Goal: Task Accomplishment & Management: Use online tool/utility

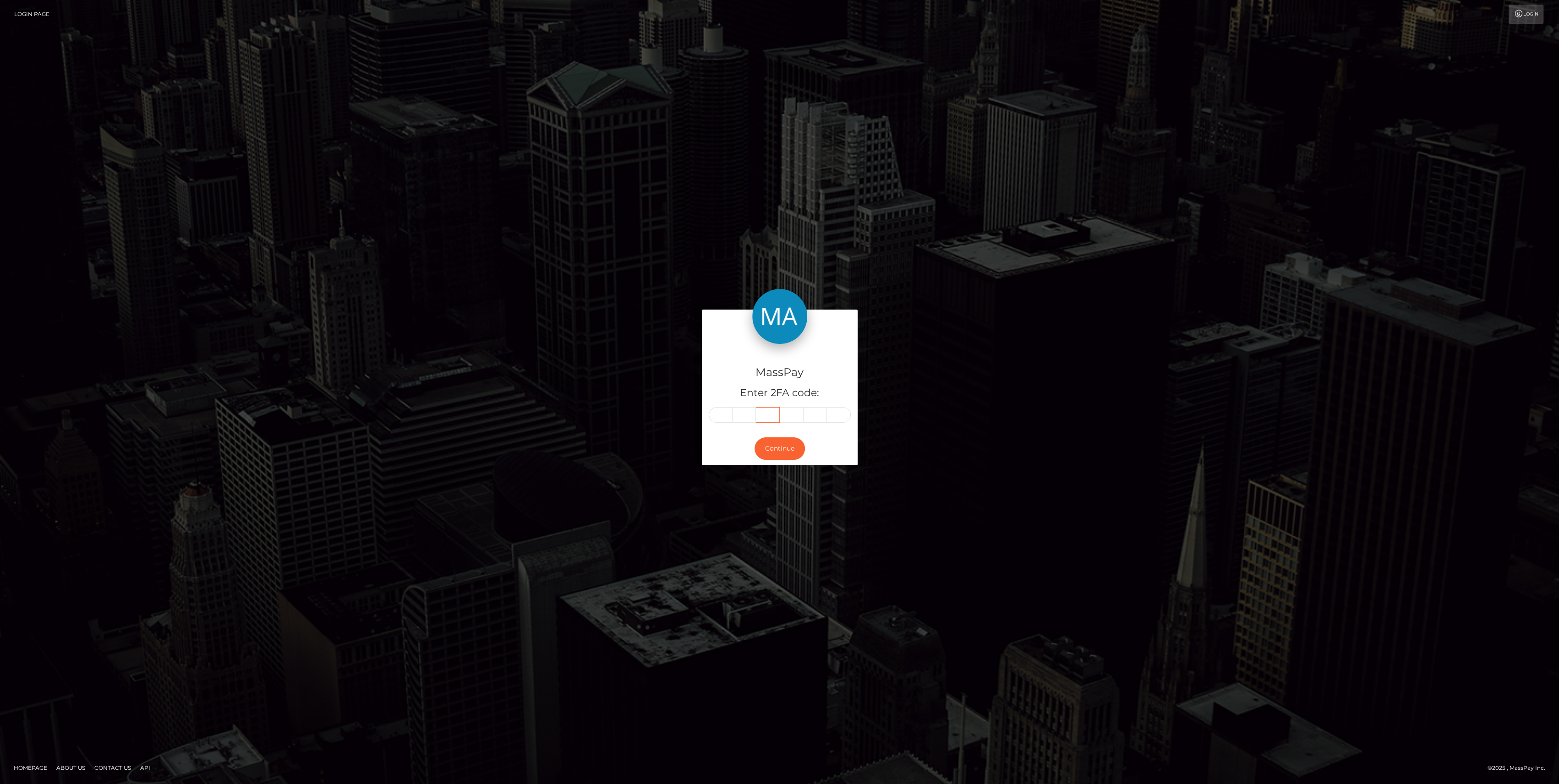
drag, startPoint x: 759, startPoint y: 412, endPoint x: 752, endPoint y: 419, distance: 9.9
drag, startPoint x: 752, startPoint y: 419, endPoint x: 729, endPoint y: 417, distance: 23.1
click at [729, 417] on input "text" at bounding box center [720, 415] width 24 height 16
paste input "6"
type input "6"
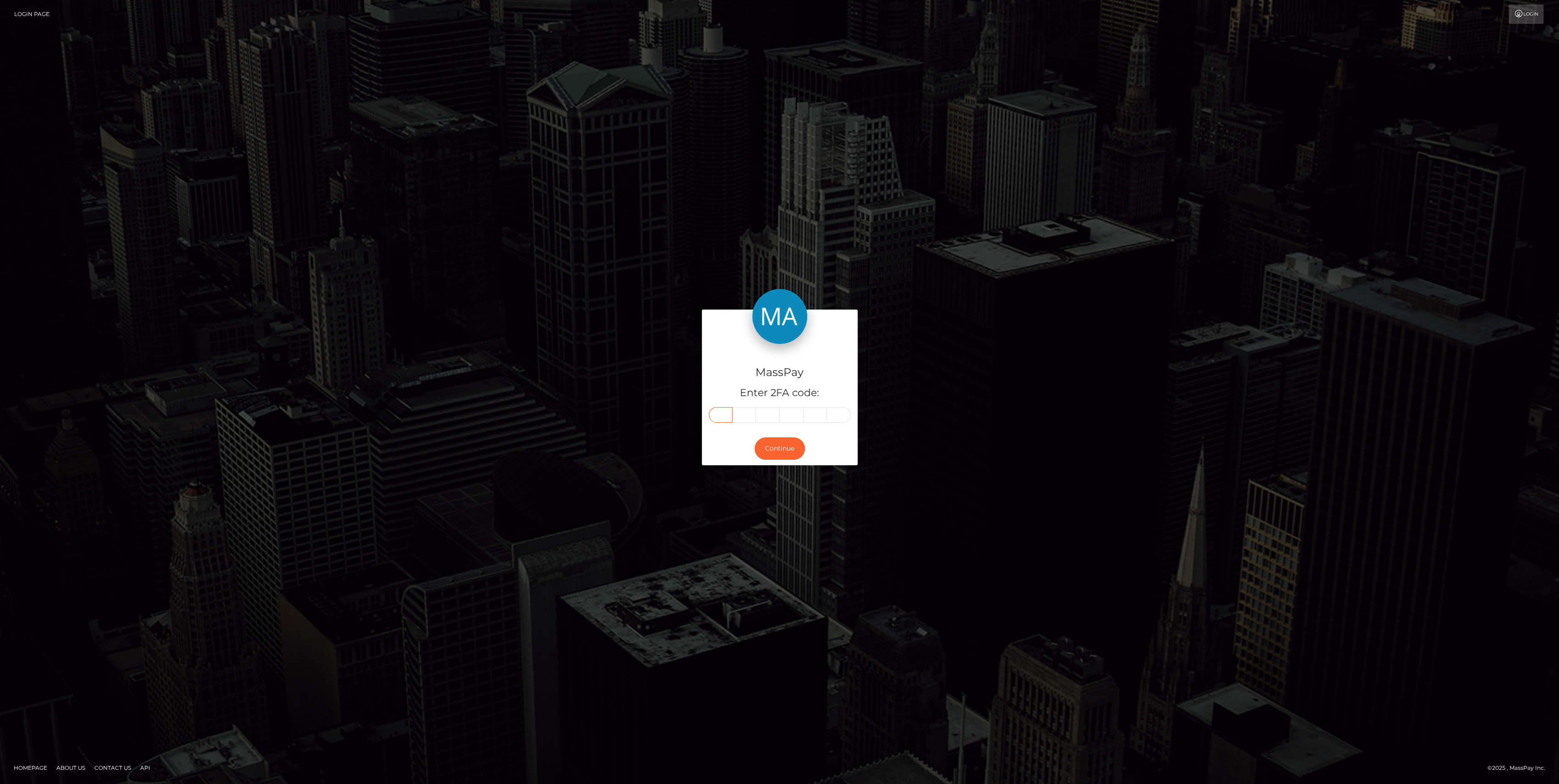
type input "6"
type input "5"
type input "0"
type input "9"
type input "3"
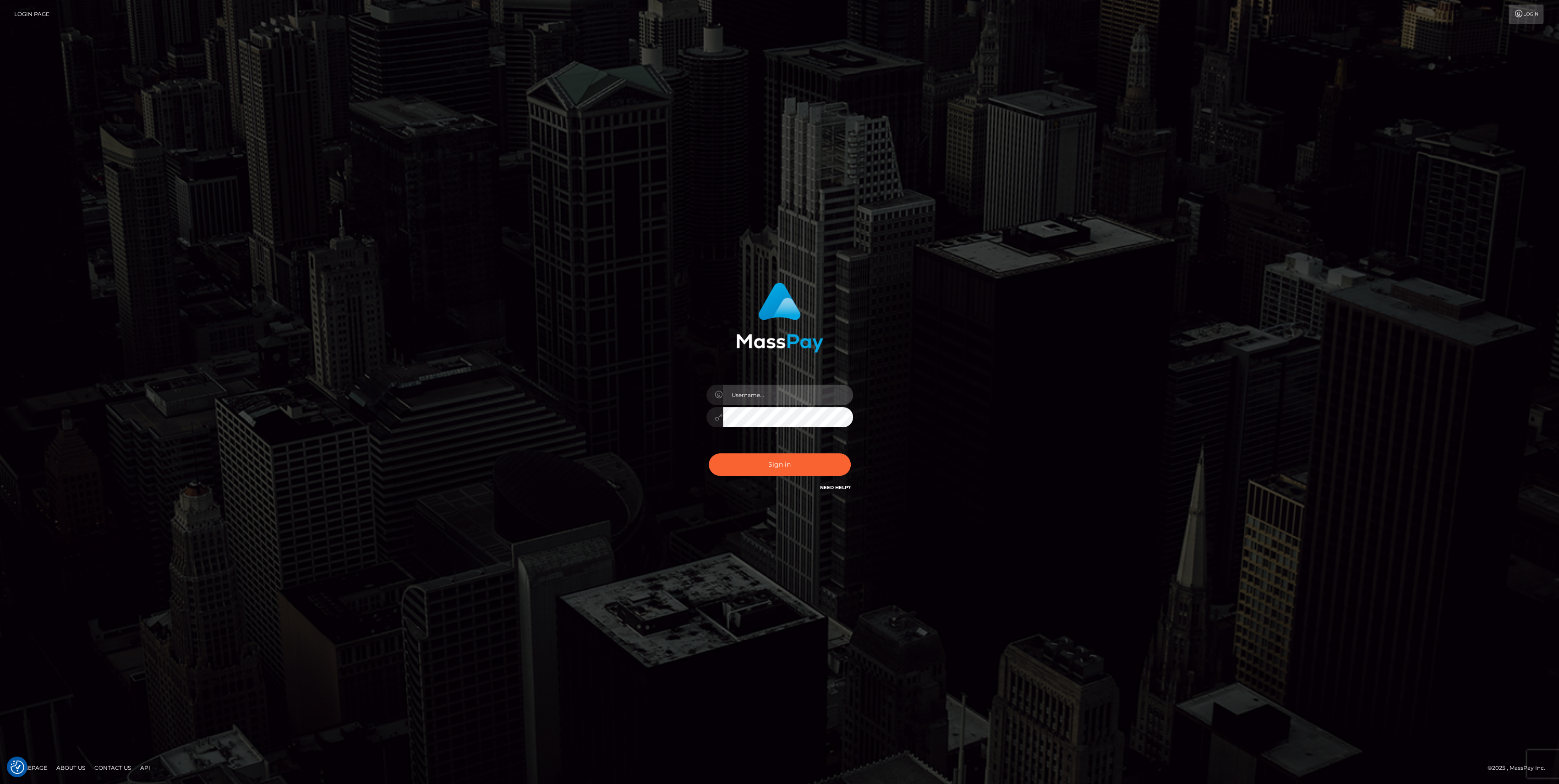
type input "bengreen"
click at [775, 463] on button "Sign in" at bounding box center [780, 464] width 142 height 22
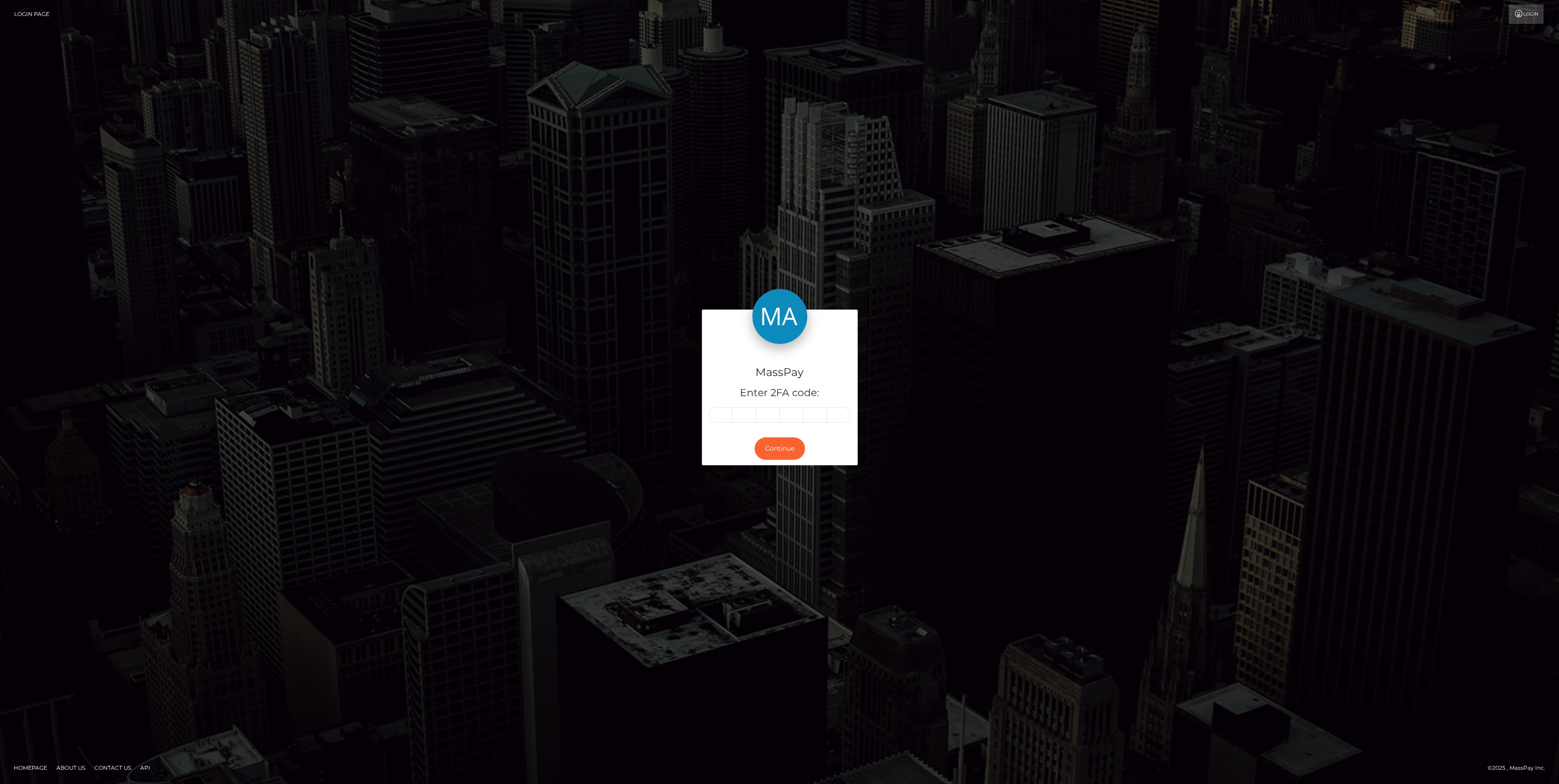
type input "6"
type input "5"
type input "0"
type input "9"
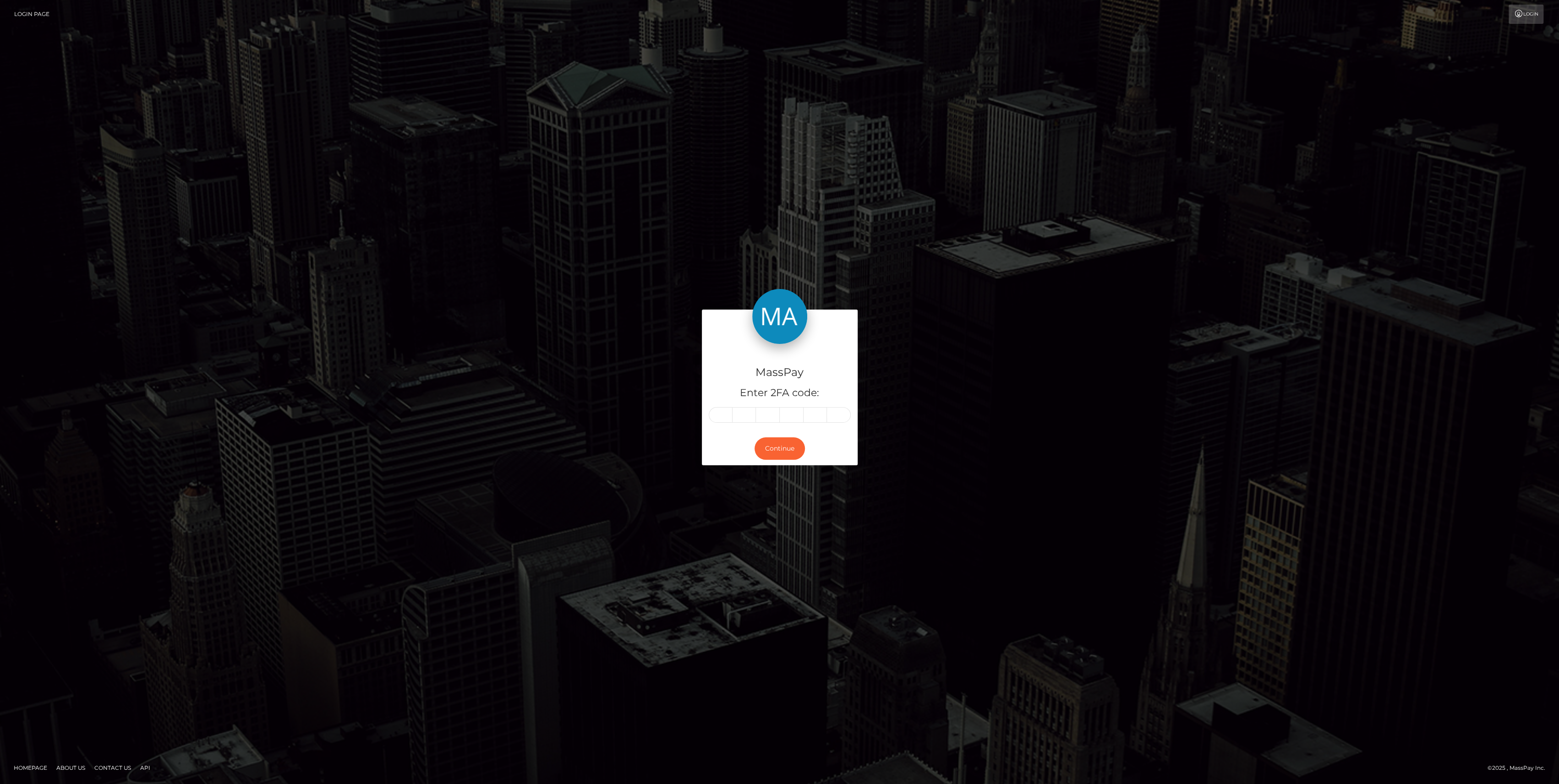
type input "3"
click at [775, 509] on div "MassPay Enter 2FA code: 6 6 5 0 9 3 665093 Continue" at bounding box center [780, 391] width 1559 height 302
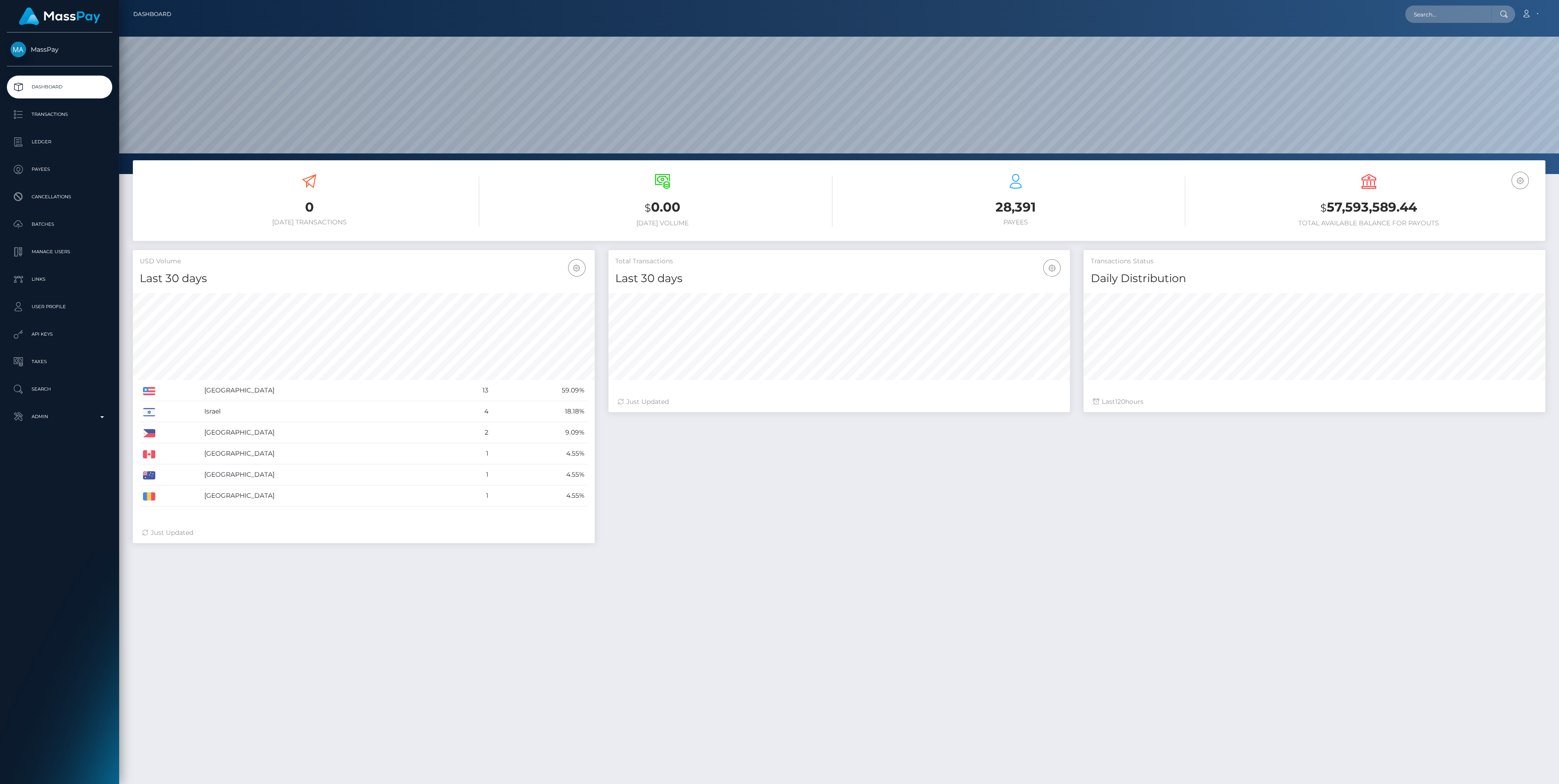
scroll to position [162, 462]
click at [109, 425] on link "Admin" at bounding box center [59, 417] width 105 height 23
click at [38, 694] on span "Finance" at bounding box center [59, 699] width 98 height 10
drag, startPoint x: 44, startPoint y: 630, endPoint x: 17, endPoint y: 654, distance: 36.1
drag, startPoint x: 17, startPoint y: 654, endPoint x: 257, endPoint y: 705, distance: 245.4
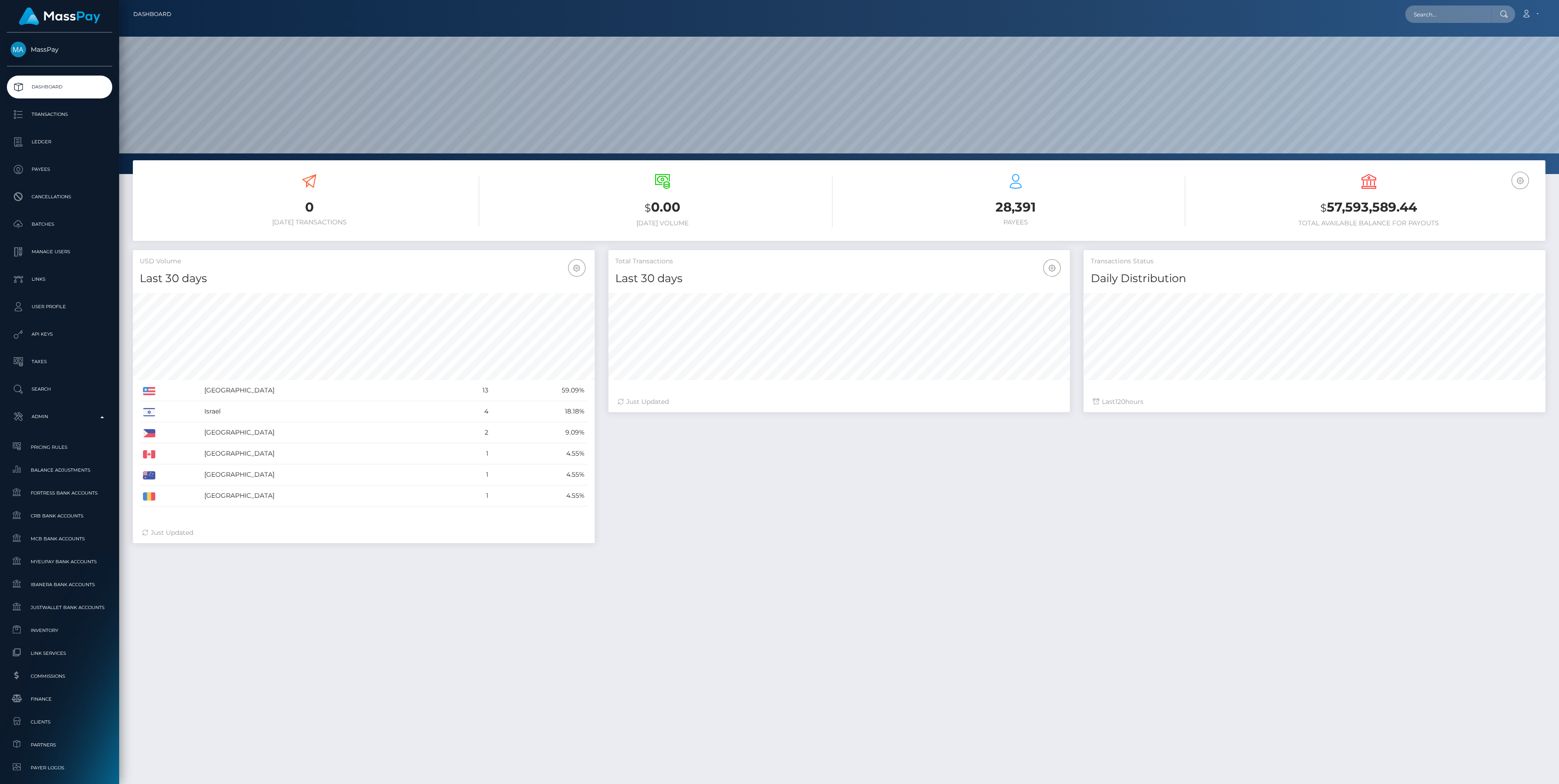
click at [257, 705] on div "0 Today Transactions $ 0.00 Today Volume 28,391 $" at bounding box center [839, 524] width 1440 height 728
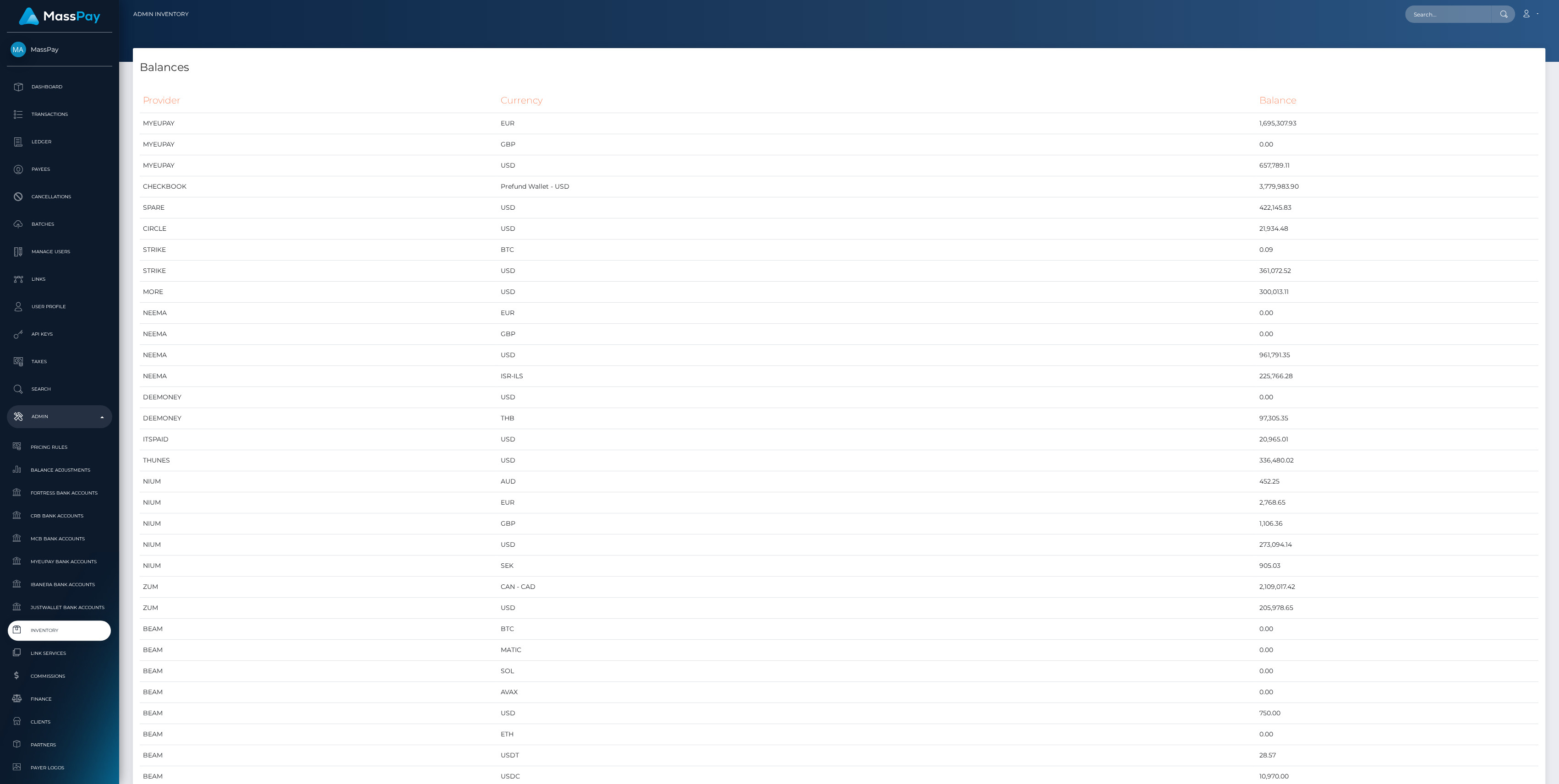
scroll to position [4418, 1412]
click at [51, 627] on span "Inventory" at bounding box center [59, 630] width 98 height 10
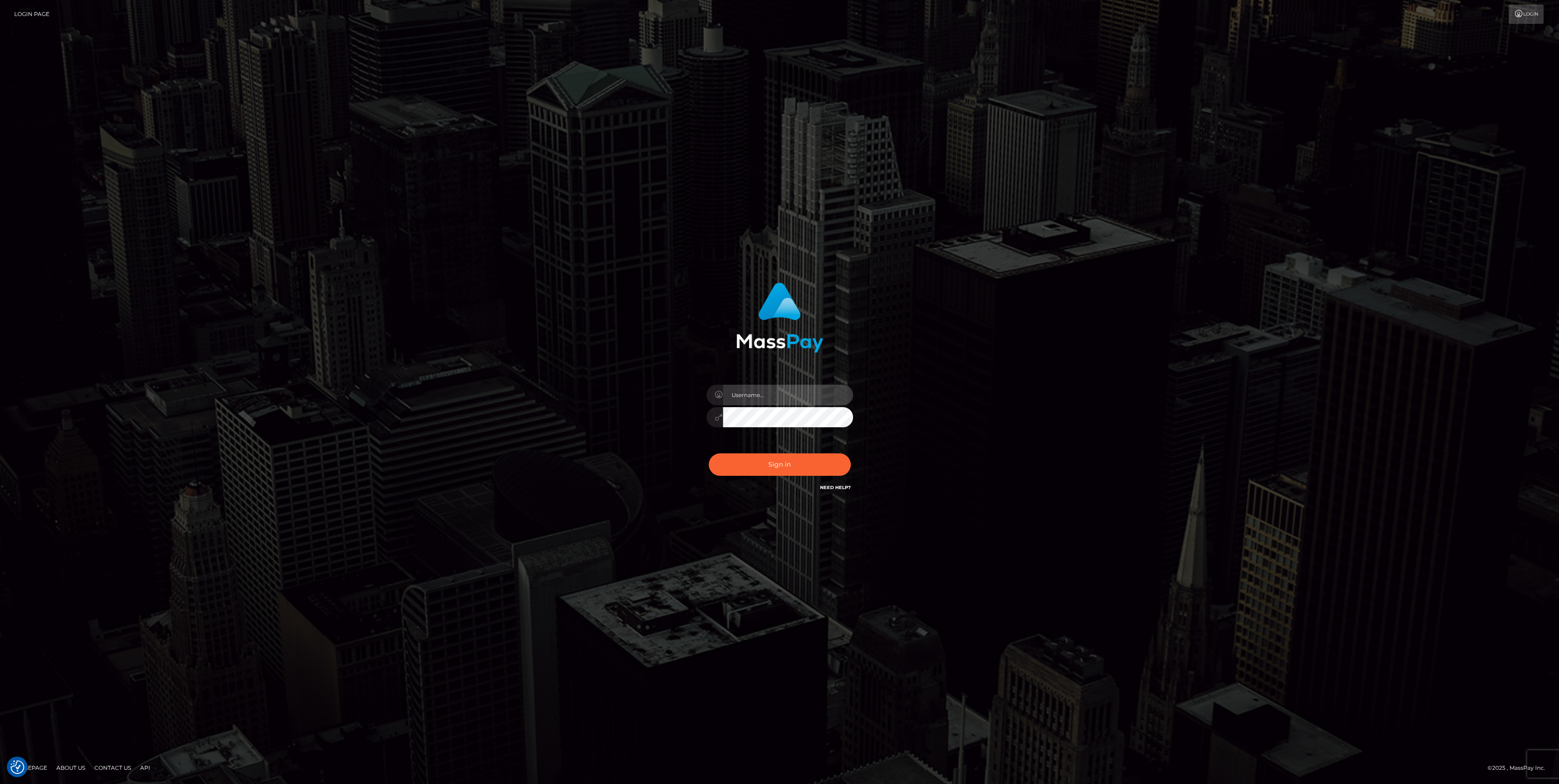
type input "bengreen"
click at [743, 476] on div "0cAFcWeA4Ro9F_IpmZXsuxg44kxQP4ja63rMJkkm0oCloOZtd7vNOMr1GeiAgP_1k0mqpVLiuLu87fx…" at bounding box center [780, 468] width 160 height 41
type input "bengreen"
click at [781, 471] on button "Sign in" at bounding box center [780, 464] width 142 height 22
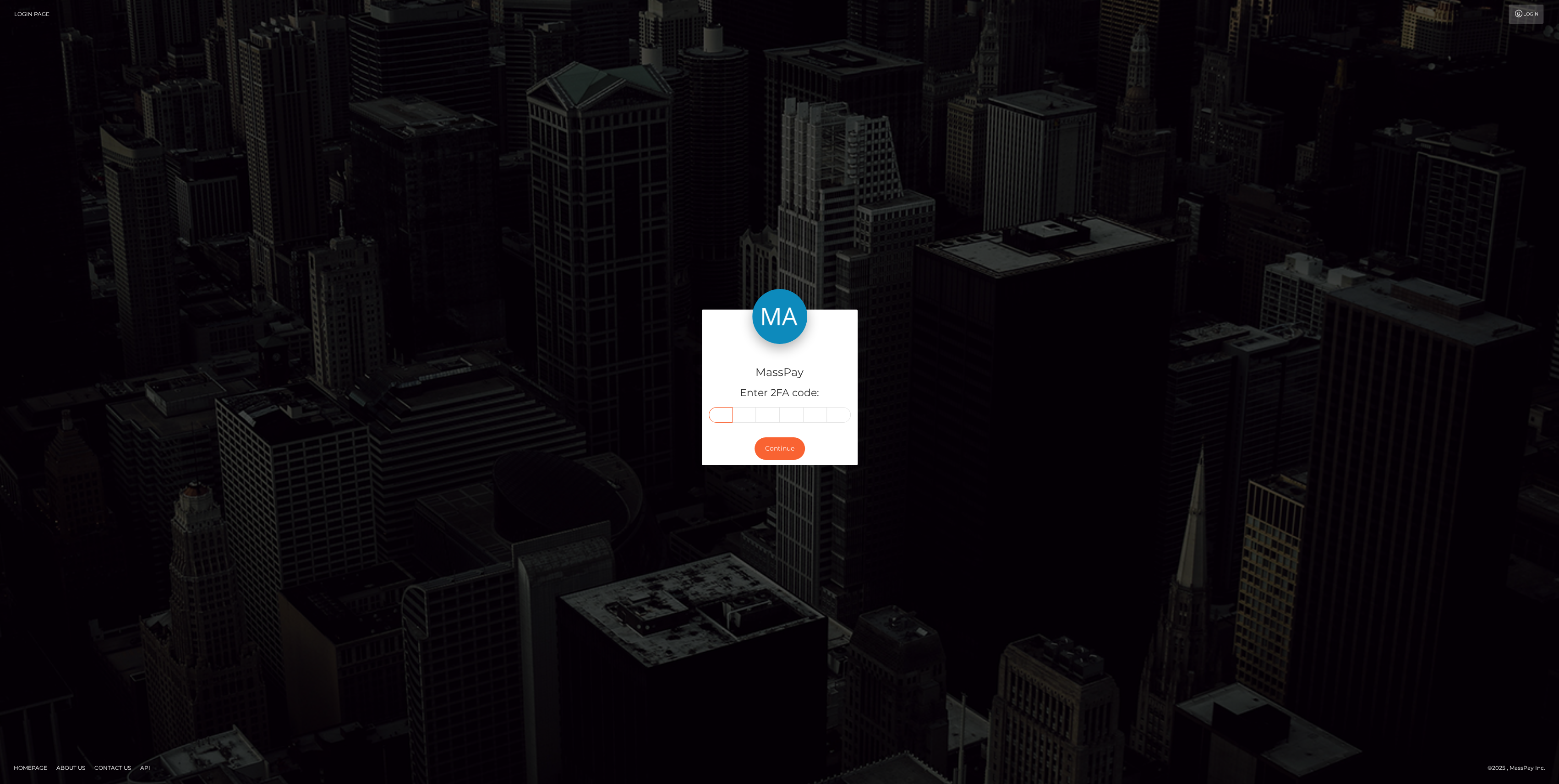
drag, startPoint x: 721, startPoint y: 407, endPoint x: 715, endPoint y: 413, distance: 8.5
click at [715, 413] on input "text" at bounding box center [720, 415] width 24 height 16
paste input "3"
type input "3"
type input "2"
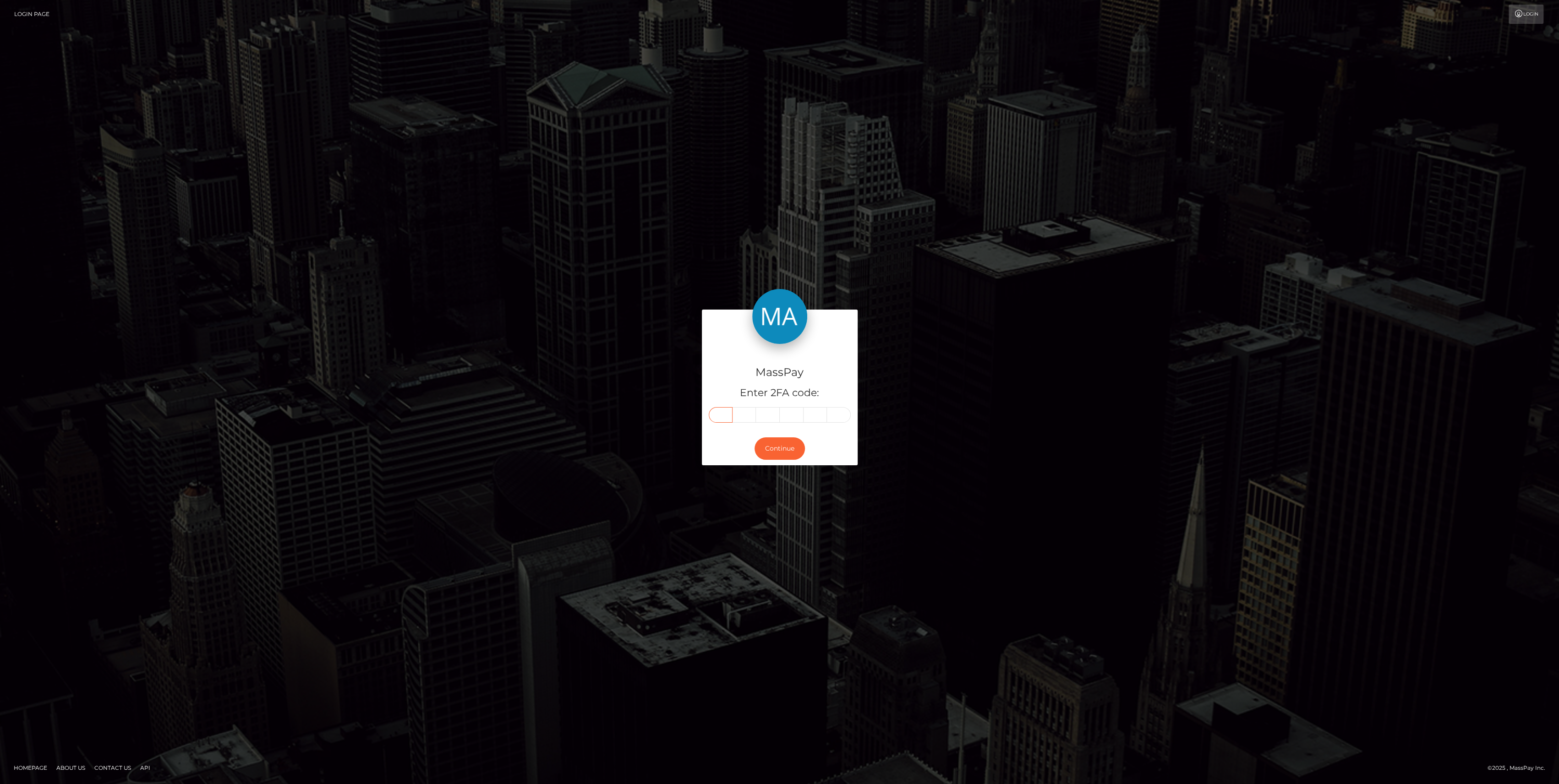
type input "9"
type input "0"
type input "8"
type input "4"
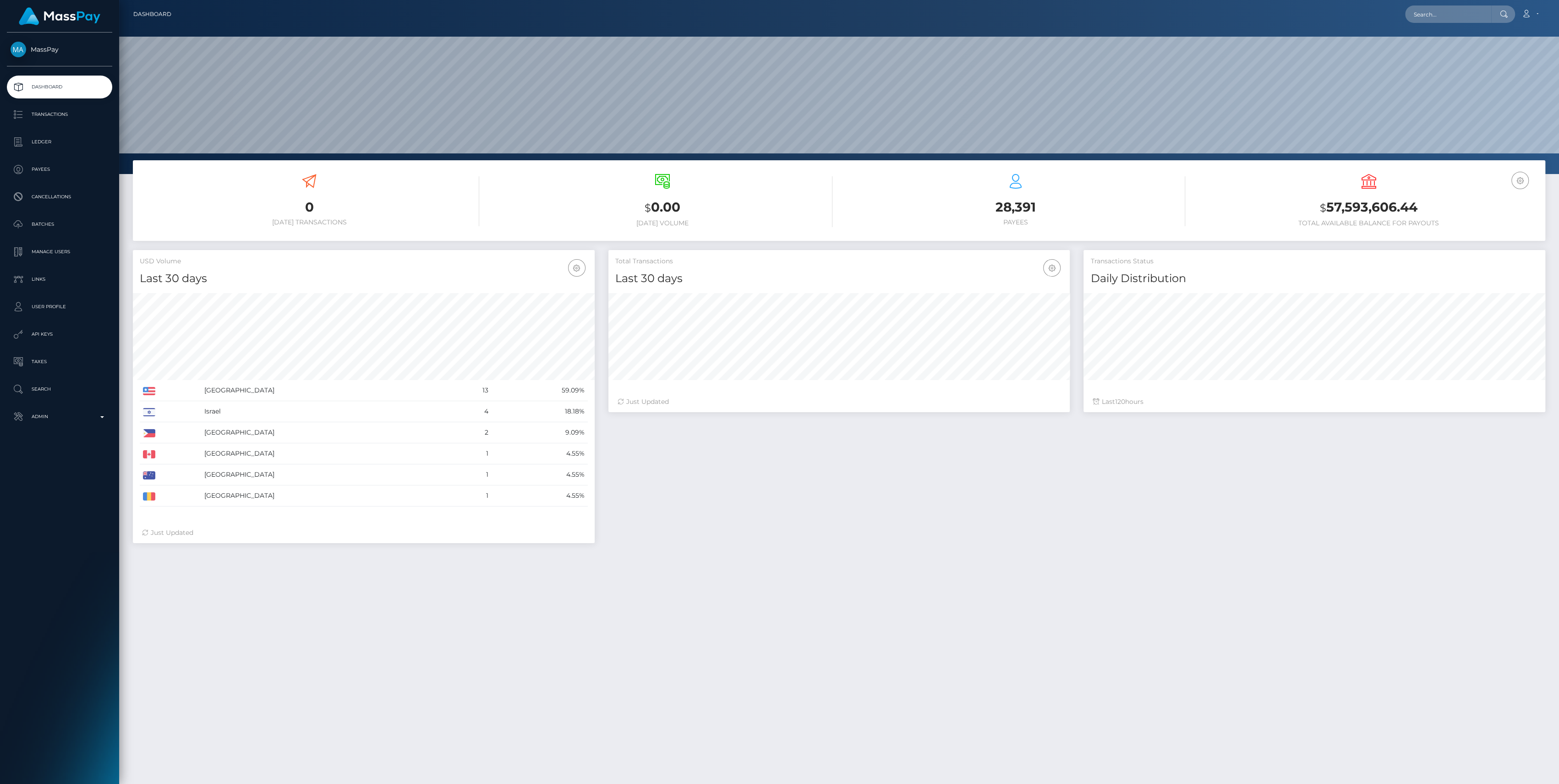
scroll to position [162, 462]
click at [53, 416] on p "Admin" at bounding box center [59, 416] width 98 height 14
drag, startPoint x: 47, startPoint y: 699, endPoint x: 47, endPoint y: 691, distance: 8.0
click at [47, 698] on span "Finance" at bounding box center [59, 699] width 98 height 10
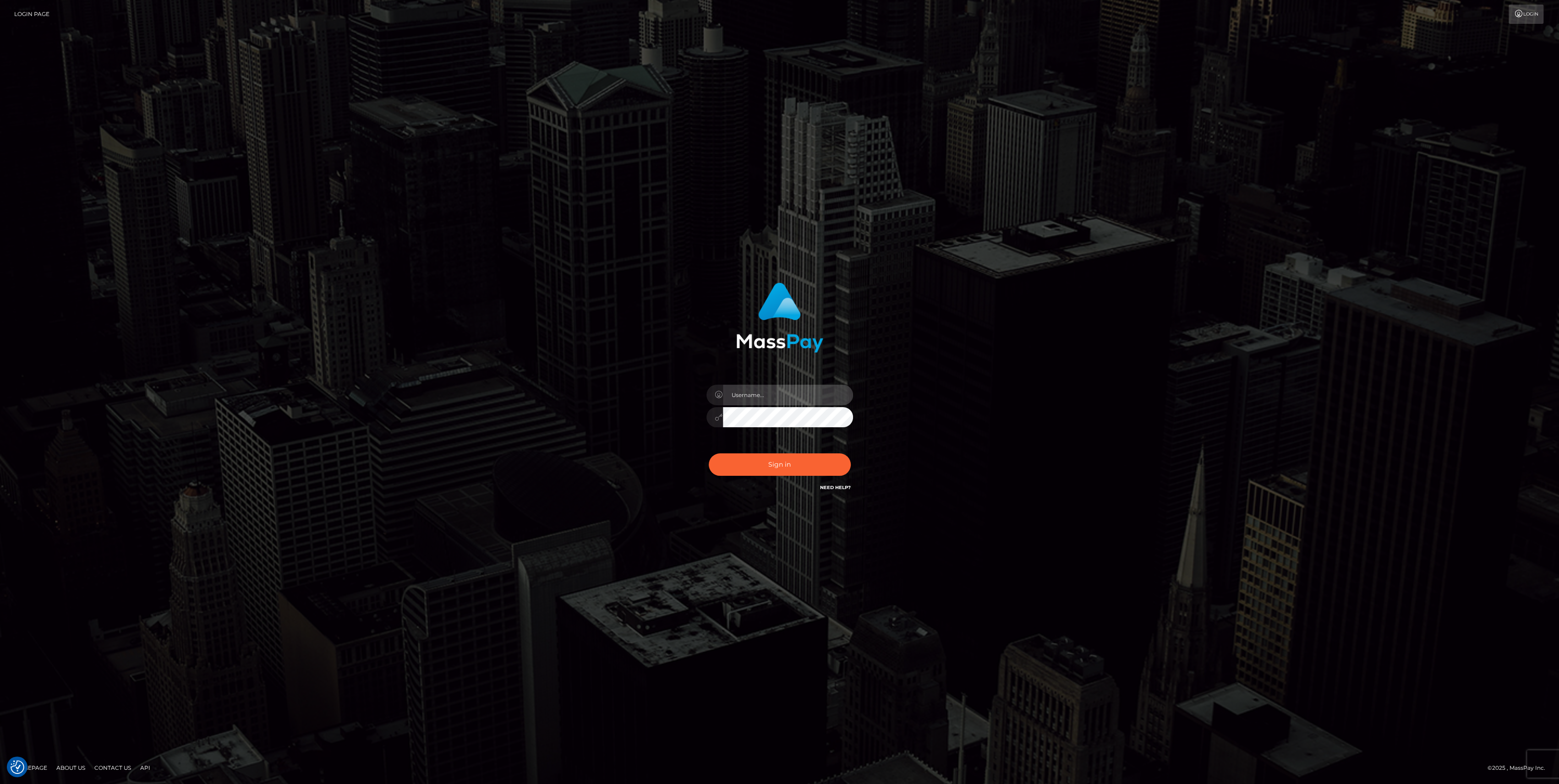
type input "bengreen"
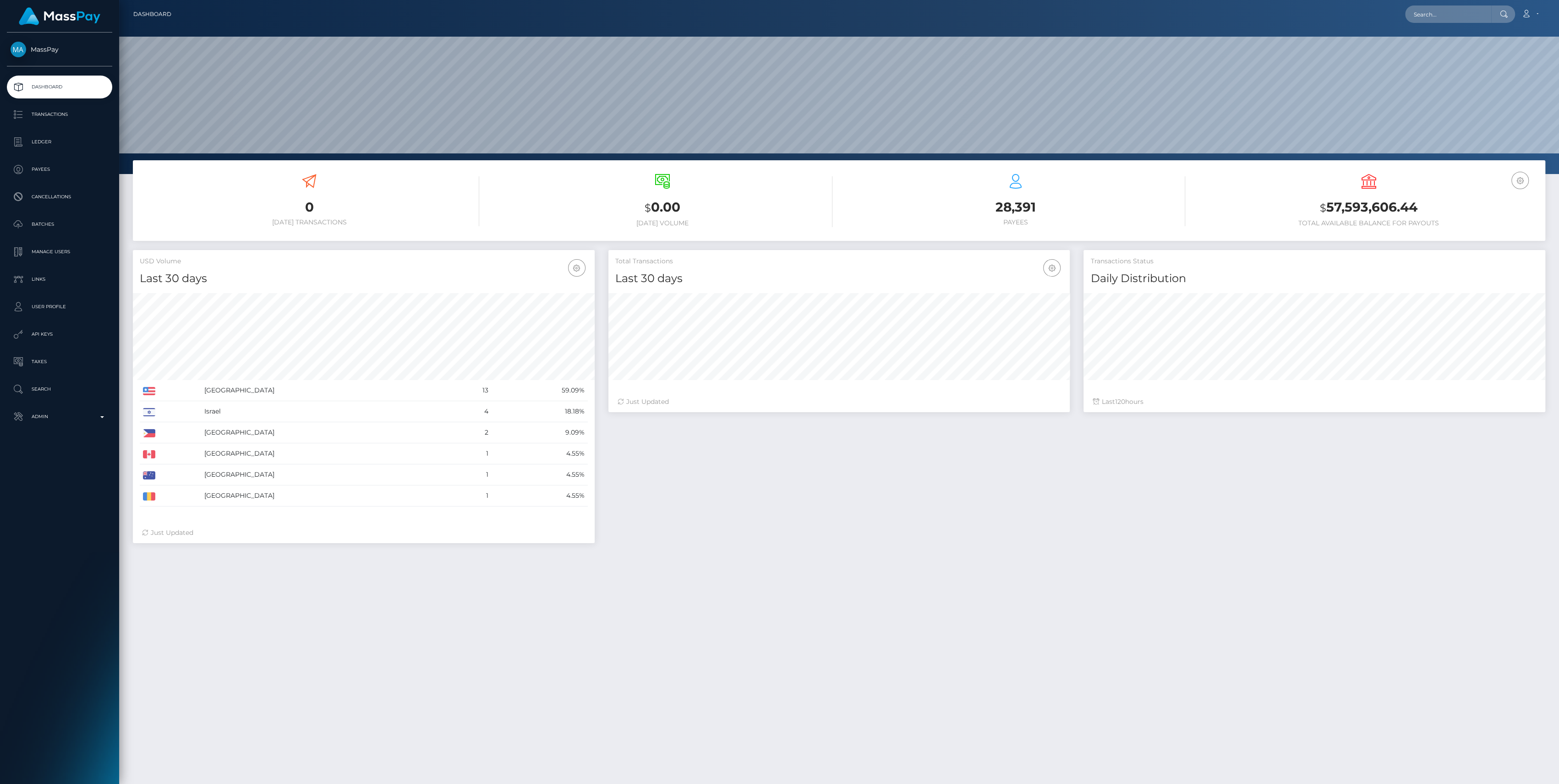
scroll to position [162, 462]
click at [41, 414] on p "Admin" at bounding box center [59, 416] width 98 height 14
click at [47, 634] on span "Inventory" at bounding box center [59, 630] width 98 height 10
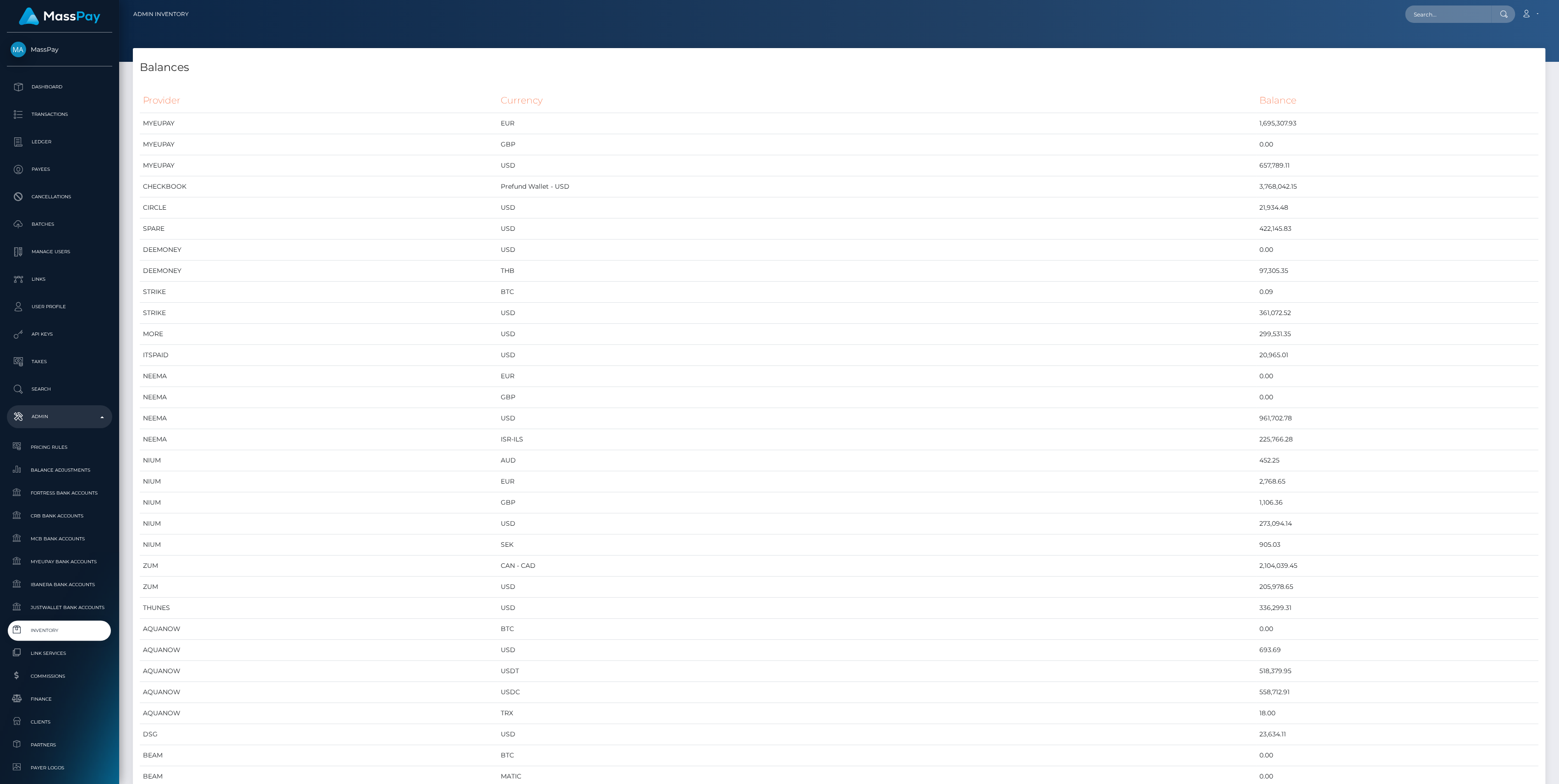
scroll to position [4418, 1412]
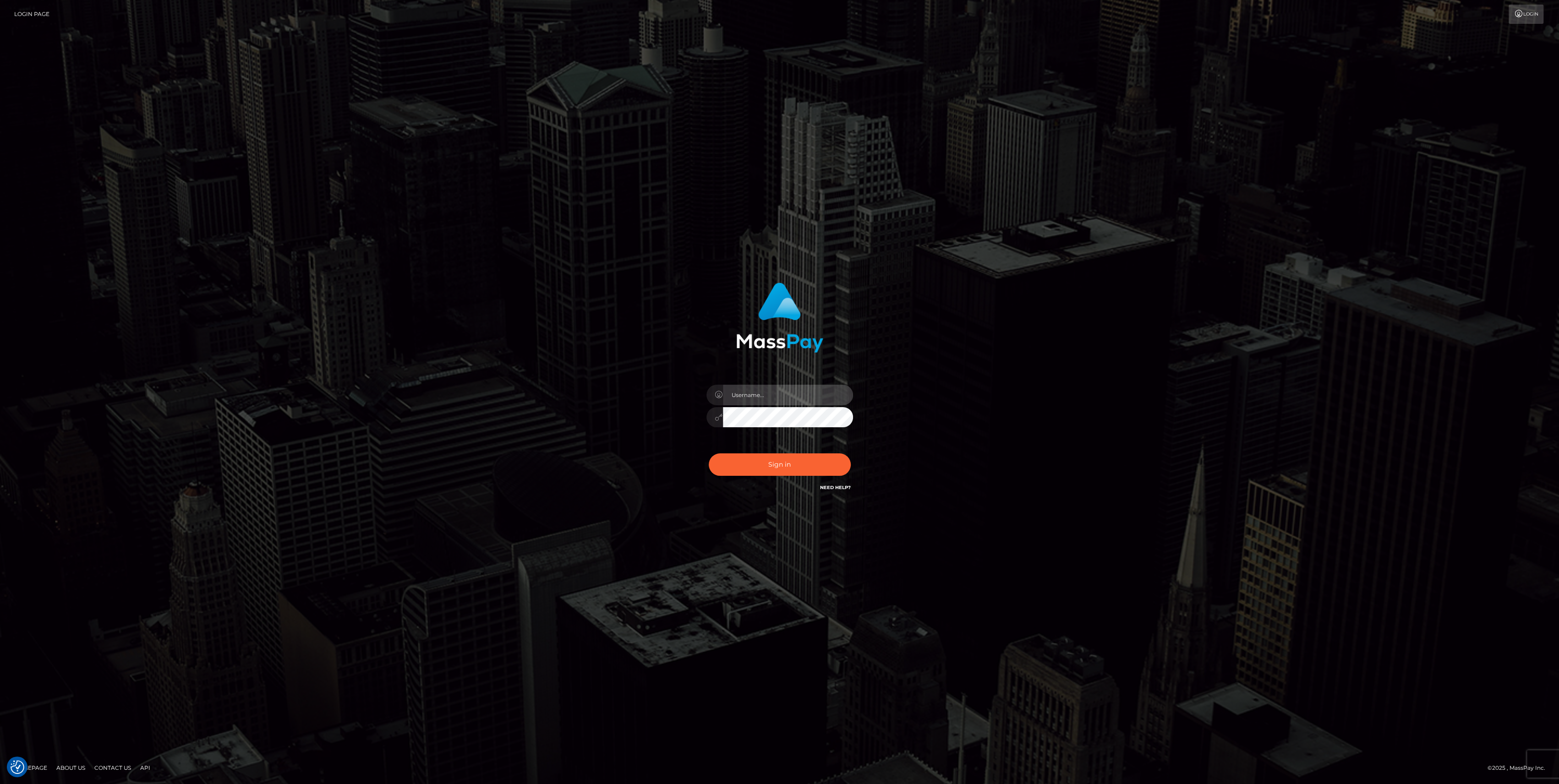
type input "bengreen"
click at [744, 454] on div "Sign in Need Help?" at bounding box center [780, 468] width 160 height 41
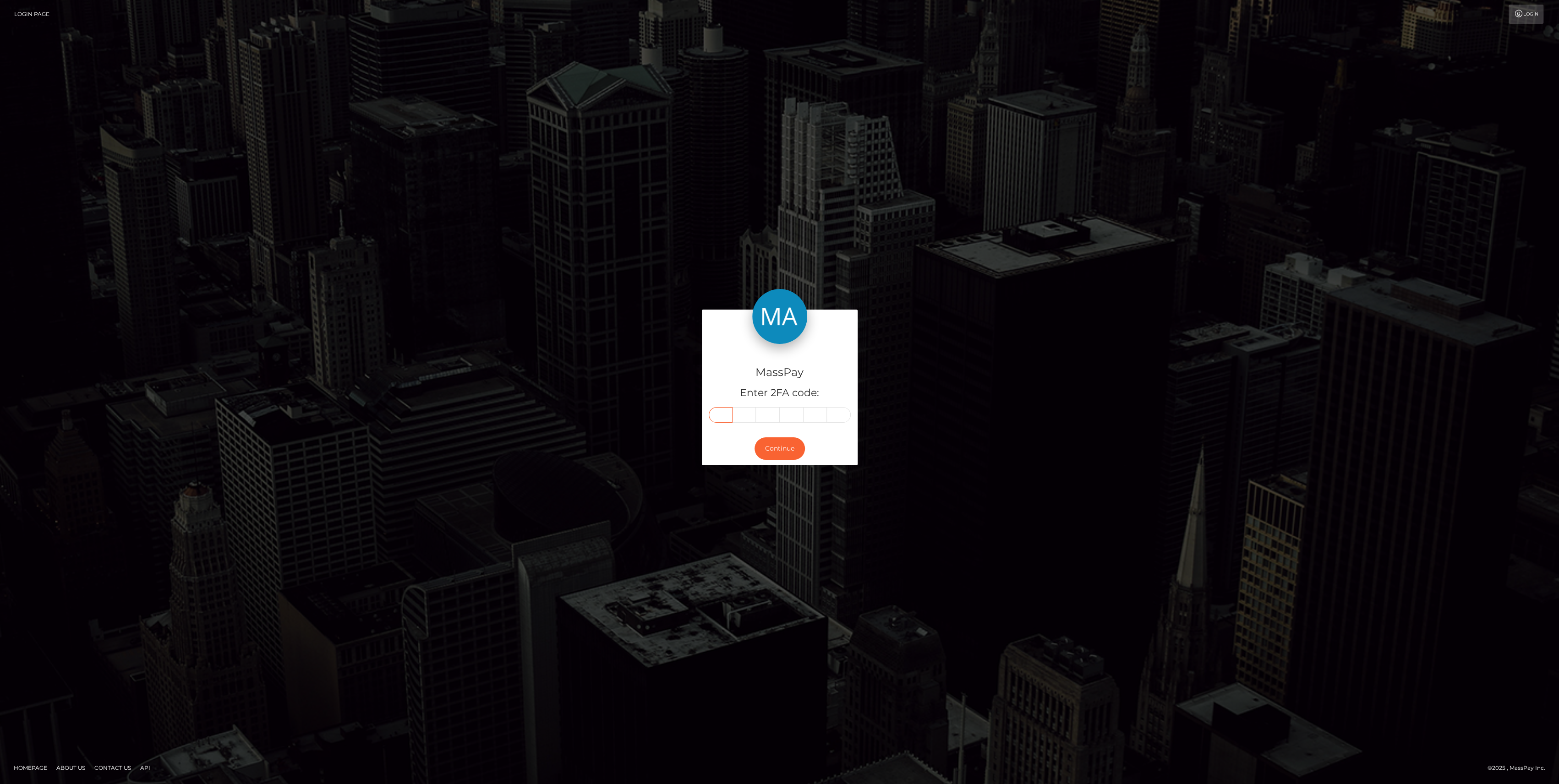
paste input "4"
type input "4"
type input "5"
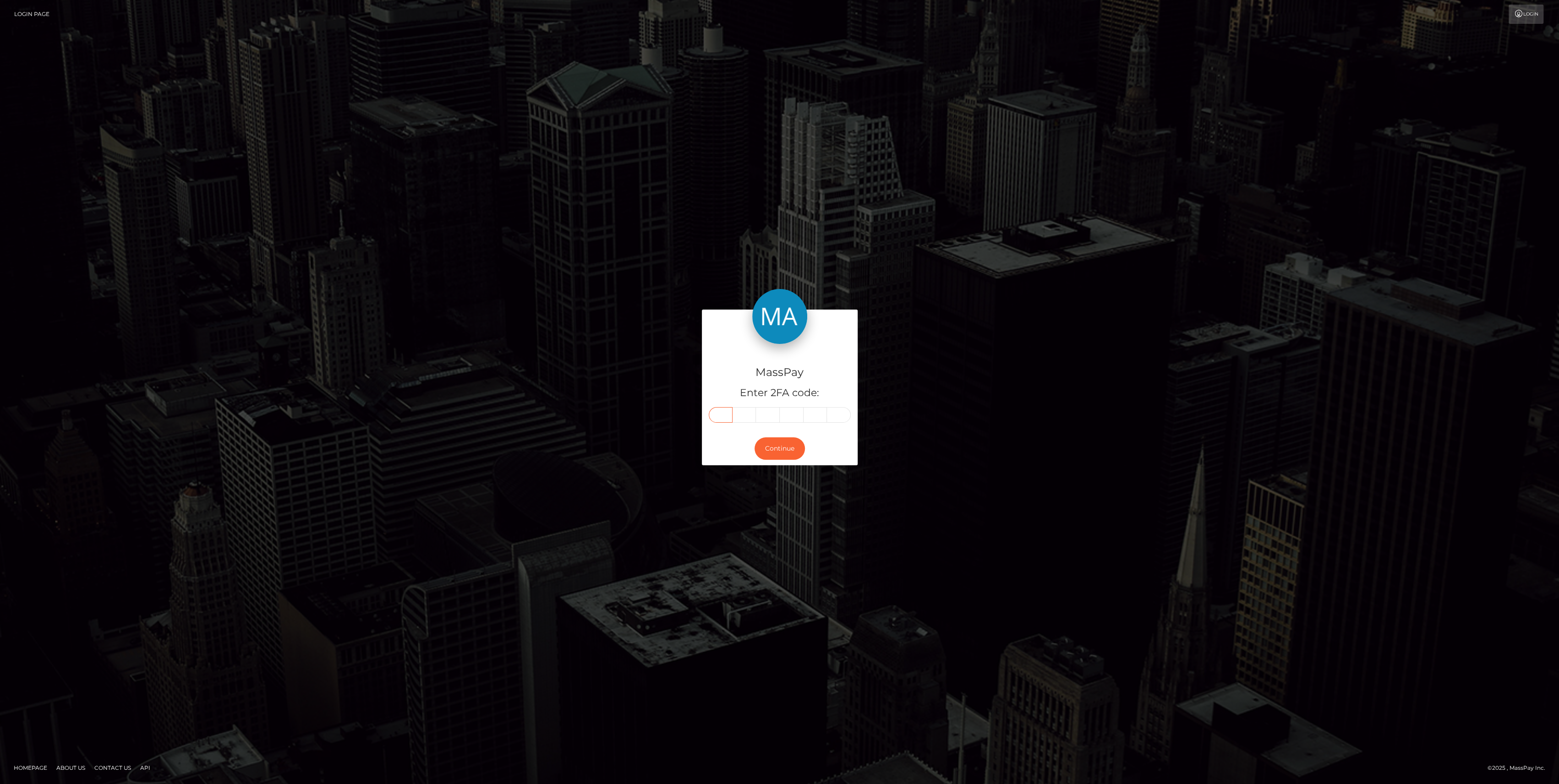
type input "4"
type input "7"
click at [763, 441] on button "Continue" at bounding box center [780, 448] width 50 height 22
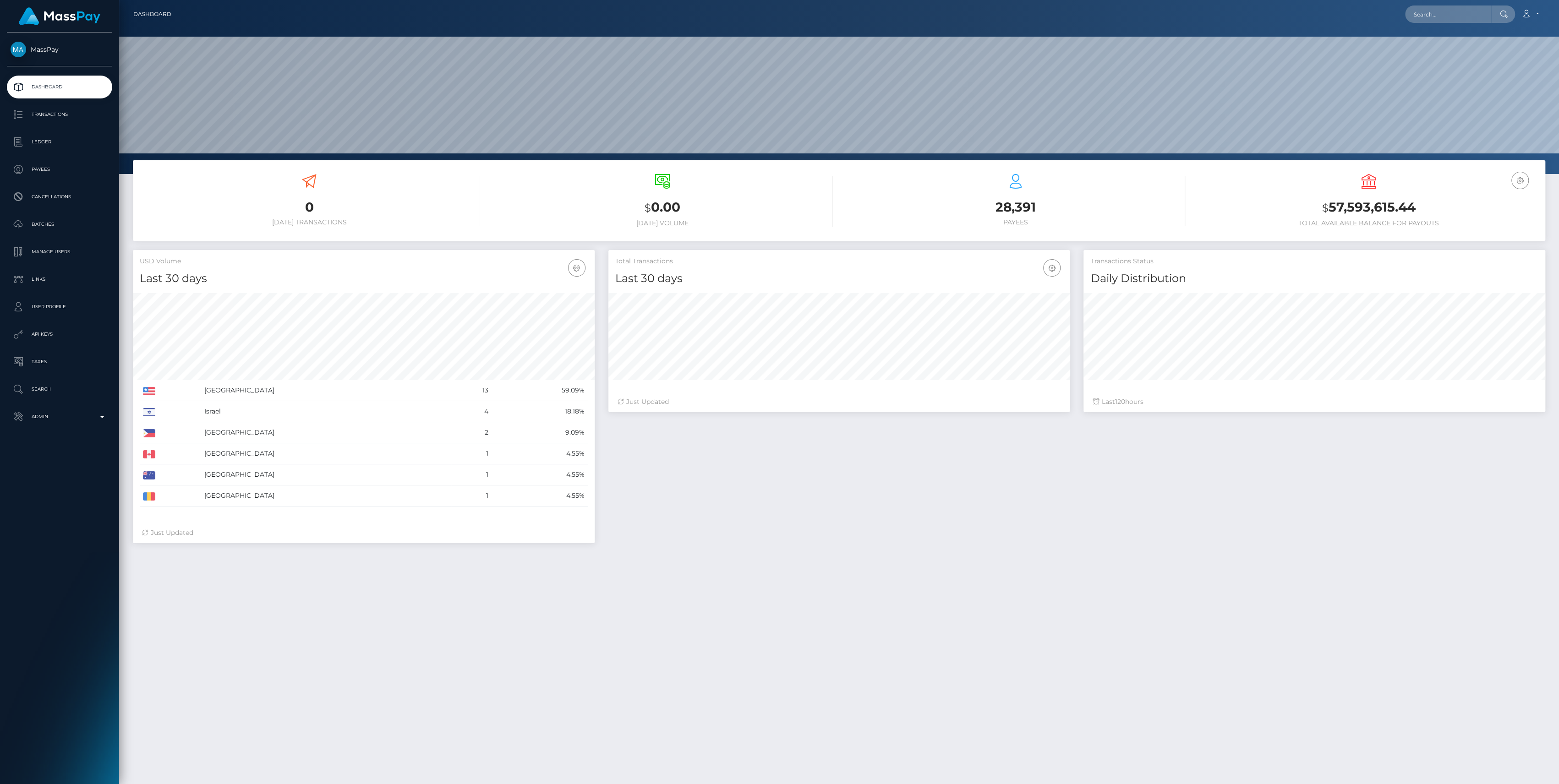
scroll to position [162, 462]
click at [31, 419] on p "Admin" at bounding box center [59, 416] width 98 height 14
click at [51, 702] on span "Finance" at bounding box center [59, 699] width 98 height 10
drag, startPoint x: 62, startPoint y: 641, endPoint x: 42, endPoint y: 632, distance: 21.9
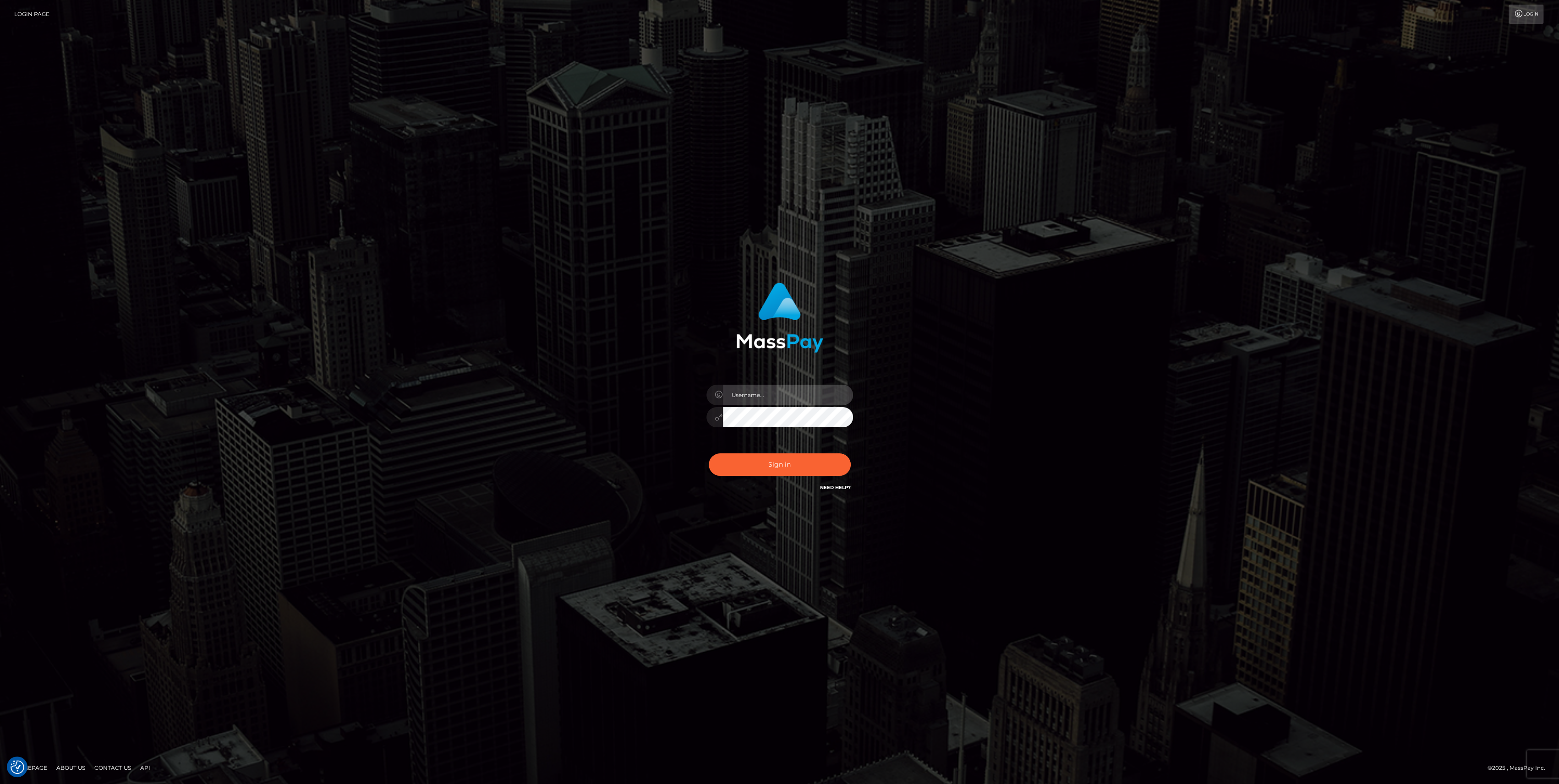
type input "bengreen"
click at [760, 465] on button "Sign in" at bounding box center [780, 464] width 142 height 22
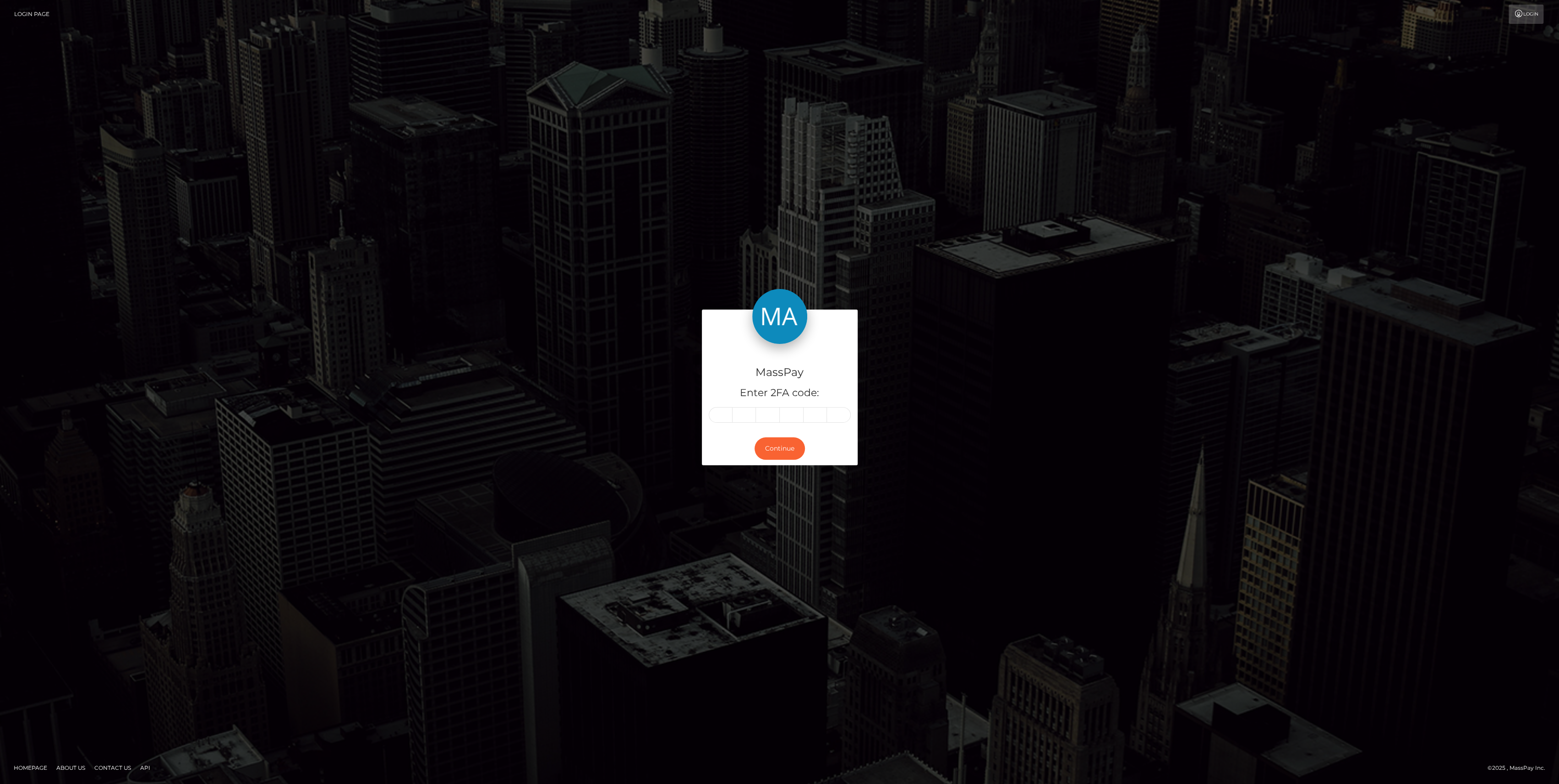
click at [711, 425] on div "MassPay Enter 2FA code:" at bounding box center [780, 387] width 156 height 88
click at [714, 421] on input "text" at bounding box center [720, 415] width 24 height 16
paste input "8"
type input "8"
type input "6"
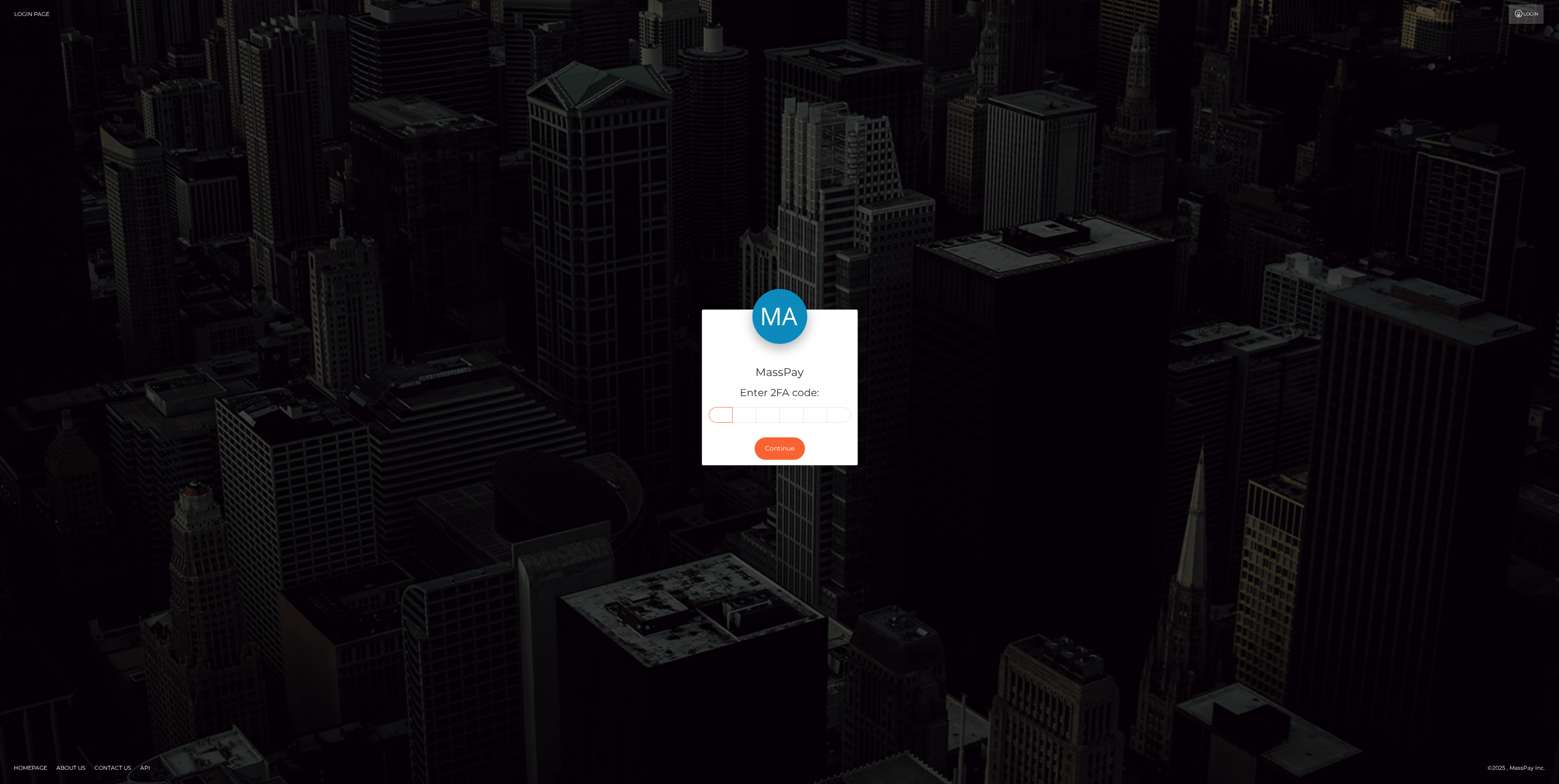
type input "6"
type input "5"
type input "3"
type input "9"
click at [775, 443] on button "Continue" at bounding box center [780, 448] width 50 height 22
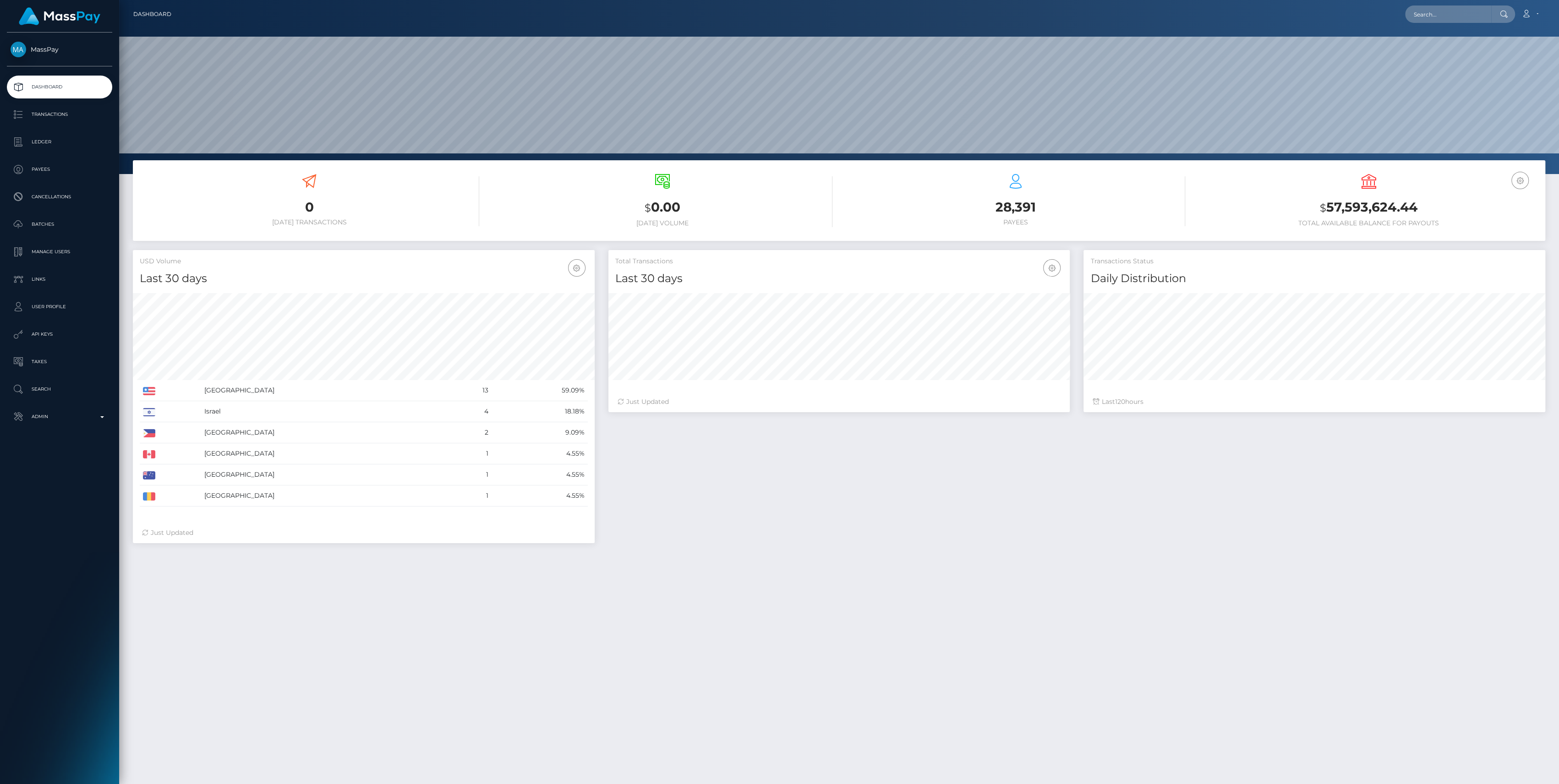
scroll to position [162, 462]
click at [65, 428] on link "Admin" at bounding box center [59, 417] width 105 height 23
click at [57, 698] on span "Finance" at bounding box center [59, 699] width 98 height 10
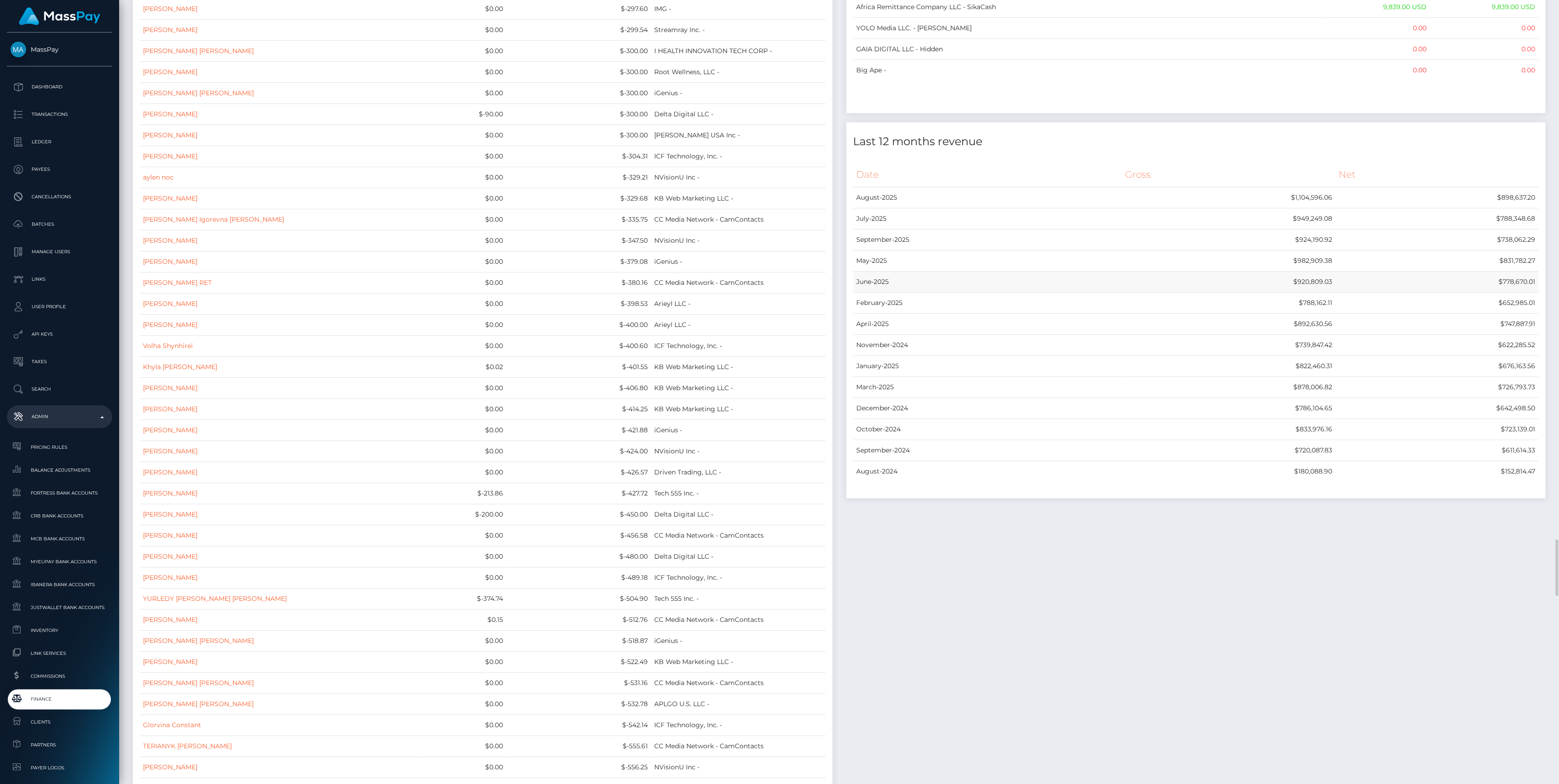
scroll to position [7327, 0]
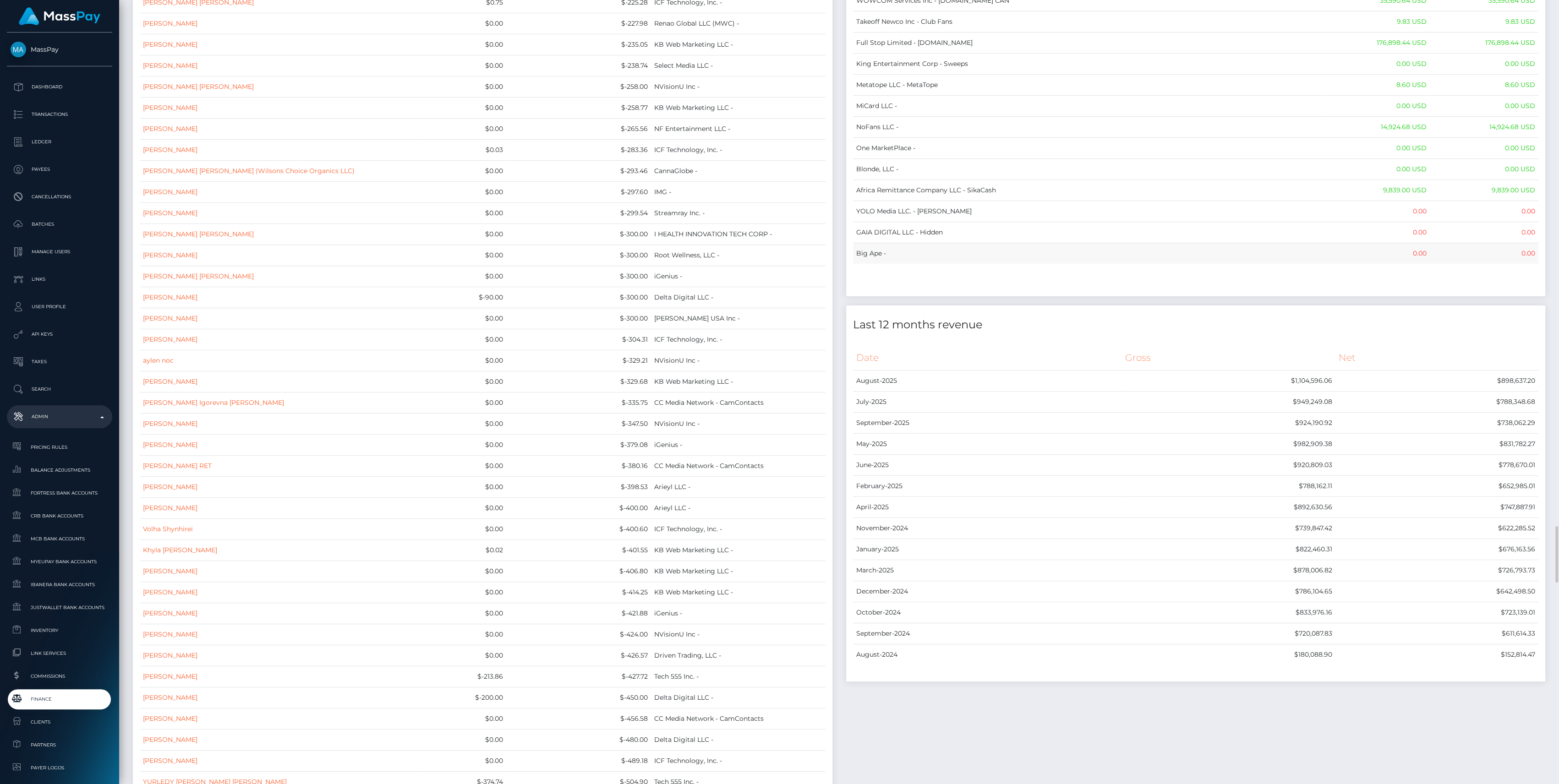
drag, startPoint x: 858, startPoint y: 101, endPoint x: 1534, endPoint y: 237, distance: 689.5
copy table "Name Wallet Balance Ledger Balance RNetwork LLC - 33,033.21 USD 1,542.77 USD Ma…"
click at [59, 696] on span "Finance" at bounding box center [59, 699] width 98 height 10
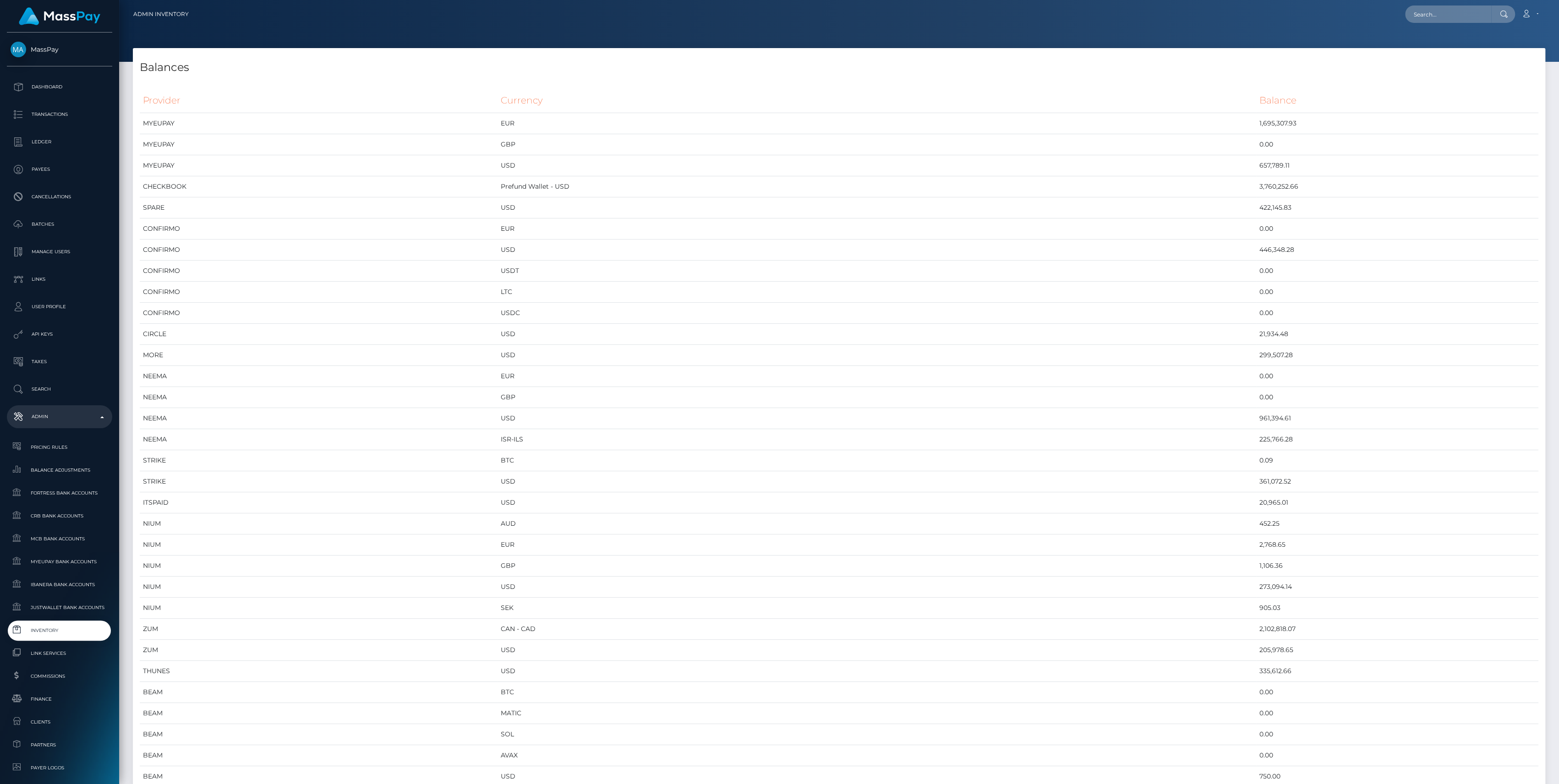
scroll to position [4418, 1412]
drag, startPoint x: 146, startPoint y: 103, endPoint x: 340, endPoint y: 214, distance: 223.5
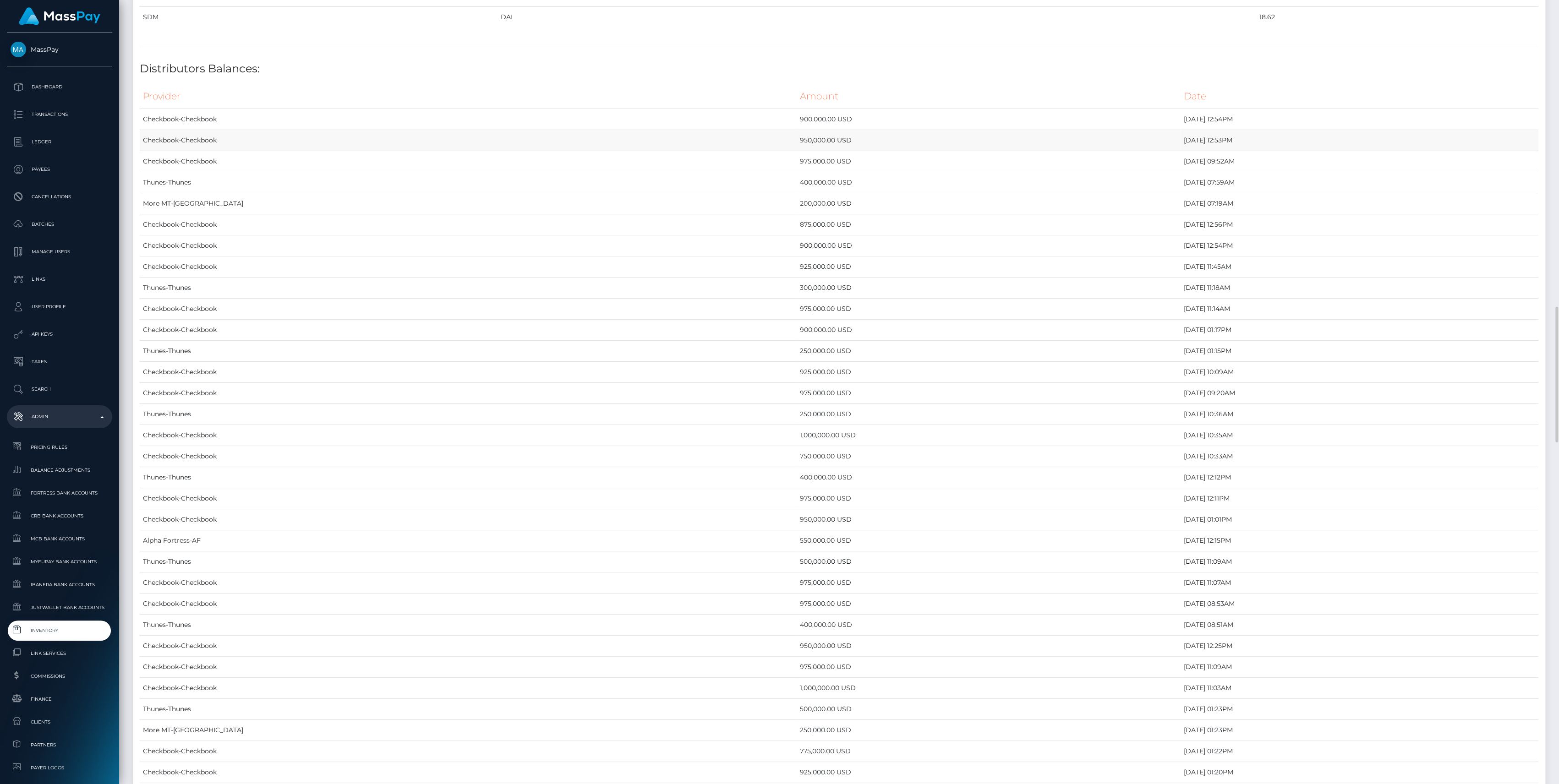
scroll to position [1465, 0]
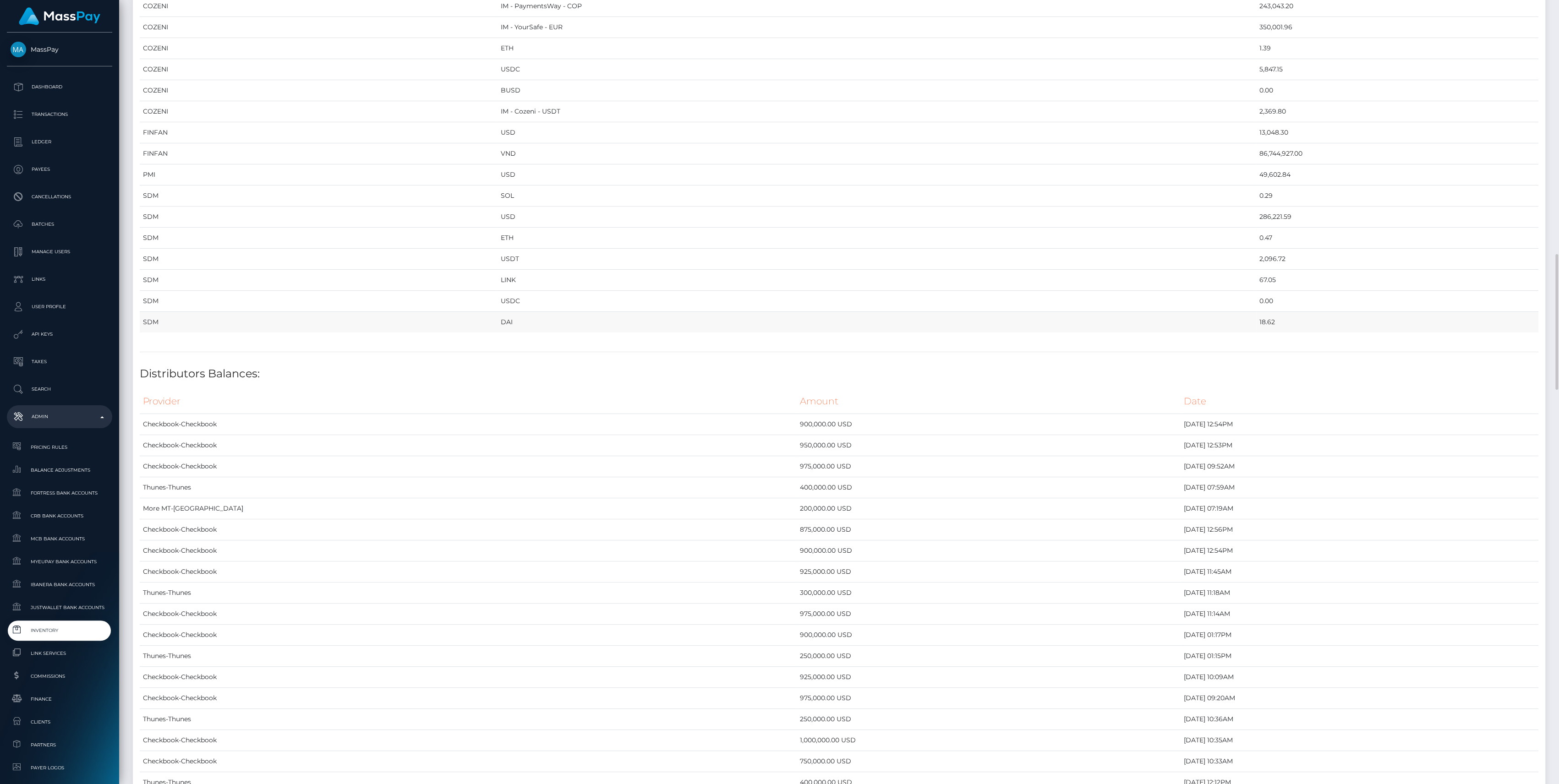
drag, startPoint x: 139, startPoint y: 99, endPoint x: 1211, endPoint y: 321, distance: 1094.7
copy div "Provider Currency Balance MYEUPAY EUR 1,695,307.93 MYEUPAY GBP 0.00 MYEUPAY USD…"
click at [51, 629] on span "Inventory" at bounding box center [59, 630] width 98 height 10
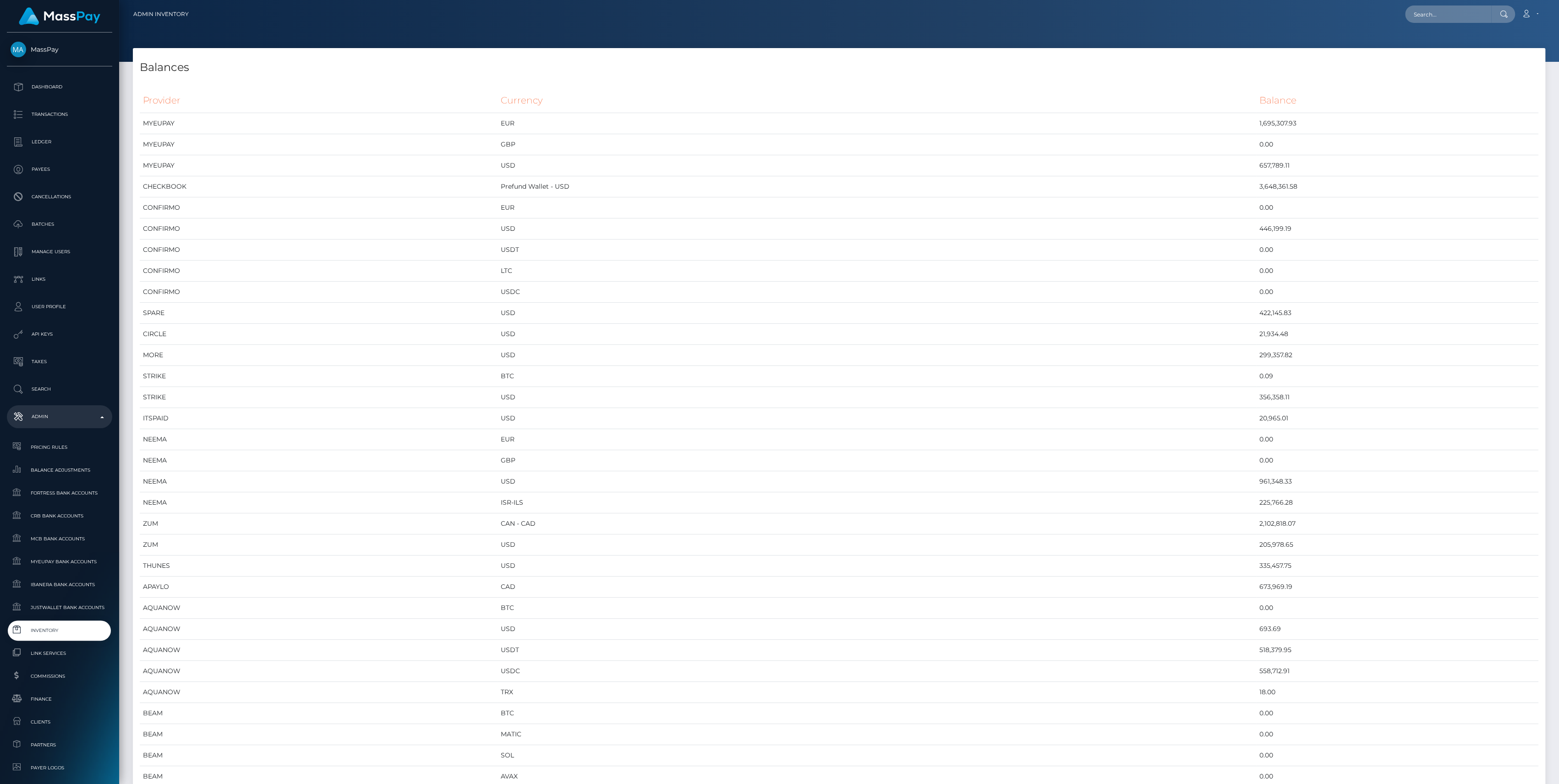
scroll to position [4418, 1412]
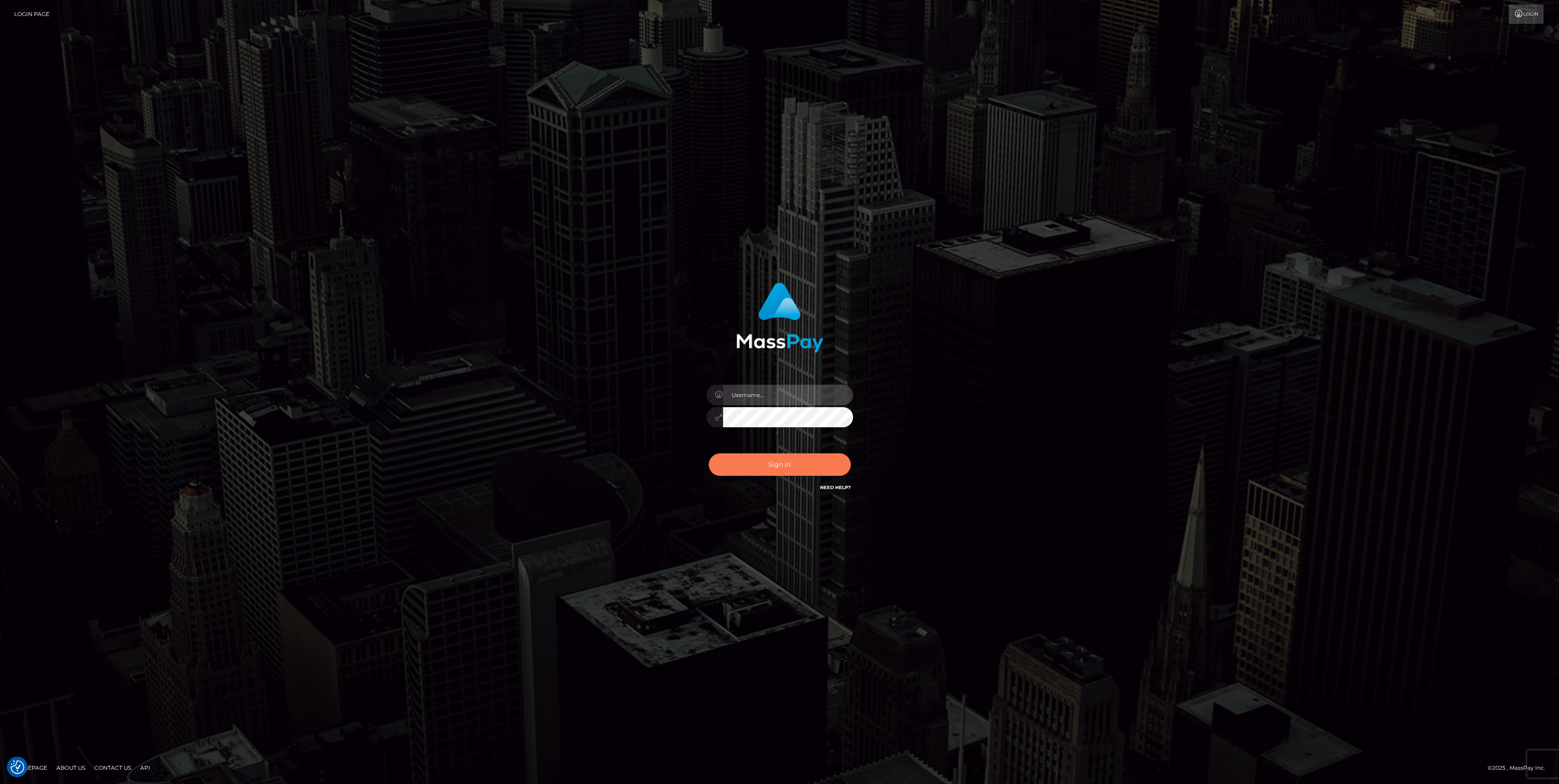
type input "bengreen"
click at [766, 454] on button "Sign in" at bounding box center [780, 464] width 142 height 22
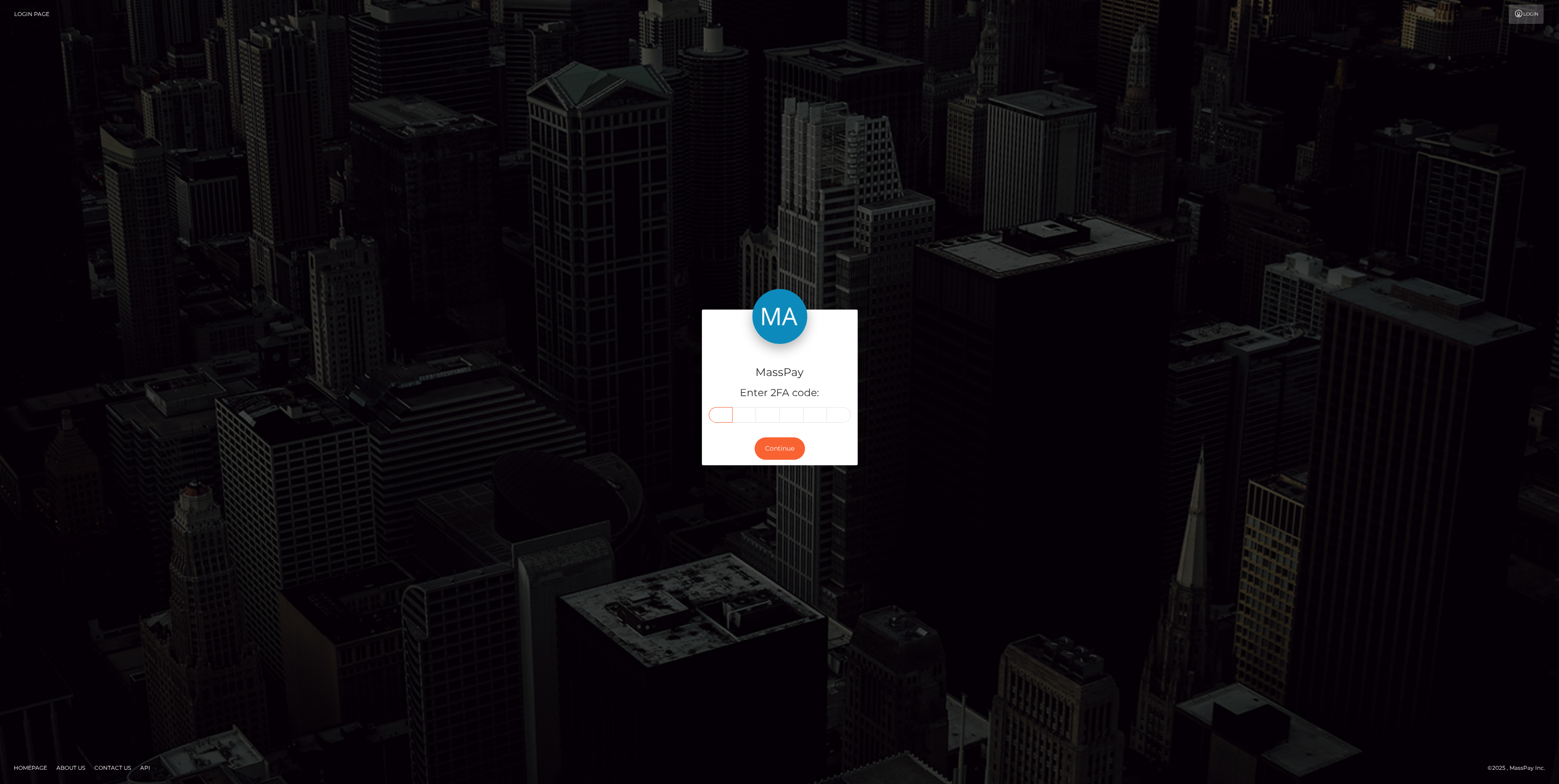
click at [727, 417] on input "text" at bounding box center [720, 415] width 24 height 16
paste input "7"
type input "7"
type input "1"
type input "3"
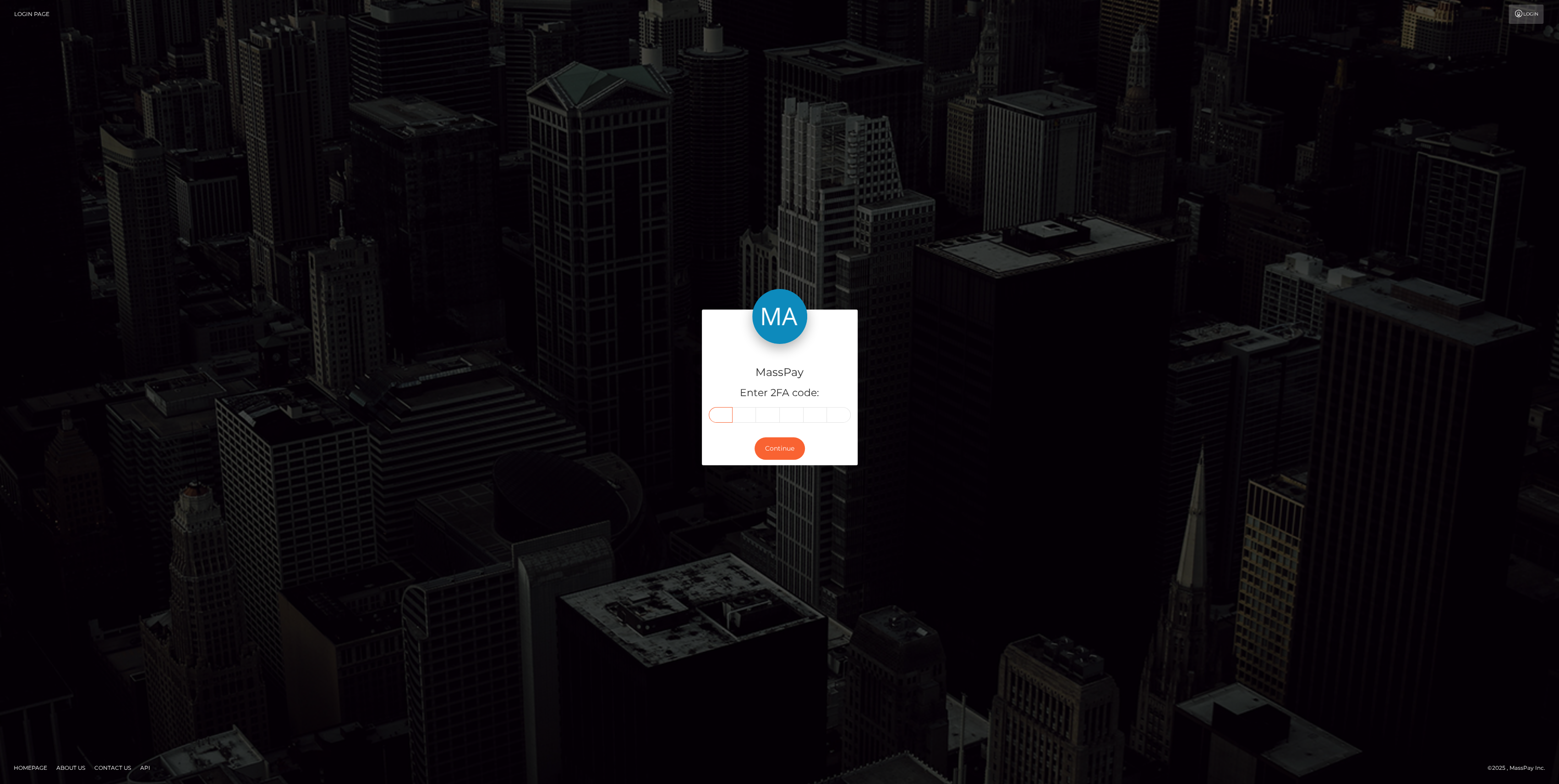
type input "2"
type input "6"
type input "3"
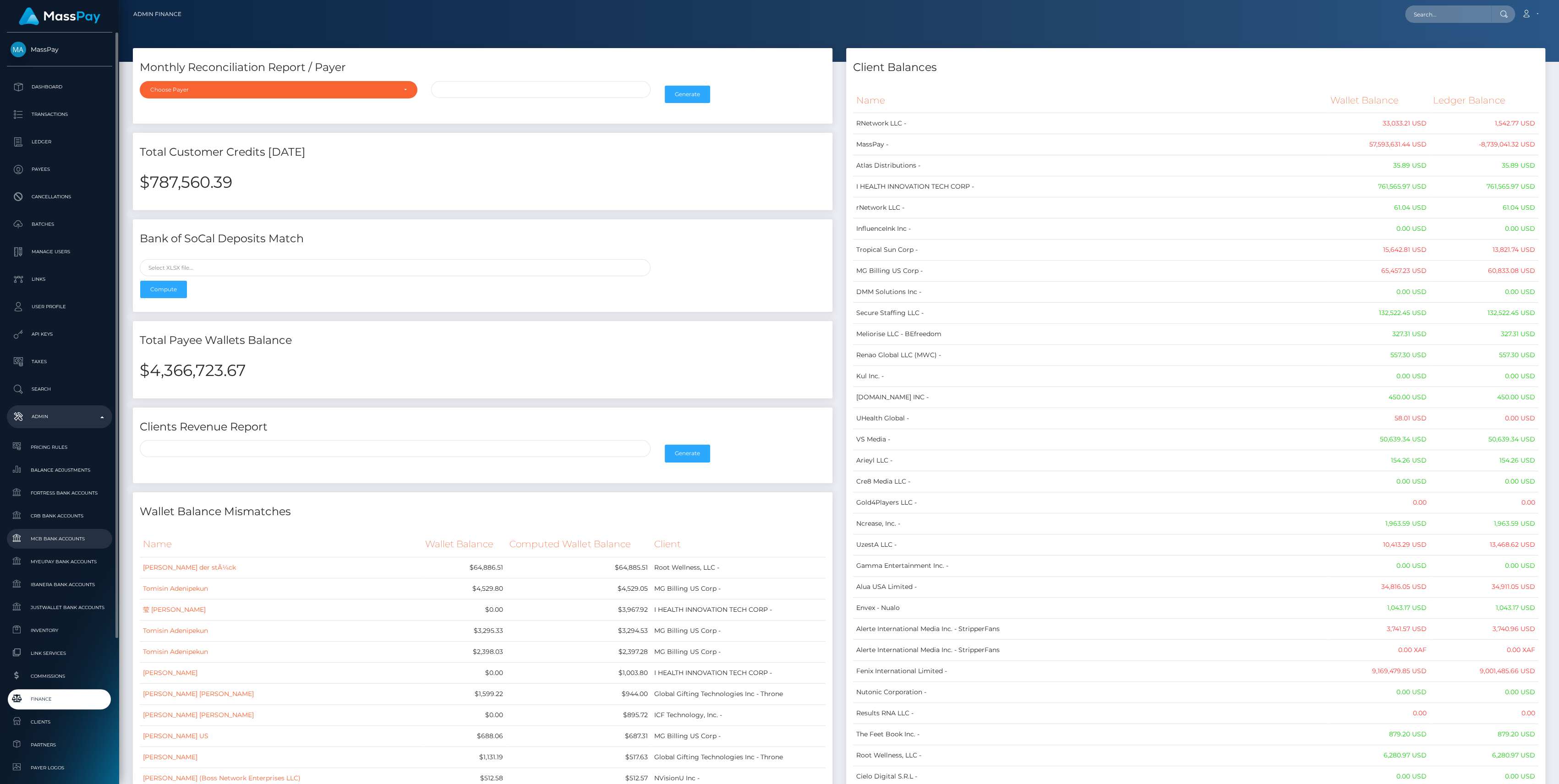
scroll to position [122, 0]
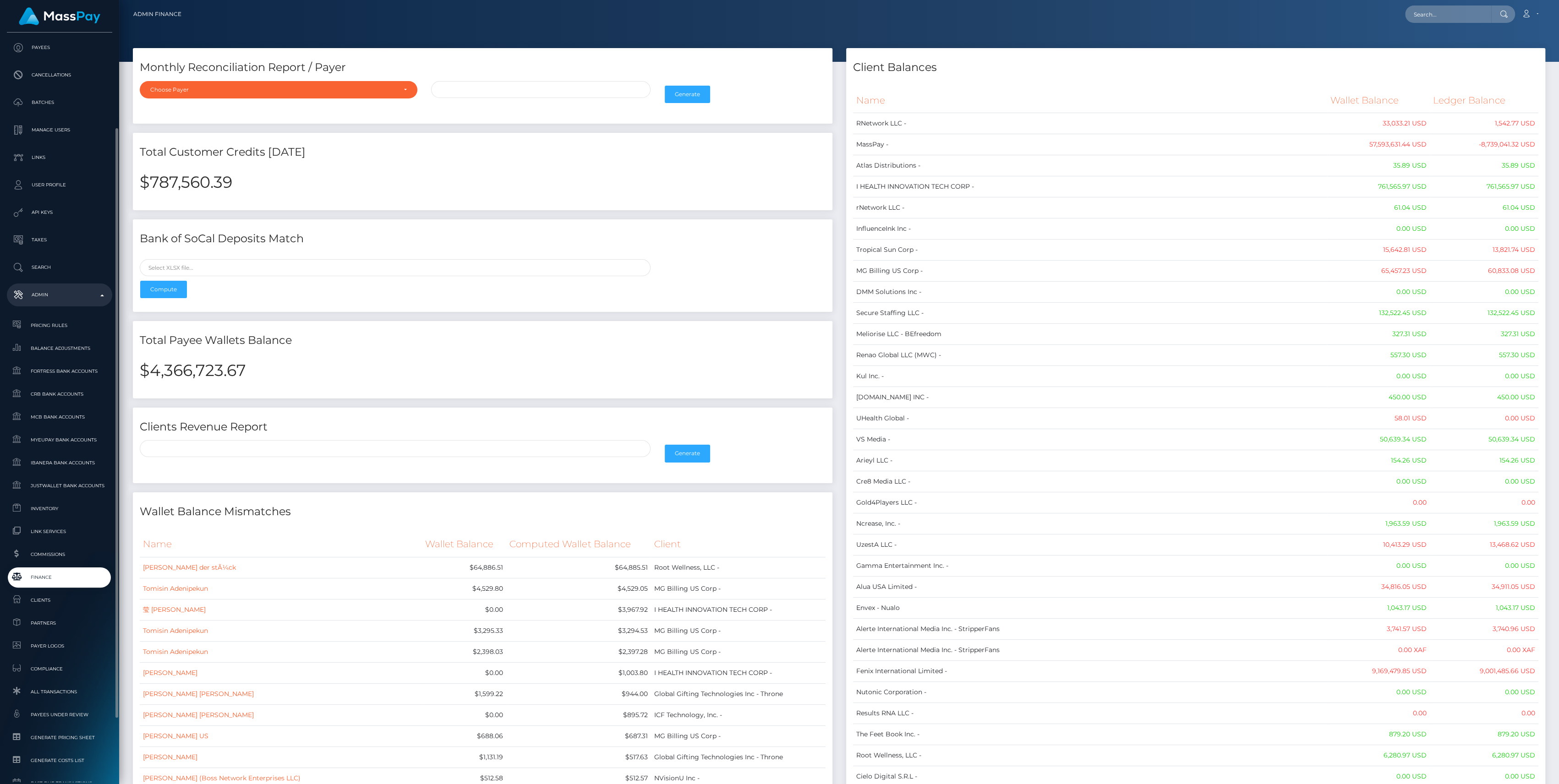
click at [57, 575] on span "Finance" at bounding box center [59, 577] width 98 height 10
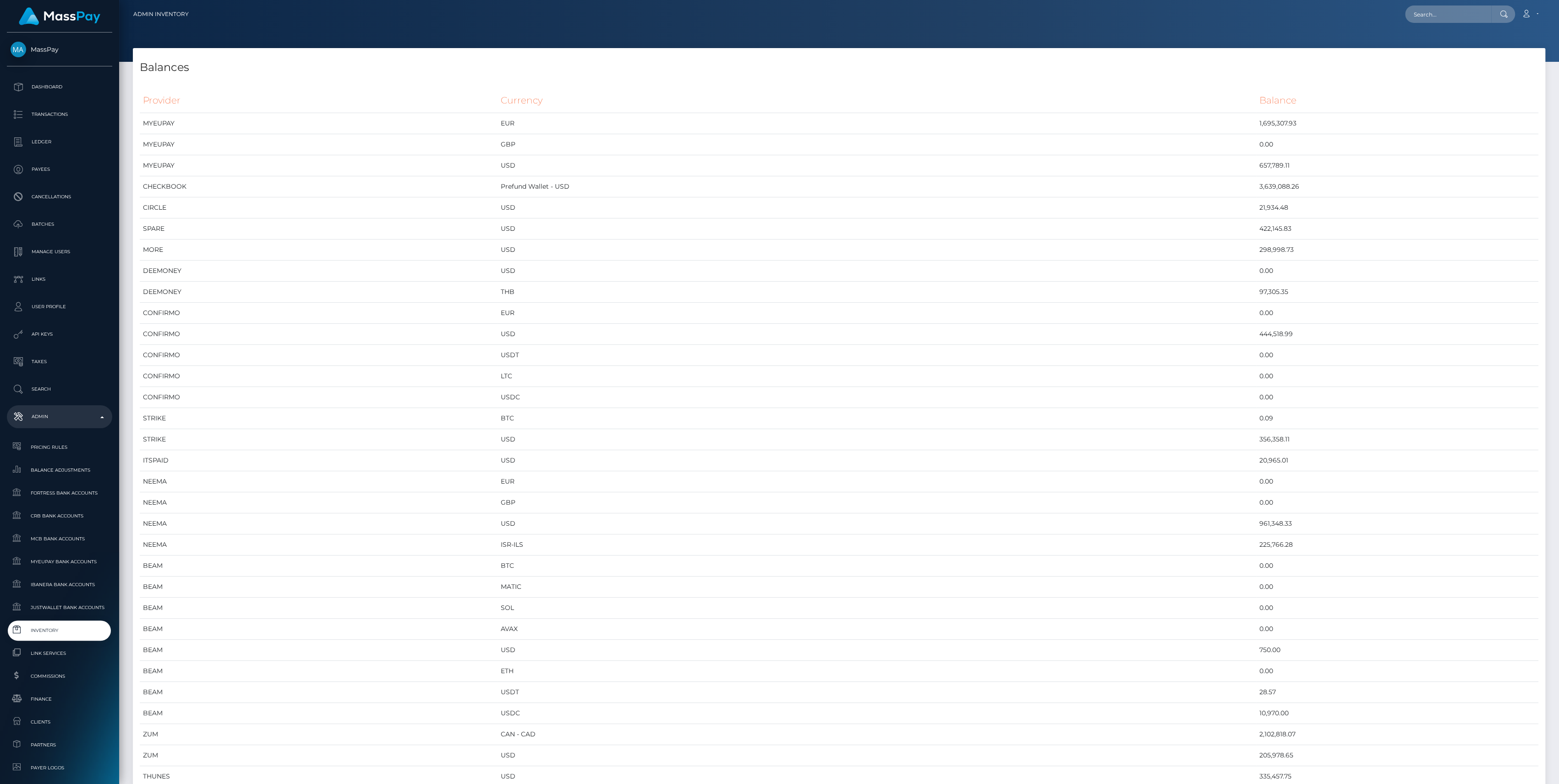
scroll to position [4418, 1412]
click at [46, 629] on span "Inventory" at bounding box center [59, 630] width 98 height 10
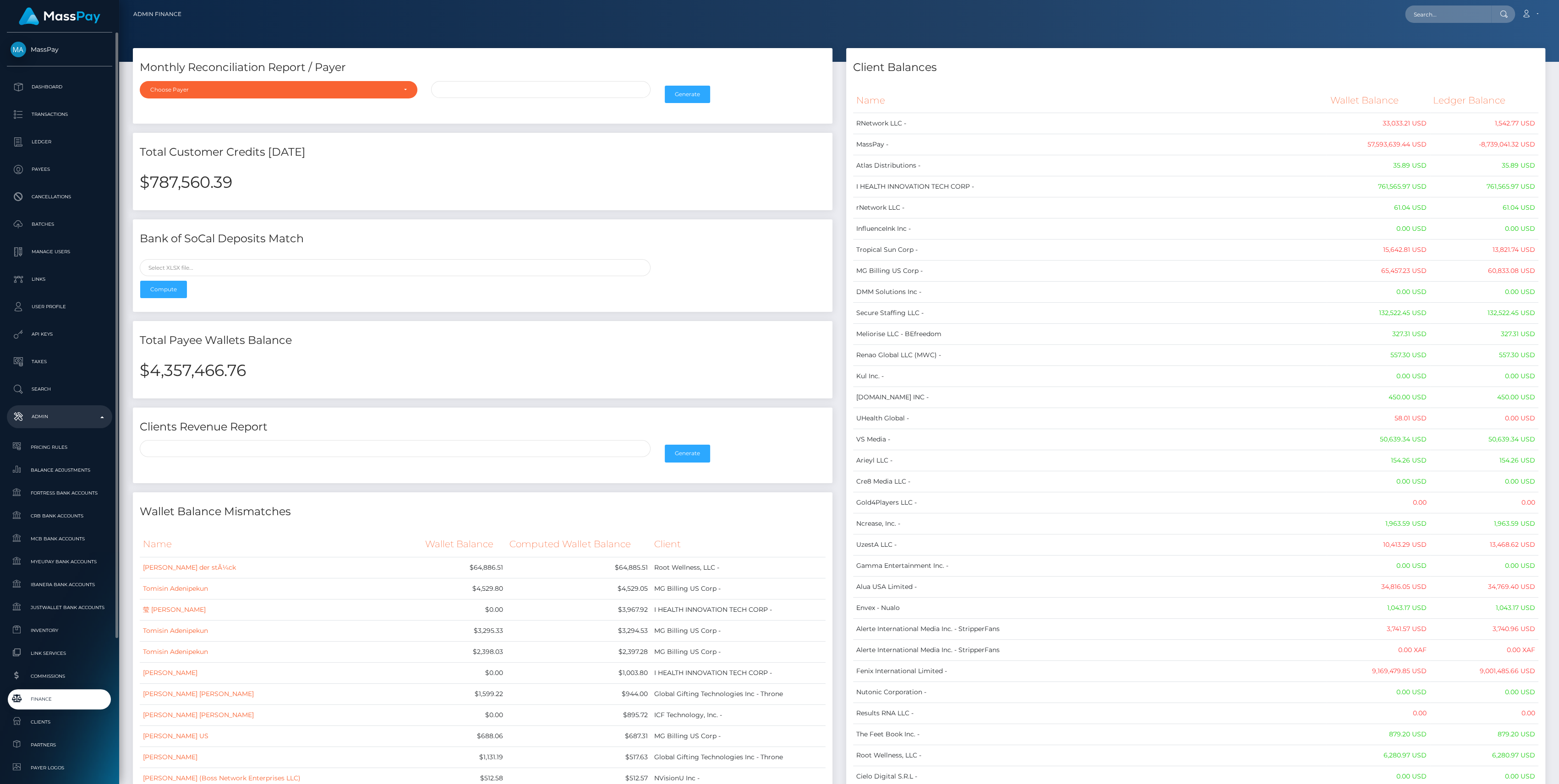
click at [61, 697] on span "Finance" at bounding box center [59, 699] width 98 height 10
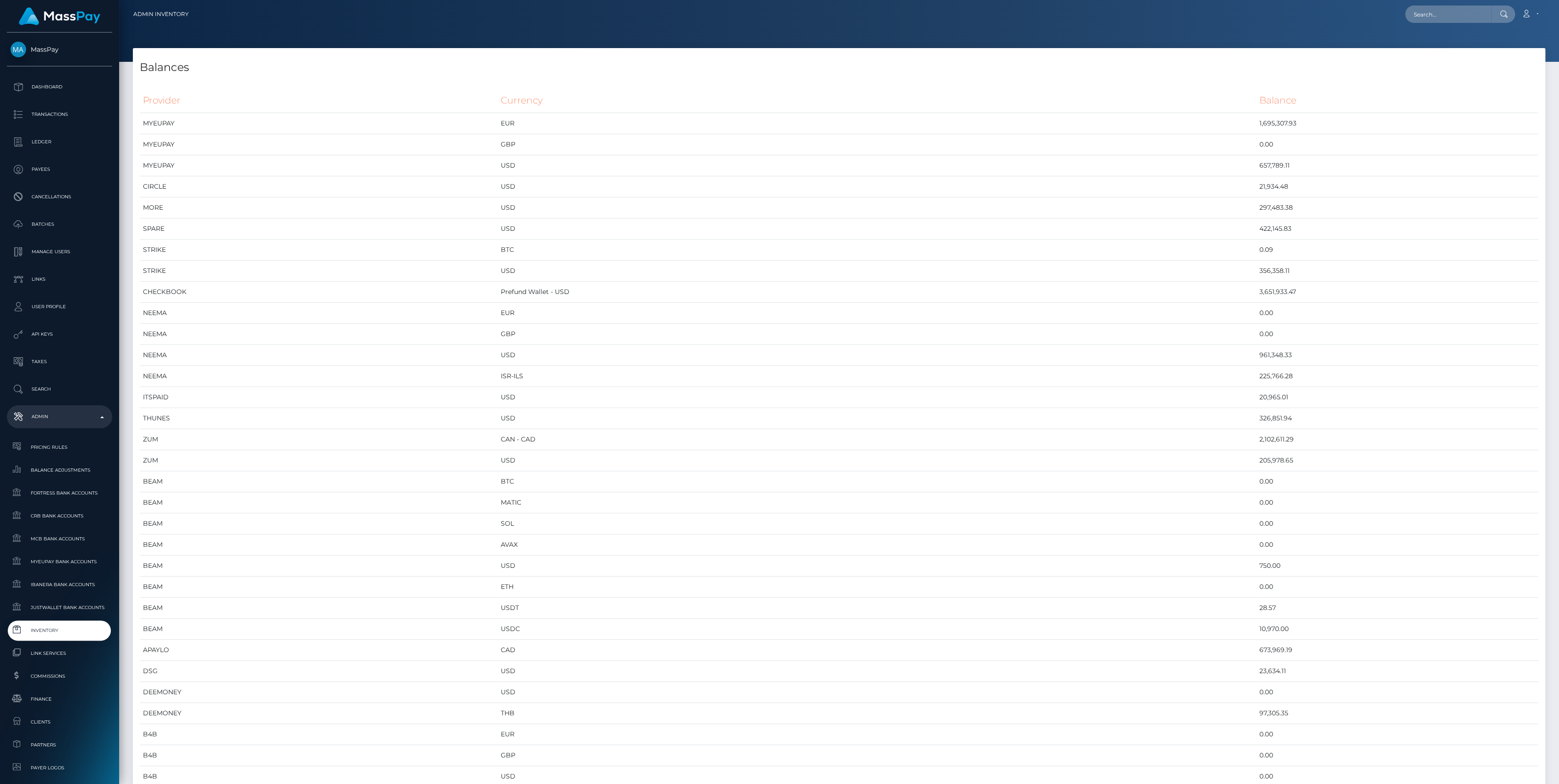
scroll to position [4418, 1412]
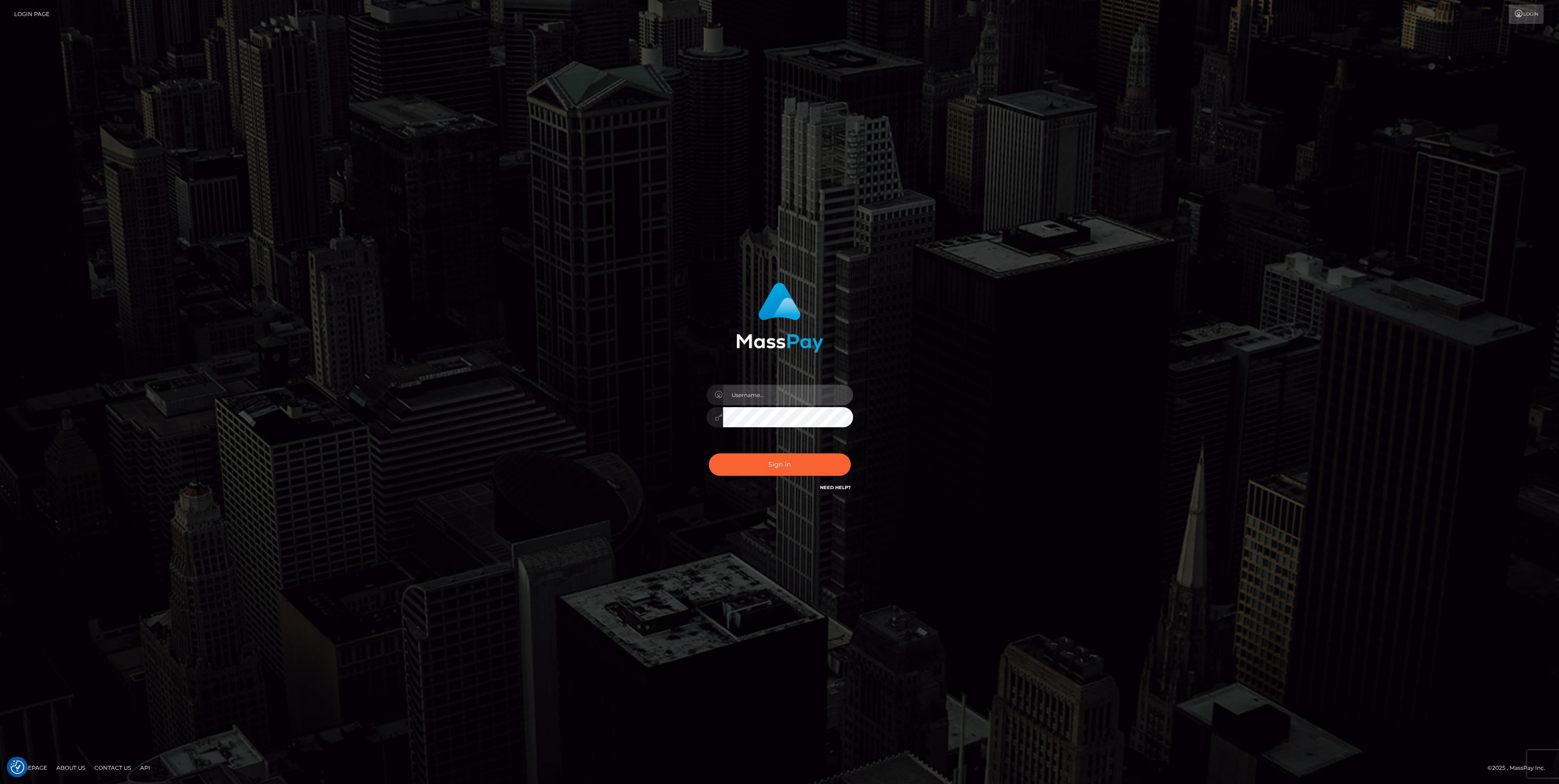
type input "bengreen"
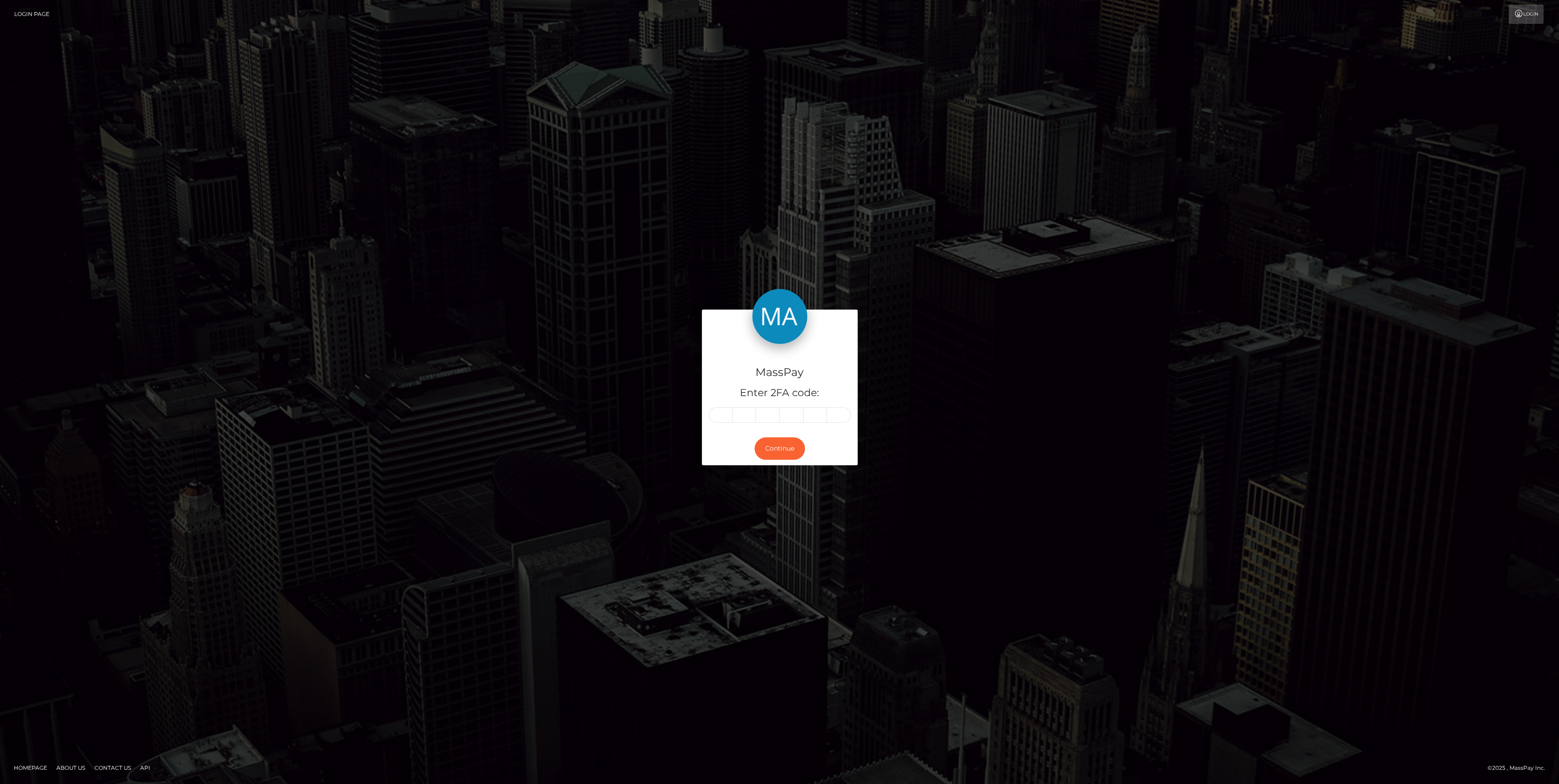
click at [711, 420] on div at bounding box center [780, 415] width 142 height 16
click at [714, 414] on input "text" at bounding box center [720, 415] width 24 height 16
paste input "5"
type input "5"
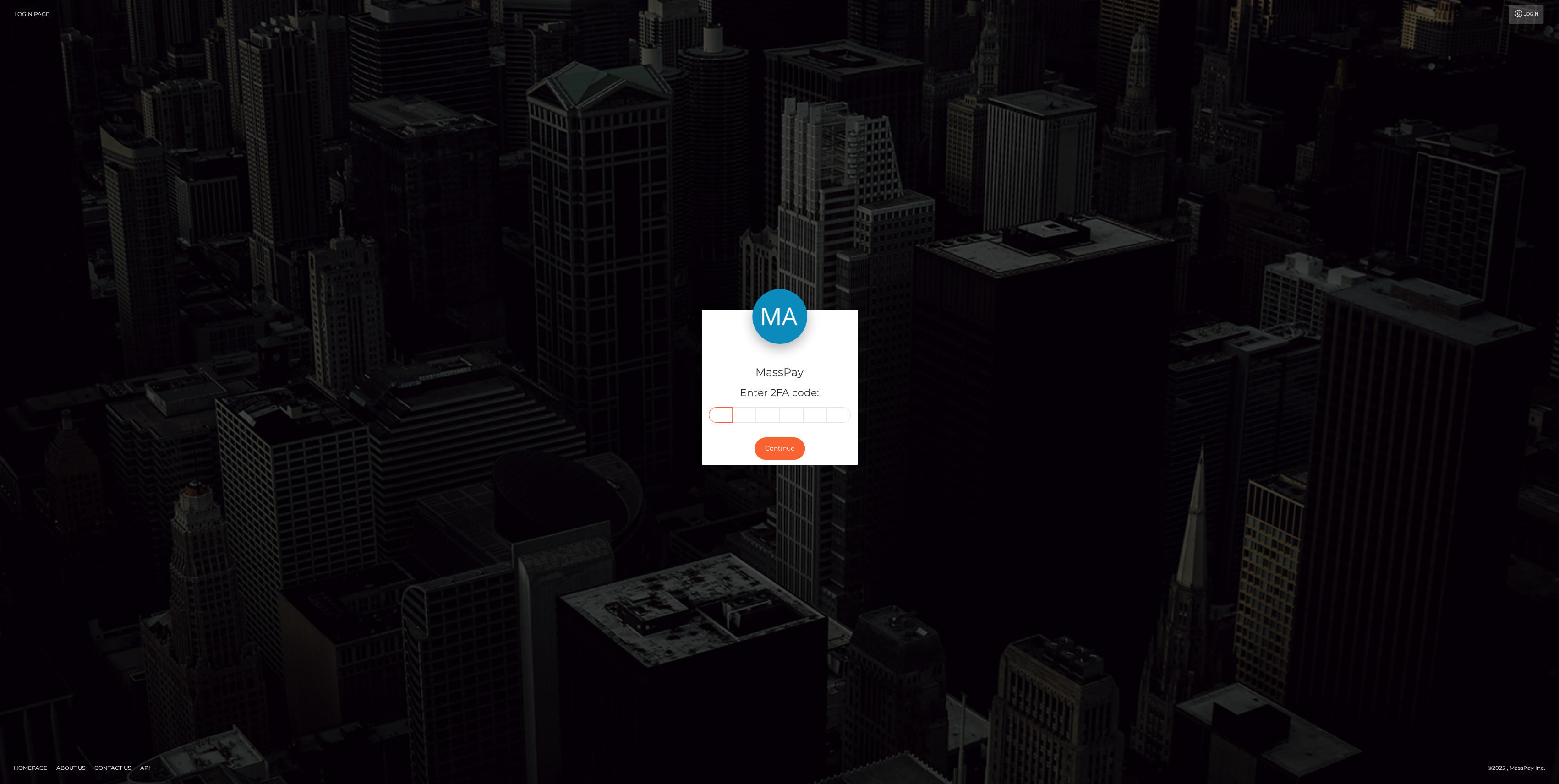
type input "7"
type input "2"
type input "4"
type input "5"
click at [771, 443] on button "Continue" at bounding box center [780, 448] width 50 height 22
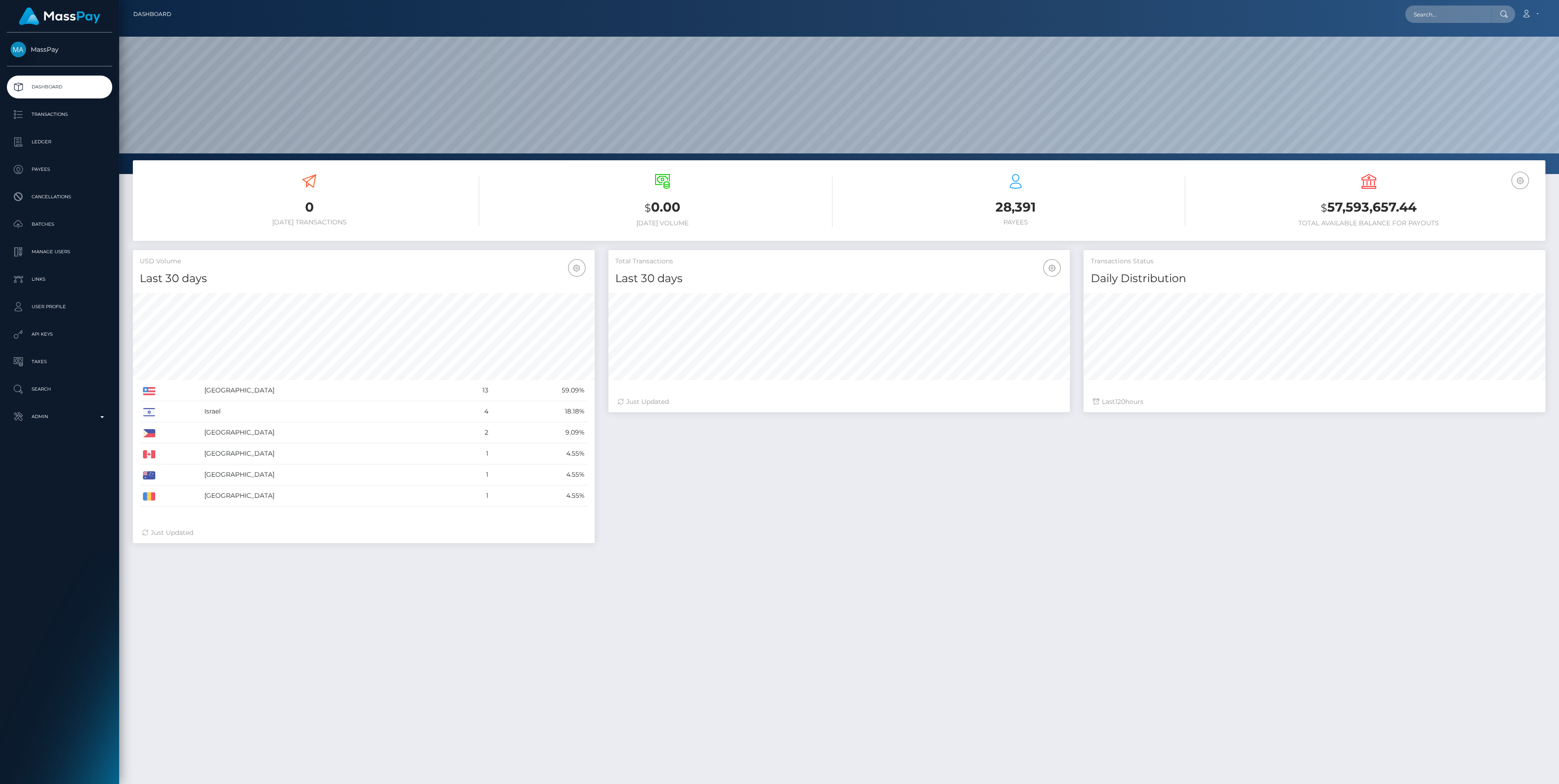
scroll to position [162, 462]
click at [67, 428] on link "Admin" at bounding box center [59, 417] width 105 height 23
click at [46, 704] on span "Finance" at bounding box center [59, 699] width 98 height 10
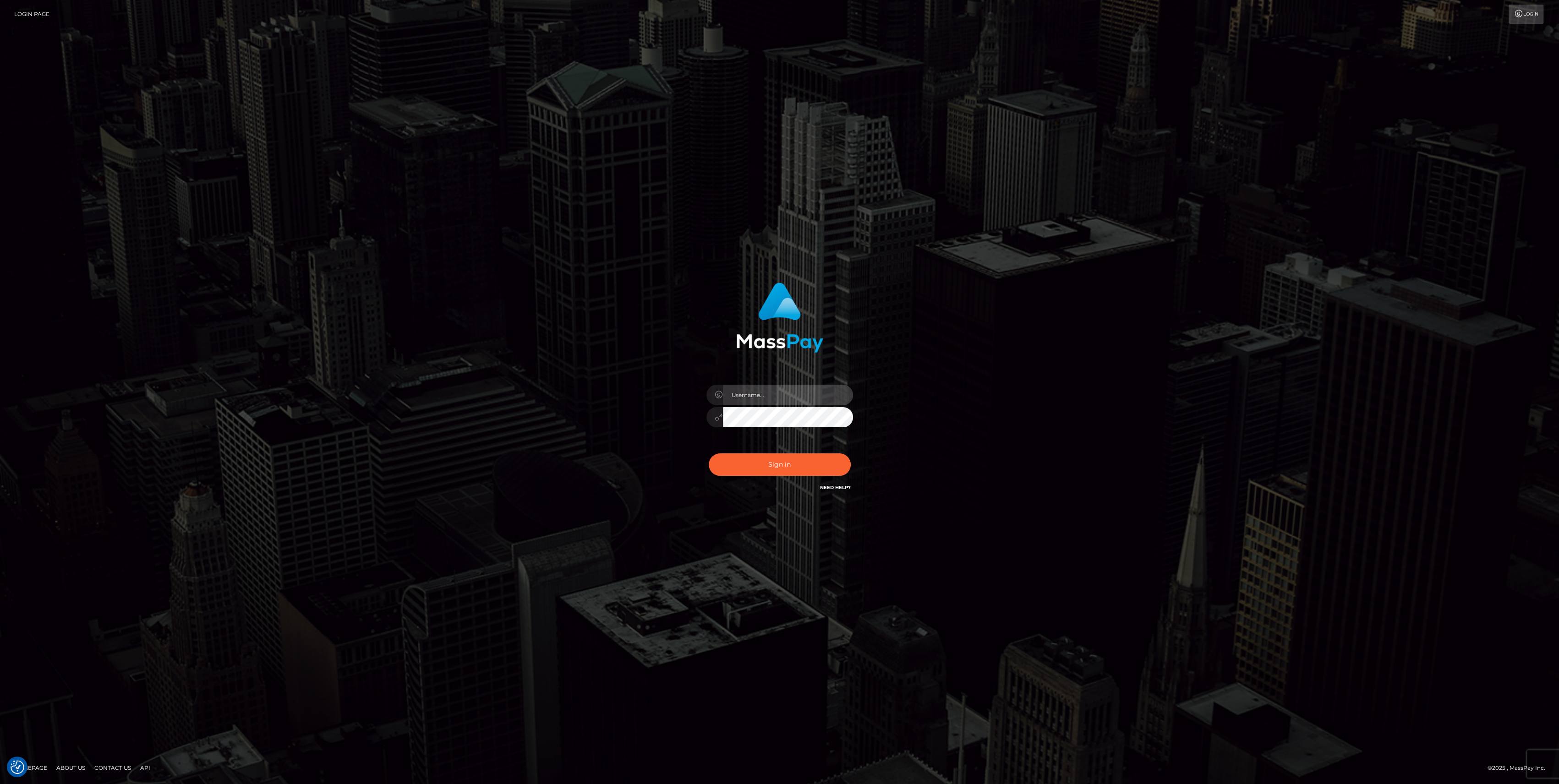
type input "bengreen"
click at [729, 469] on button "Sign in" at bounding box center [780, 464] width 142 height 22
checkbox input "true"
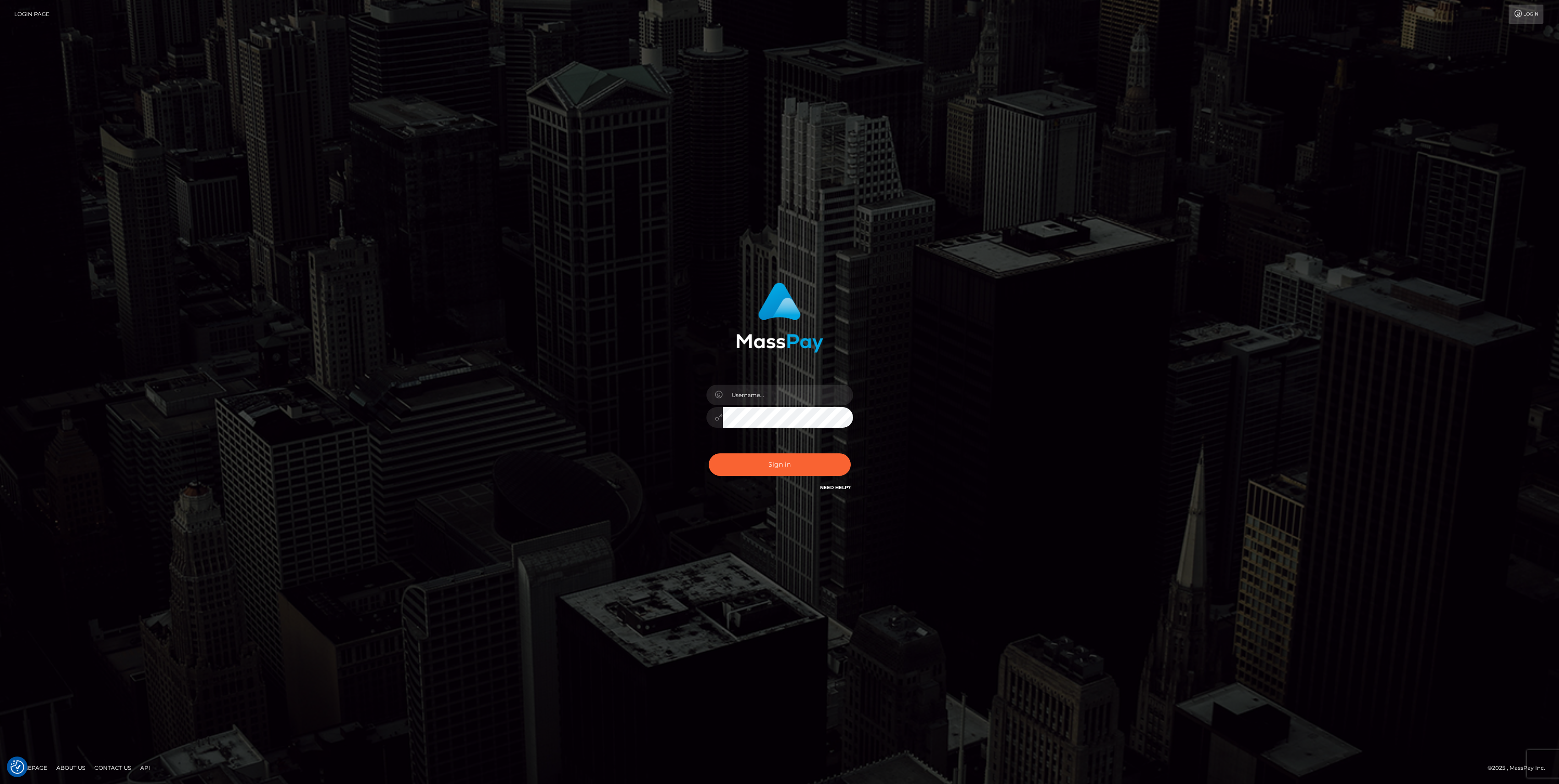
checkbox input "true"
type input "bengreen"
click at [768, 477] on div "Sign in Need Help?" at bounding box center [780, 468] width 160 height 41
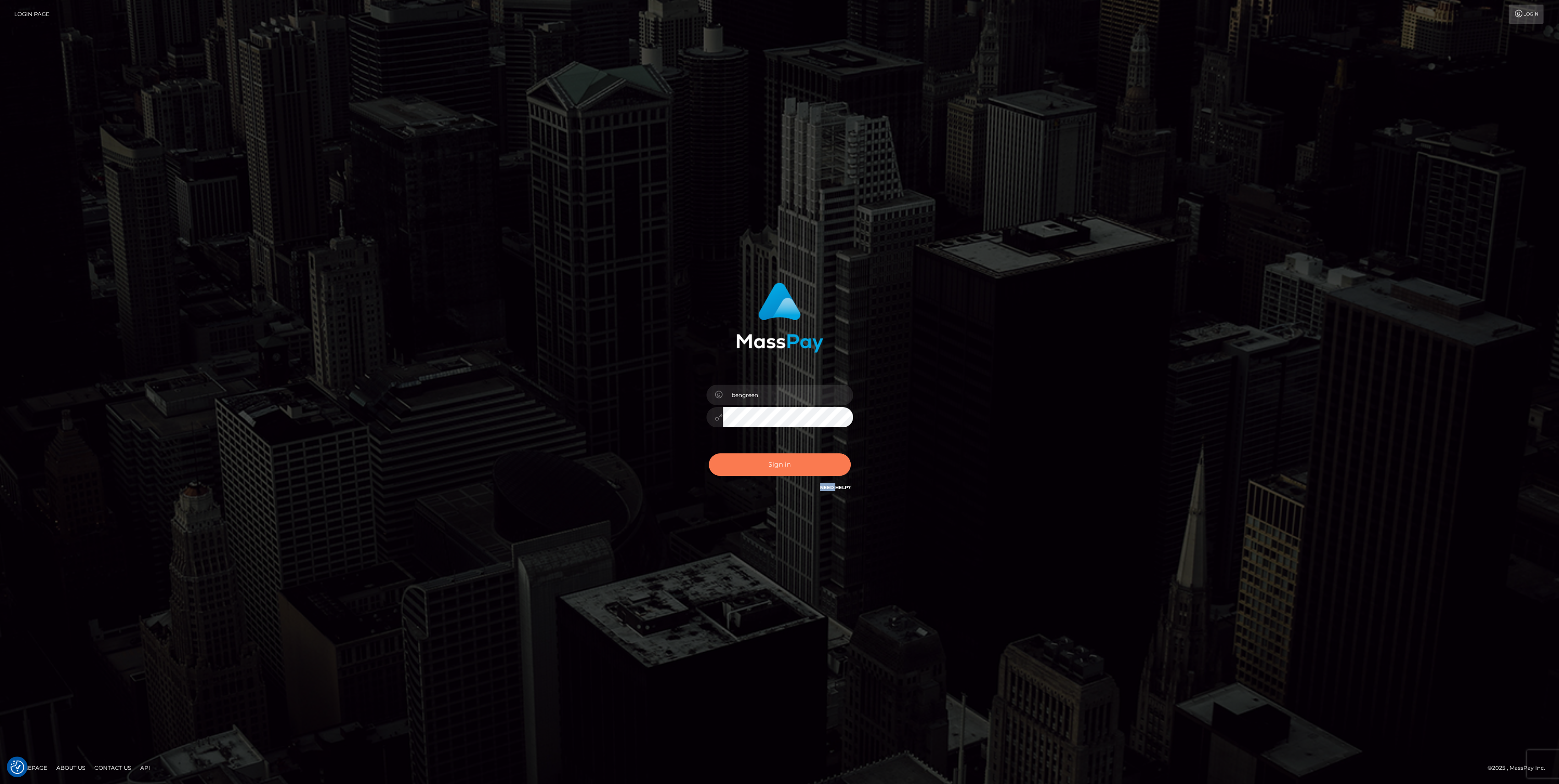
click at [768, 473] on button "Sign in" at bounding box center [780, 464] width 142 height 22
click at [763, 468] on button "Sign in" at bounding box center [780, 464] width 142 height 22
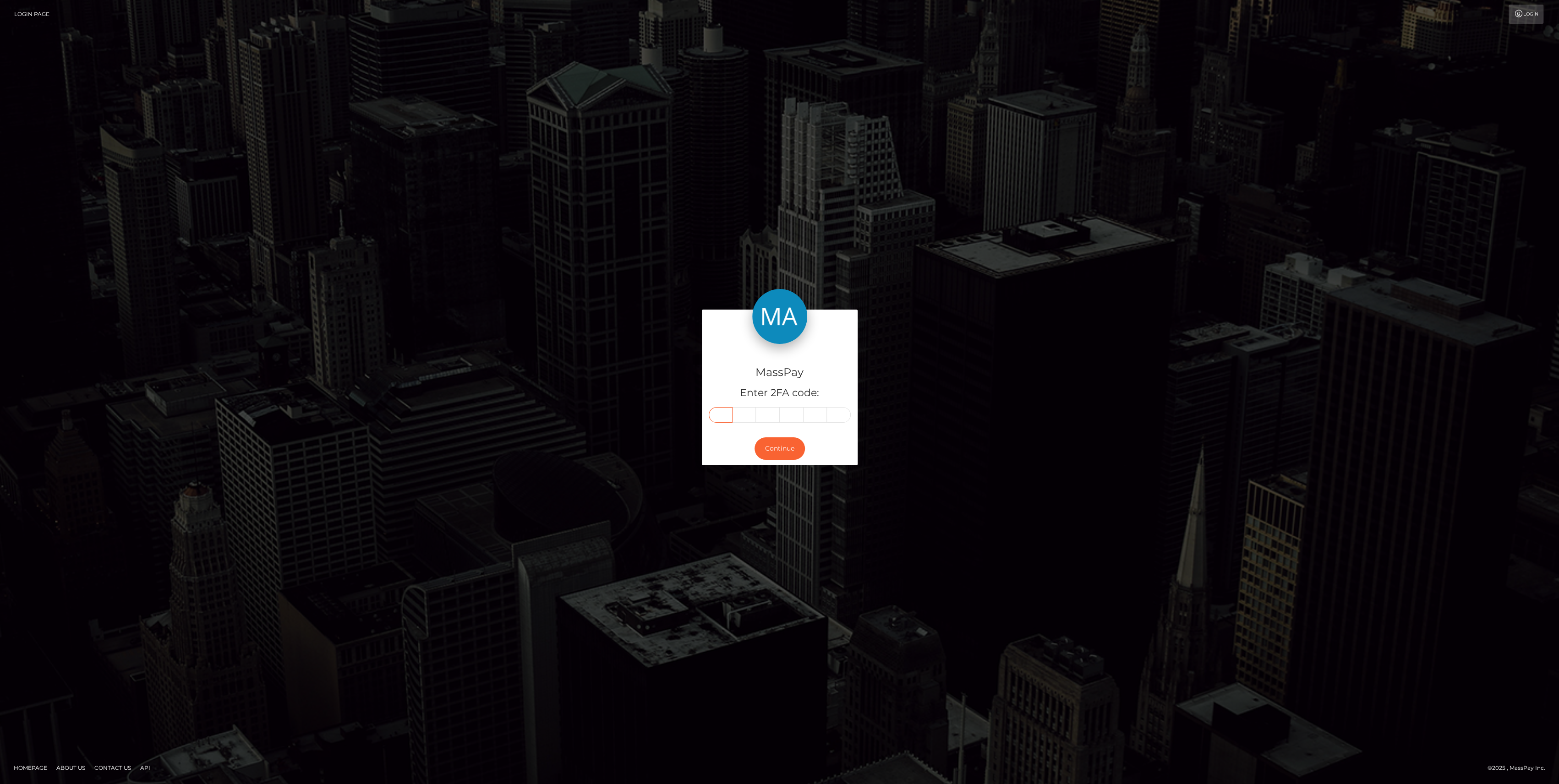
drag, startPoint x: 0, startPoint y: 0, endPoint x: 722, endPoint y: 410, distance: 830.3
paste input "5"
type input "5"
type input "3"
type input "8"
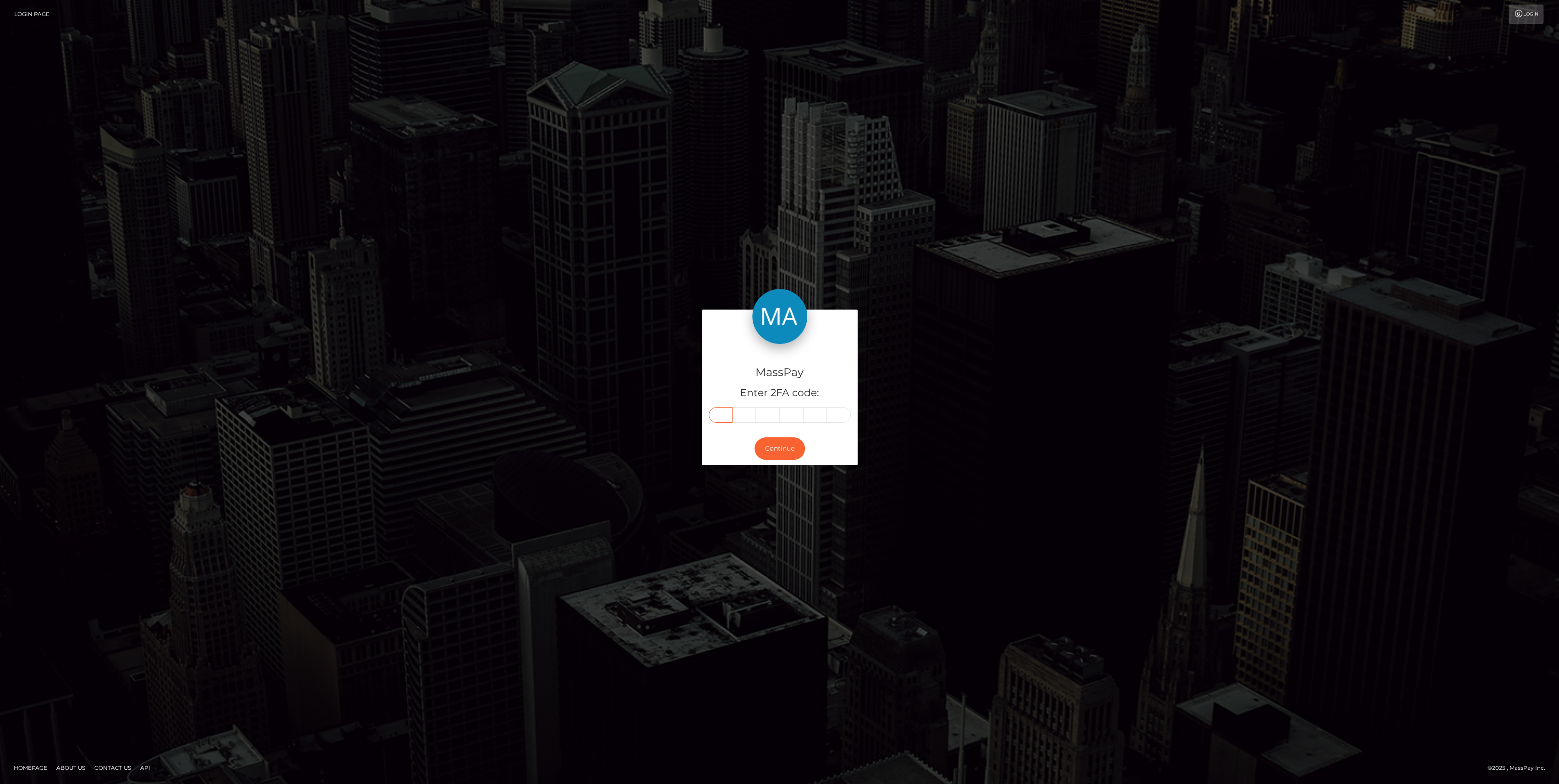
type input "7"
type input "0"
type input "1"
click at [773, 458] on button "Continue" at bounding box center [780, 448] width 50 height 22
click at [773, 443] on button "Continue" at bounding box center [780, 448] width 50 height 22
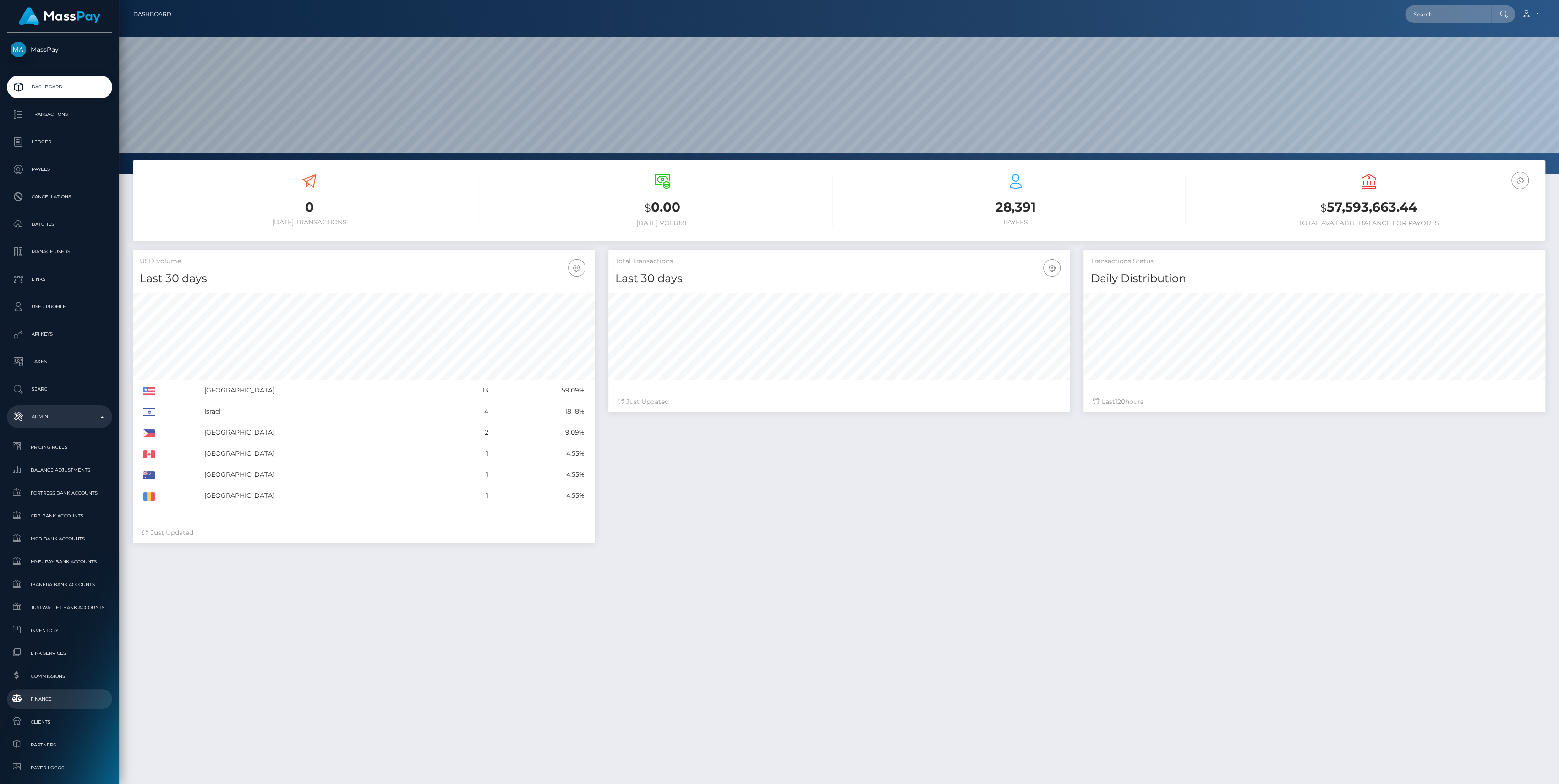
scroll to position [162, 462]
click at [39, 700] on span "Finance" at bounding box center [59, 699] width 98 height 10
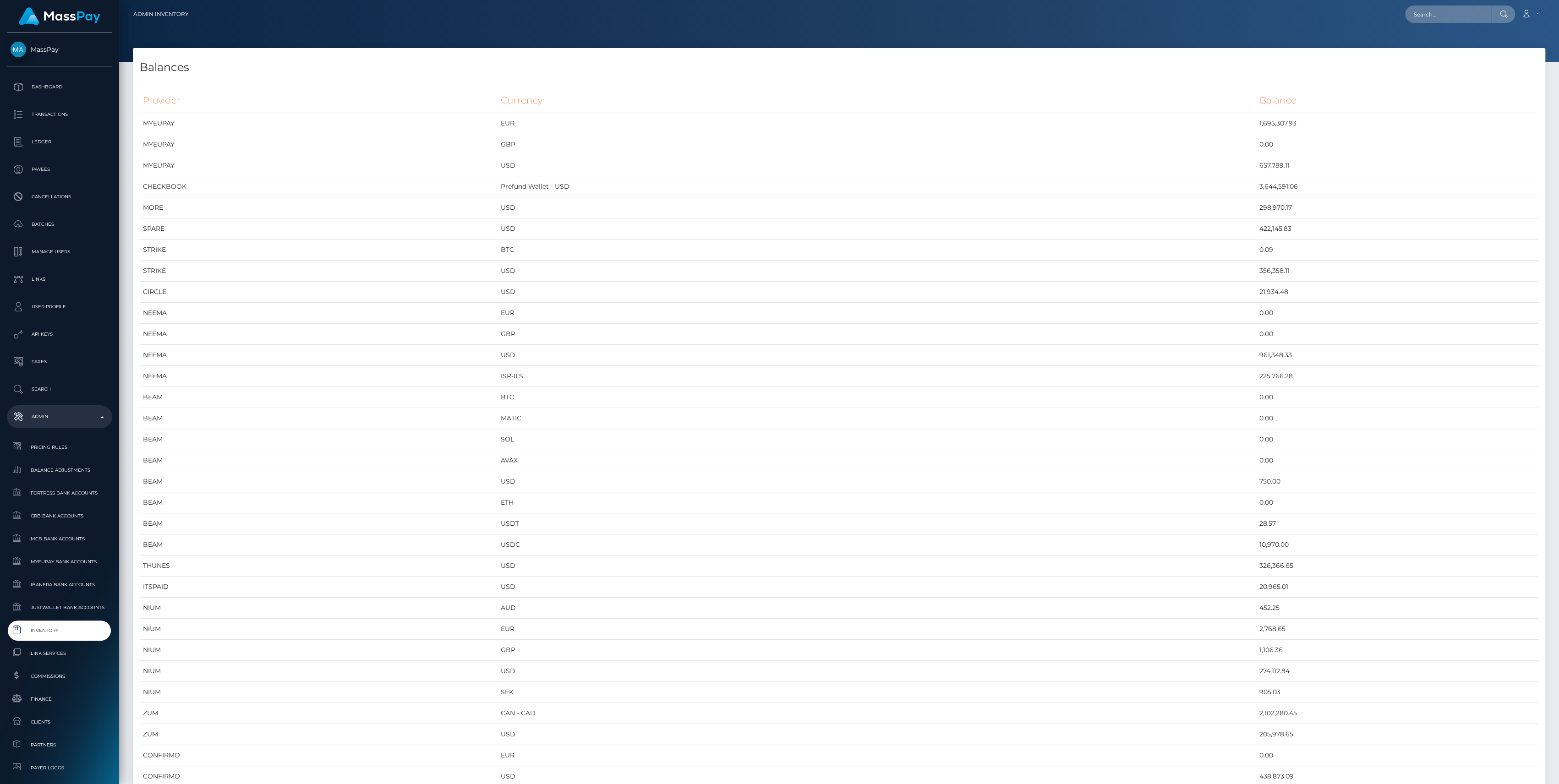
scroll to position [4418, 1412]
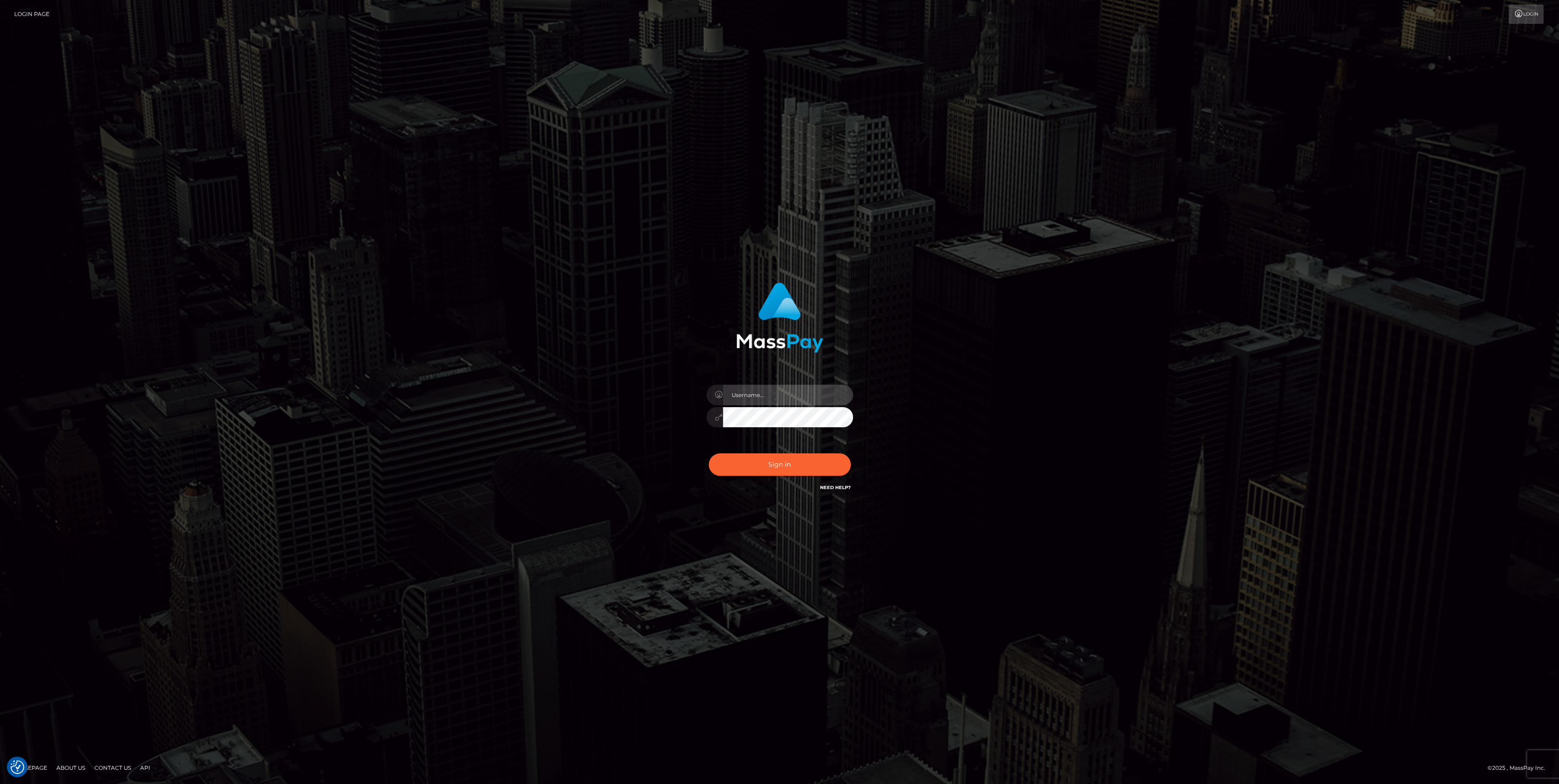
type input "bengreen"
click at [796, 462] on button "Sign in" at bounding box center [780, 464] width 142 height 22
type input "bengreen"
click at [799, 461] on button "Sign in" at bounding box center [780, 464] width 142 height 22
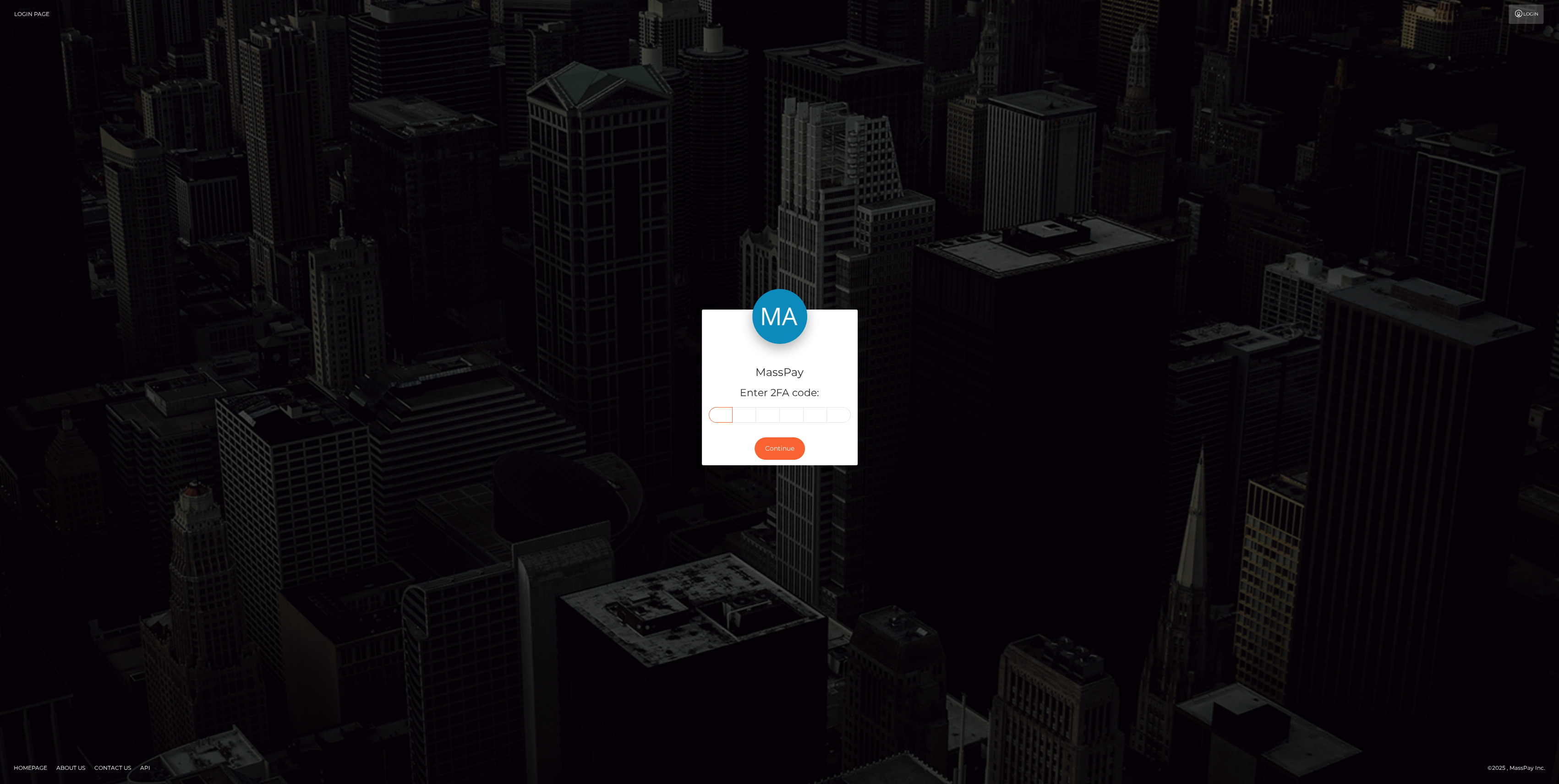
click at [714, 420] on input "text" at bounding box center [720, 415] width 24 height 16
paste input "3"
type input "3"
type input "7"
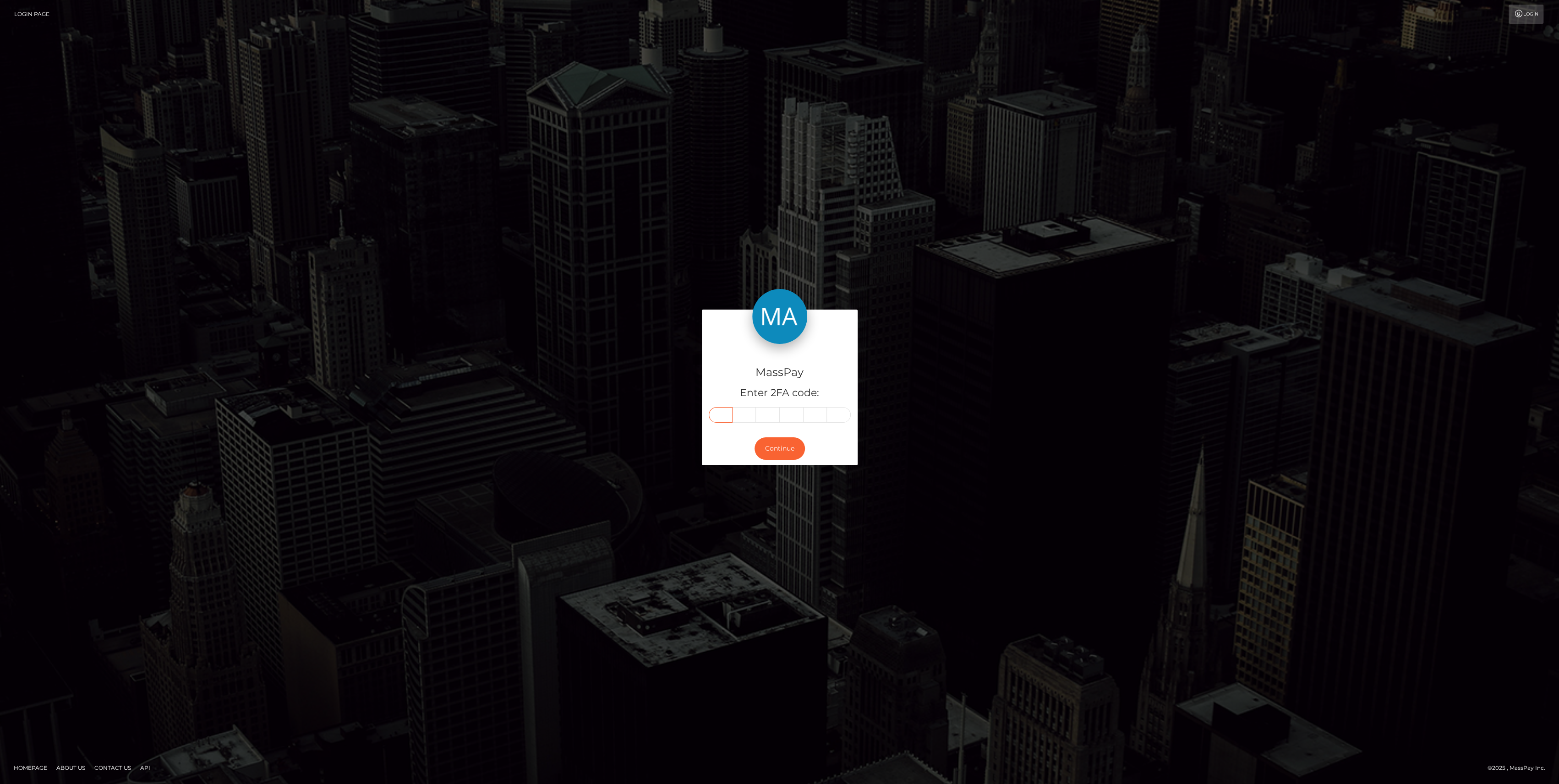
type input "1"
type input "9"
type input "4"
click at [787, 453] on button "Continue" at bounding box center [780, 448] width 50 height 22
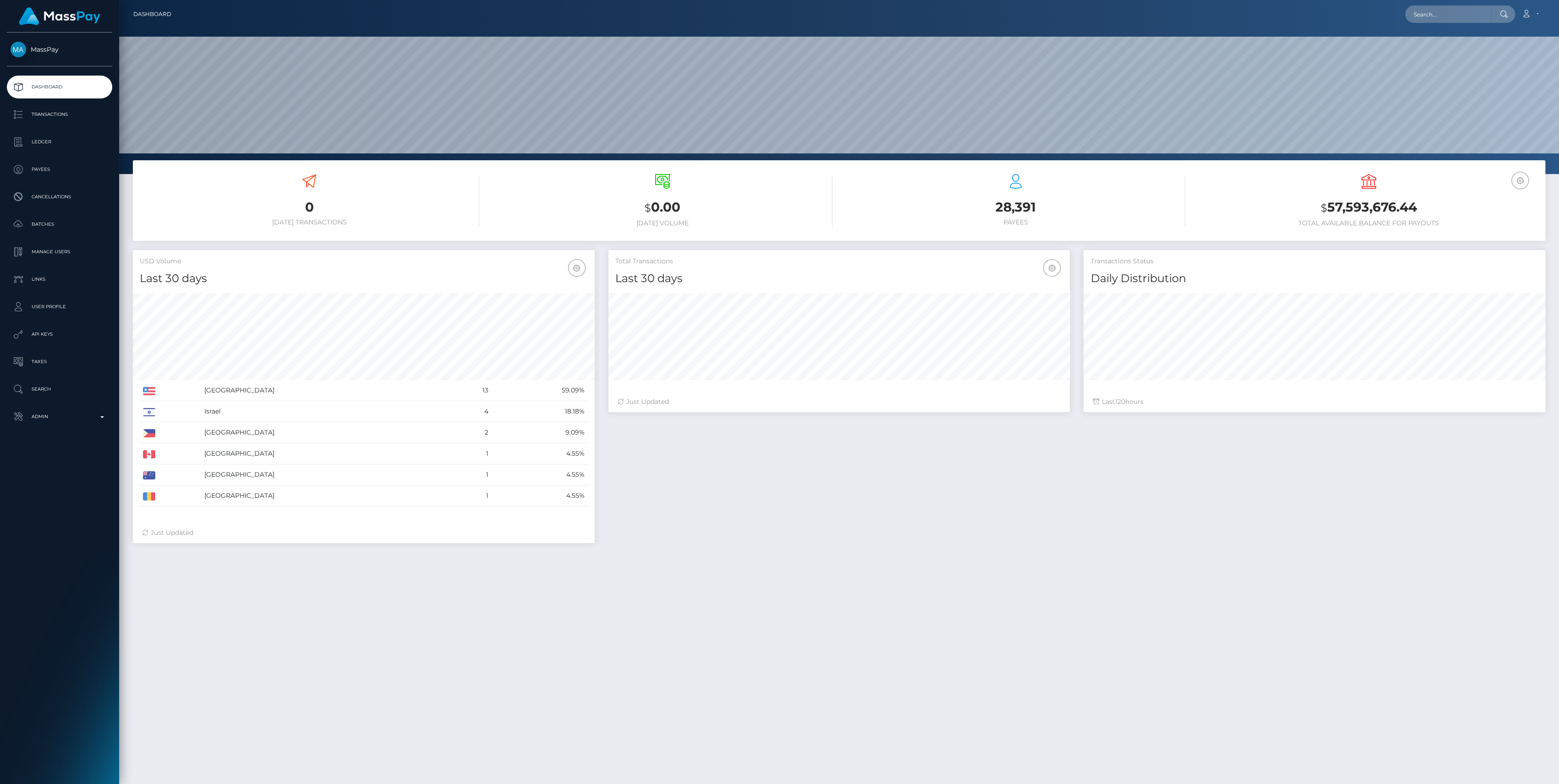
scroll to position [162, 462]
click at [111, 417] on link "Admin" at bounding box center [59, 417] width 105 height 23
click at [59, 694] on span "Finance" at bounding box center [59, 699] width 98 height 10
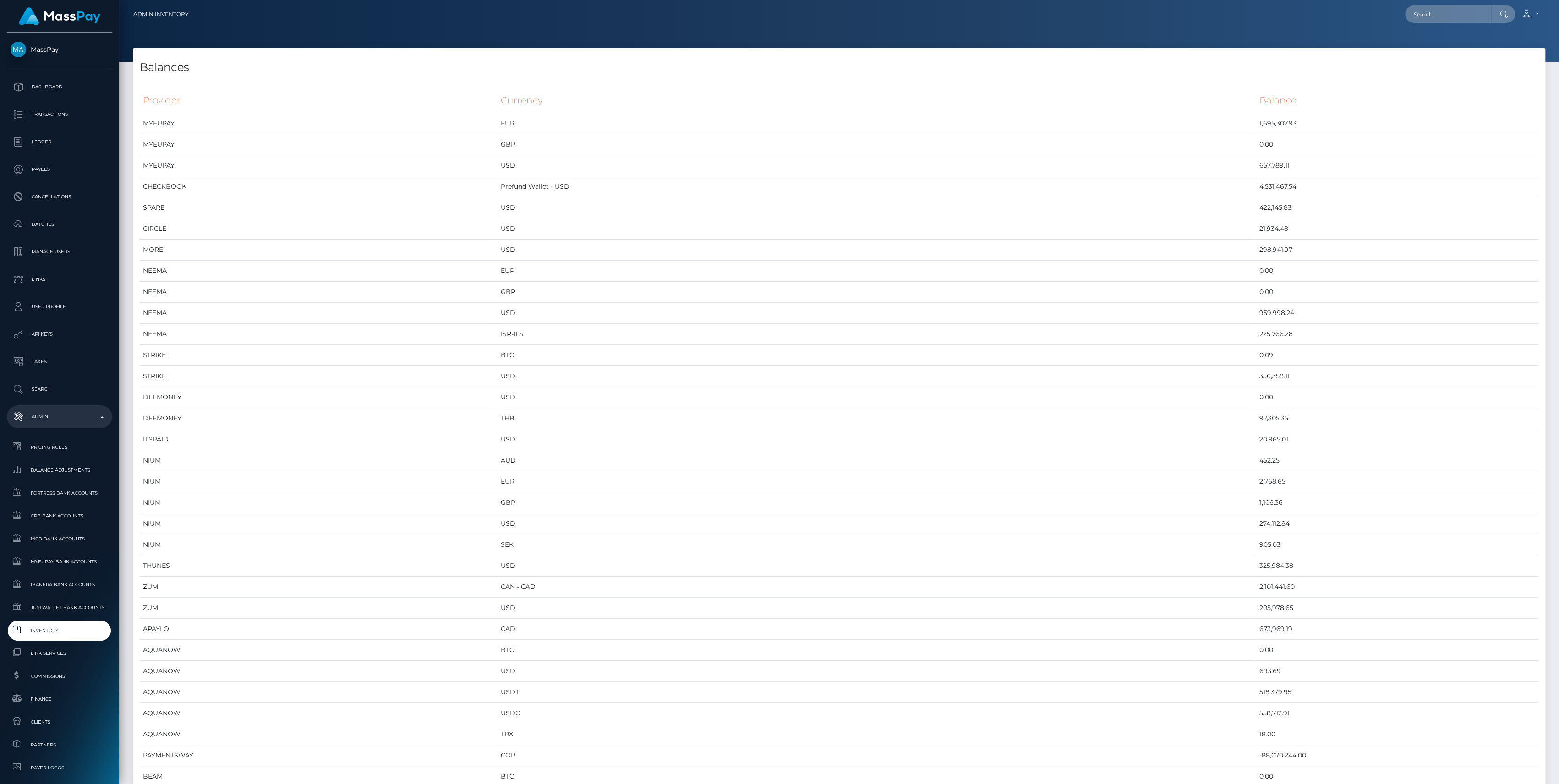
scroll to position [4418, 1412]
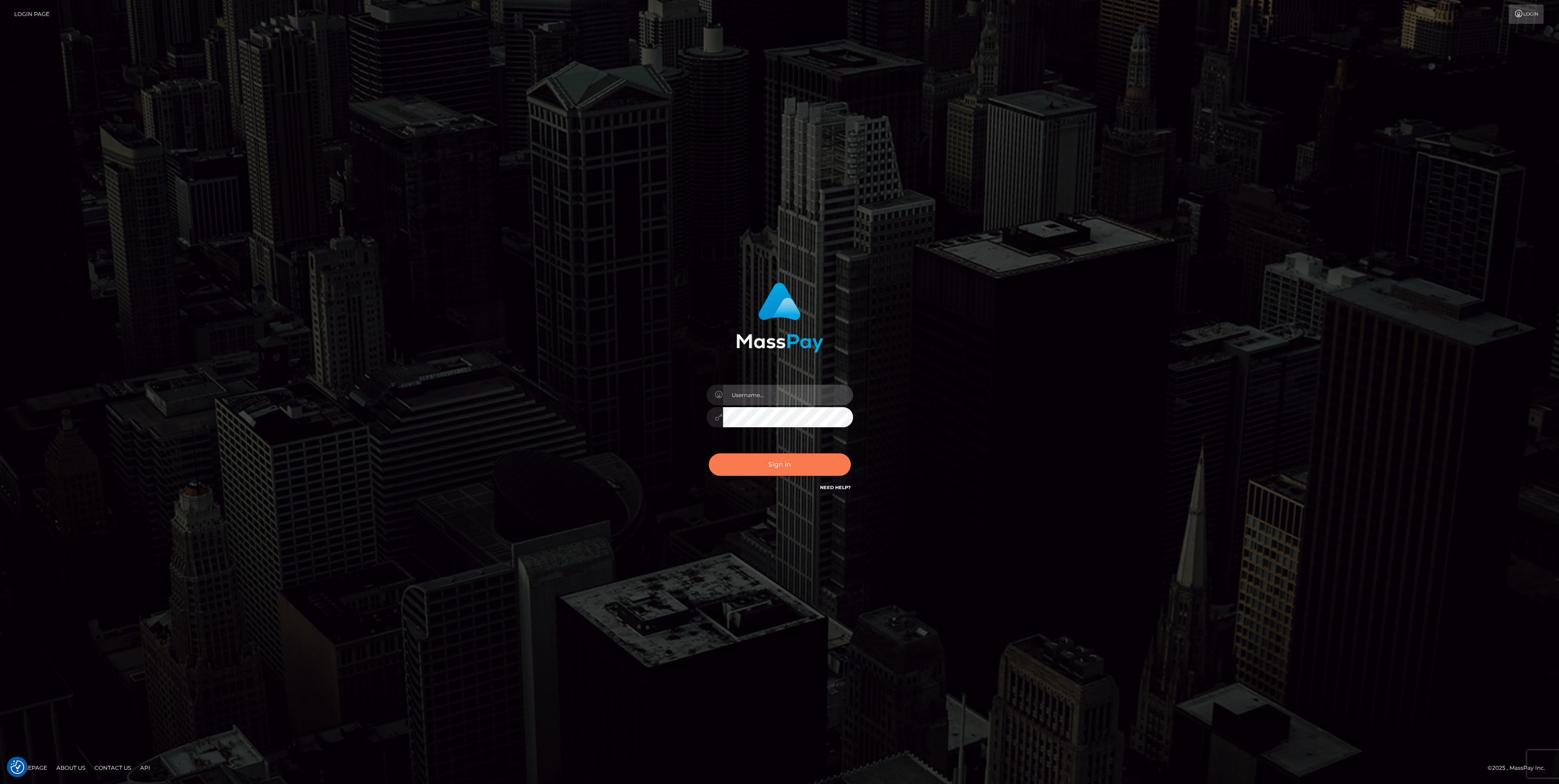
type input "bengreen"
drag, startPoint x: 803, startPoint y: 469, endPoint x: 797, endPoint y: 469, distance: 6.0
click at [797, 469] on button "Sign in" at bounding box center [780, 464] width 142 height 22
type input "bengreen"
click at [746, 468] on button "Sign in" at bounding box center [780, 464] width 142 height 22
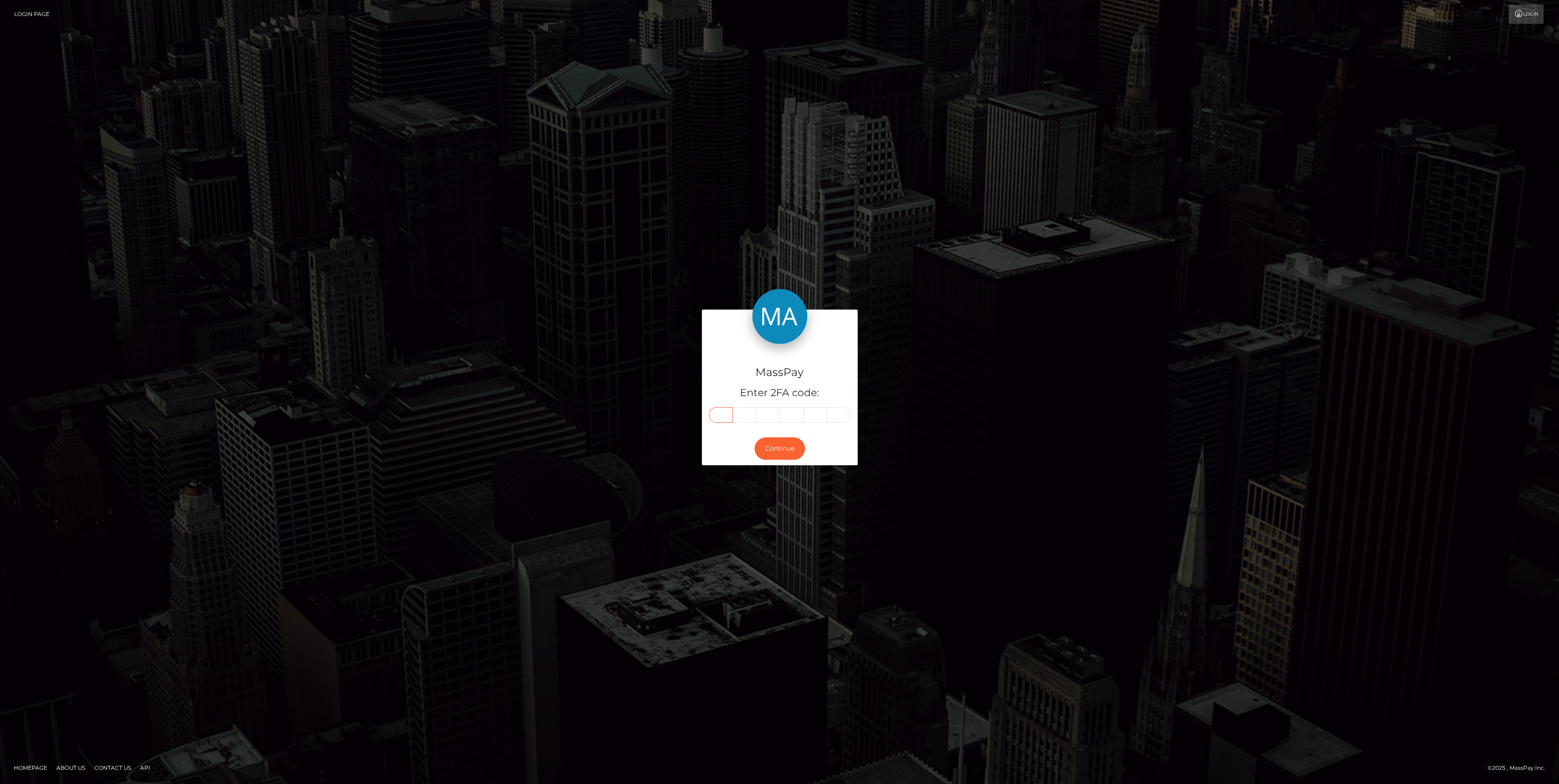
paste input "8"
type input "8"
type input "5"
type input "1"
type input "2"
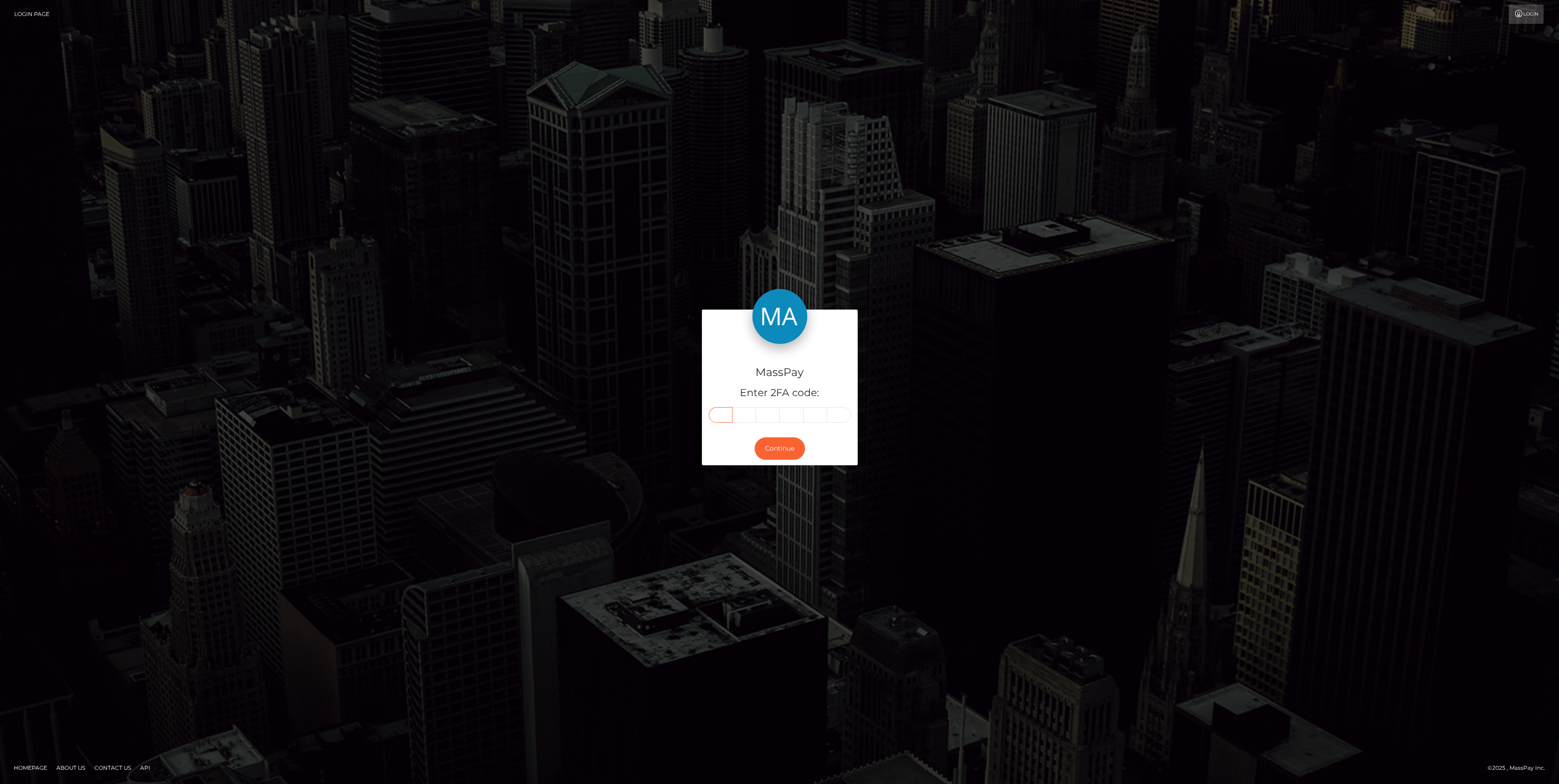
type input "6"
type input "4"
click at [768, 446] on button "Continue" at bounding box center [780, 448] width 50 height 22
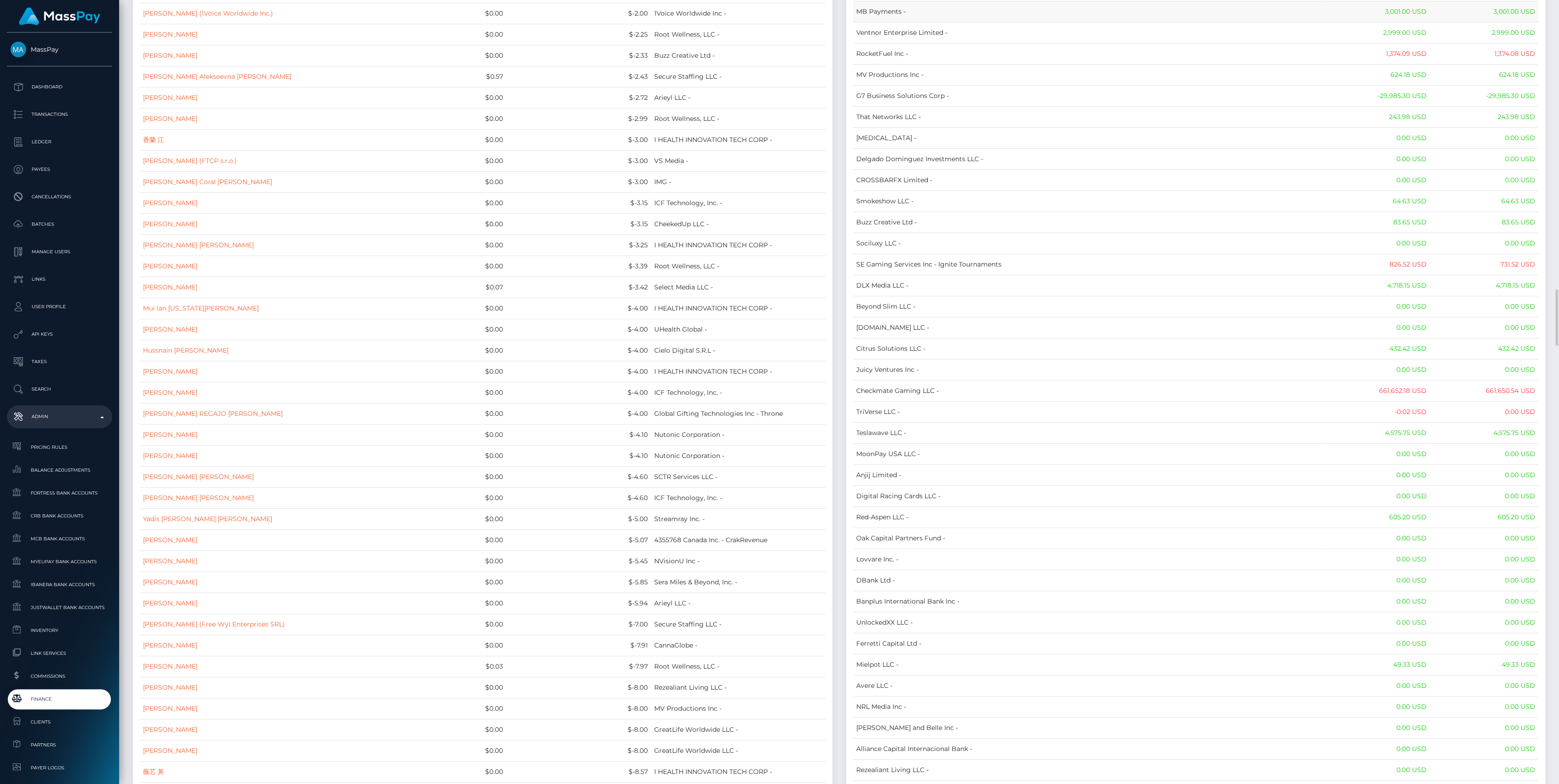
scroll to position [4029, 0]
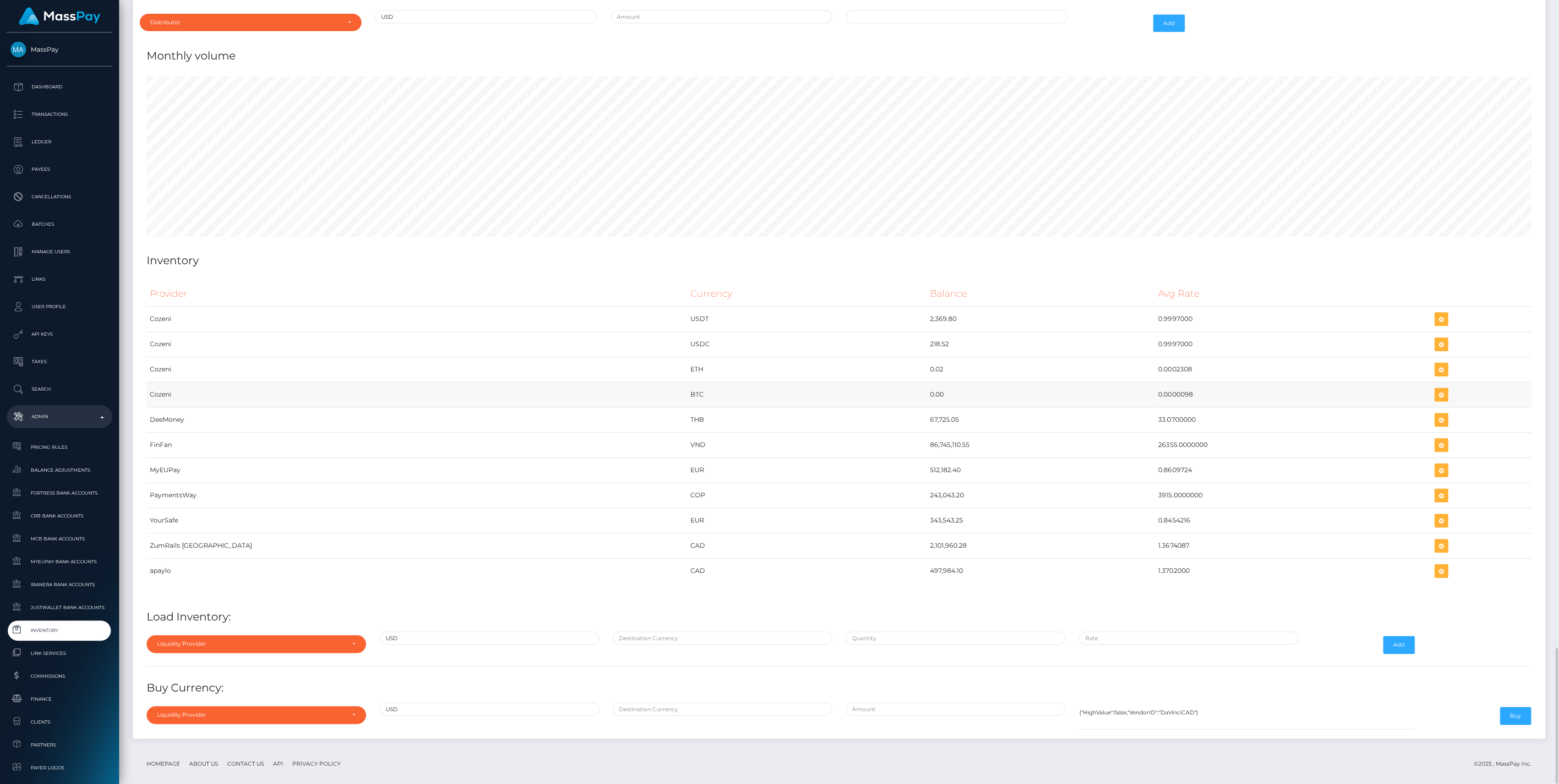
scroll to position [3249, 0]
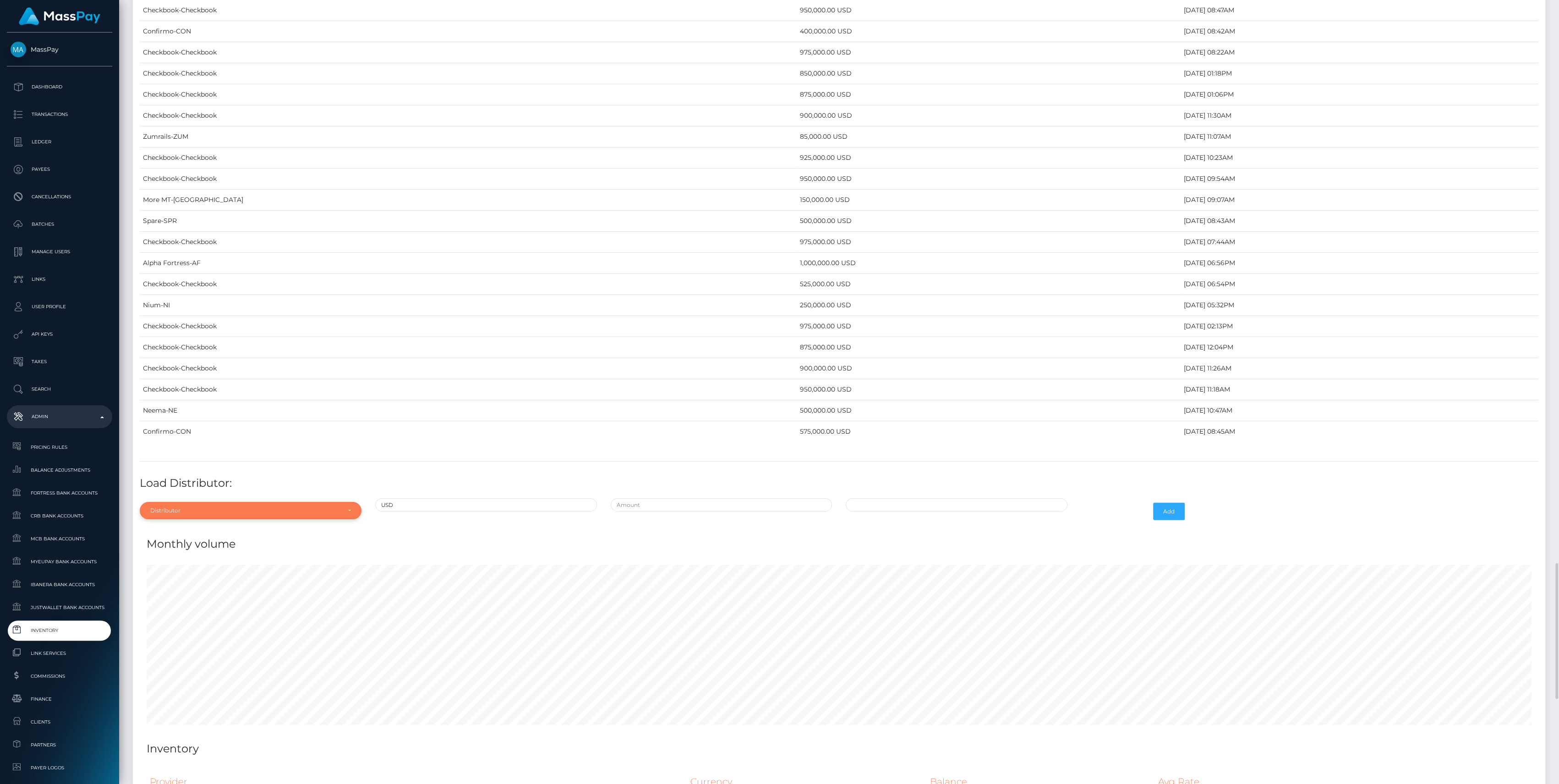
click at [231, 507] on div "Distributor" at bounding box center [245, 511] width 190 height 7
click at [185, 365] on input "Search" at bounding box center [251, 371] width 214 height 13
type input "chec"
click at [249, 493] on div "chec Checkbook" at bounding box center [251, 480] width 222 height 44
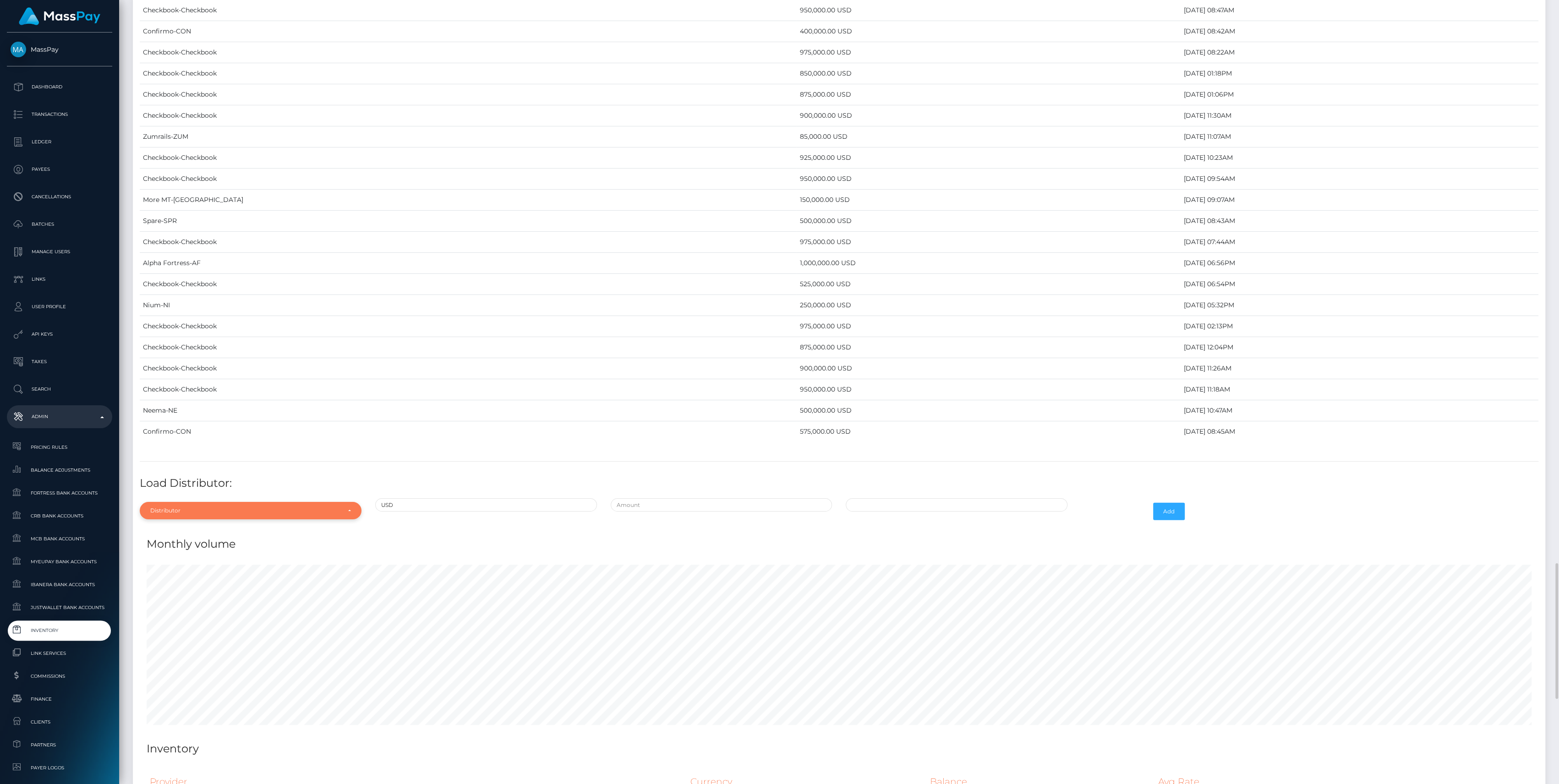
click at [232, 507] on div "Distributor" at bounding box center [245, 511] width 190 height 7
click at [176, 365] on input "Search" at bounding box center [251, 371] width 214 height 13
type input "chec"
click at [179, 485] on link "Checkbook" at bounding box center [251, 489] width 222 height 17
select select "7"
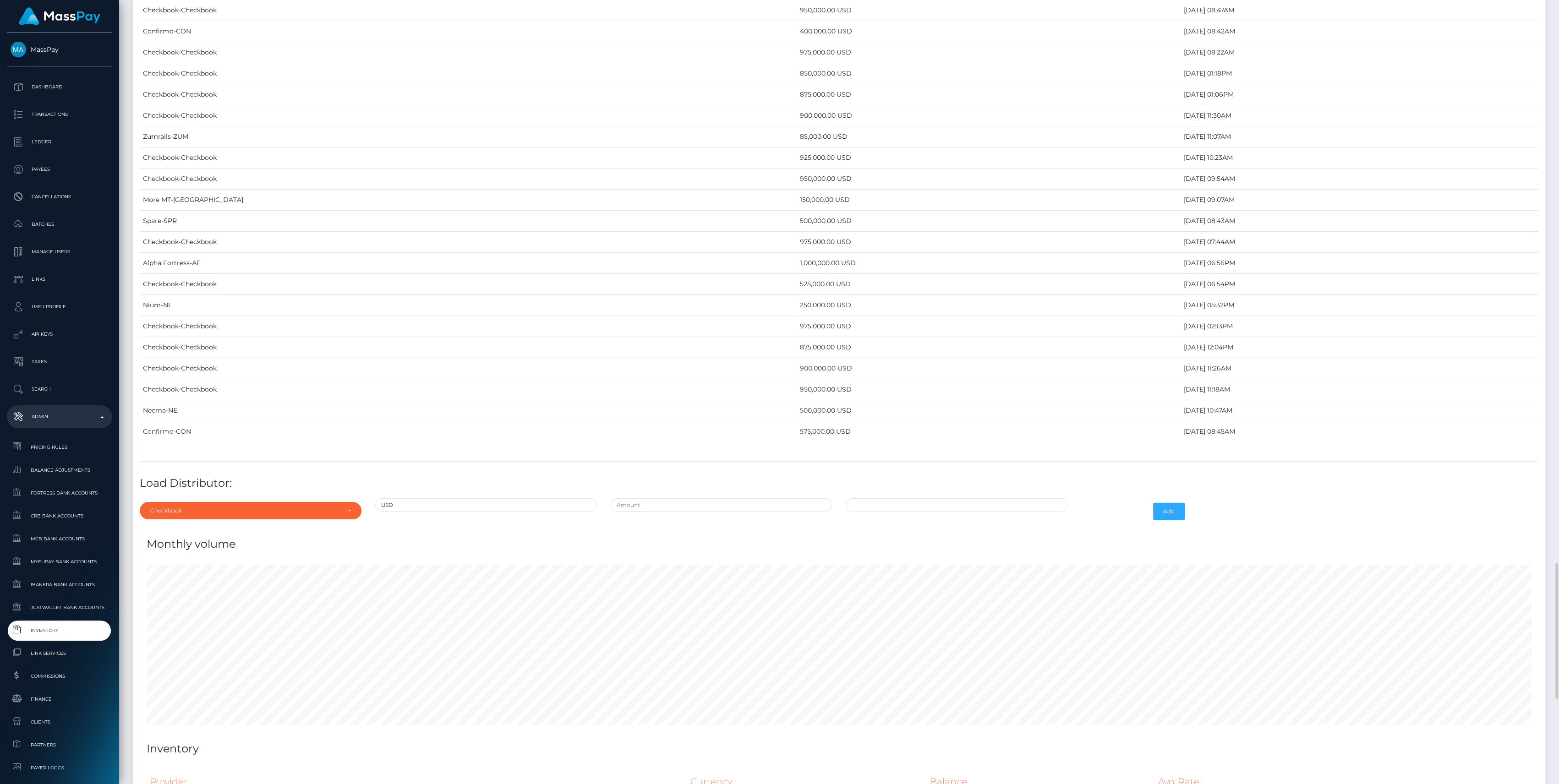
click at [758, 506] on div at bounding box center [721, 512] width 235 height 27
click at [758, 500] on input "text" at bounding box center [721, 505] width 222 height 13
type input "$975,000.0000000"
type input "09/23/2025 9:39 AM"
click at [1173, 503] on button "Add" at bounding box center [1169, 511] width 31 height 18
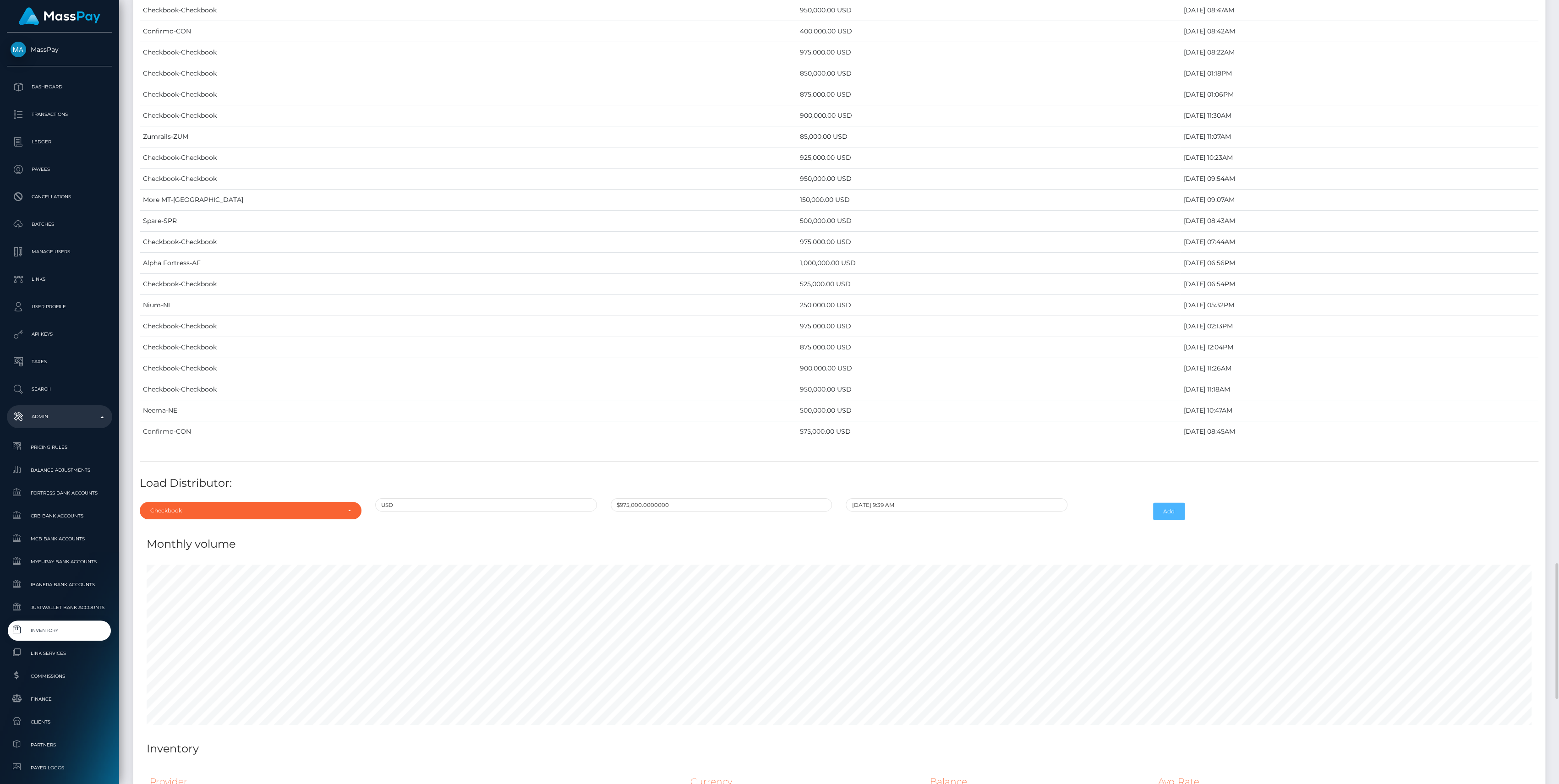
scroll to position [3737, 0]
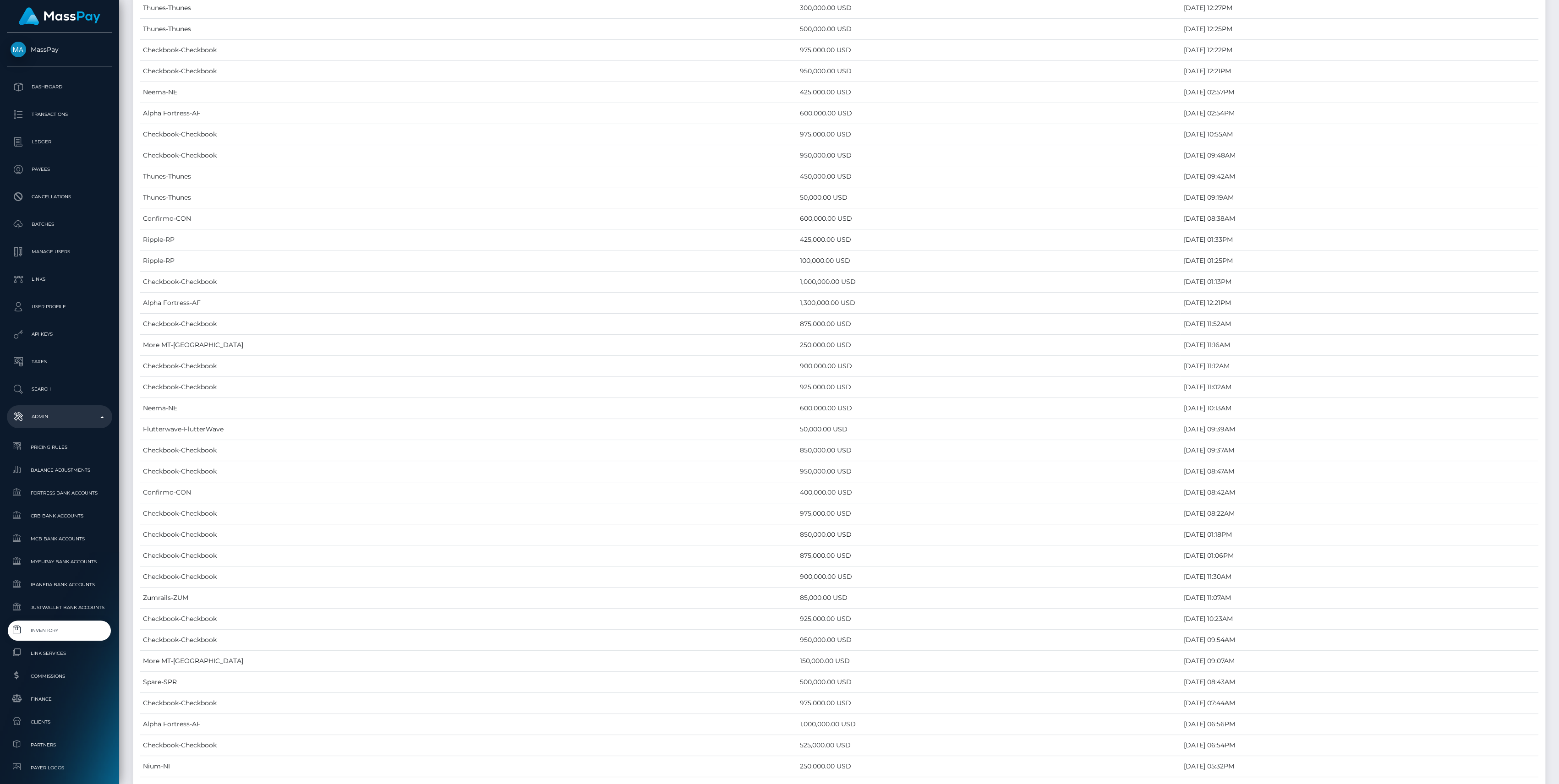
scroll to position [3758, 0]
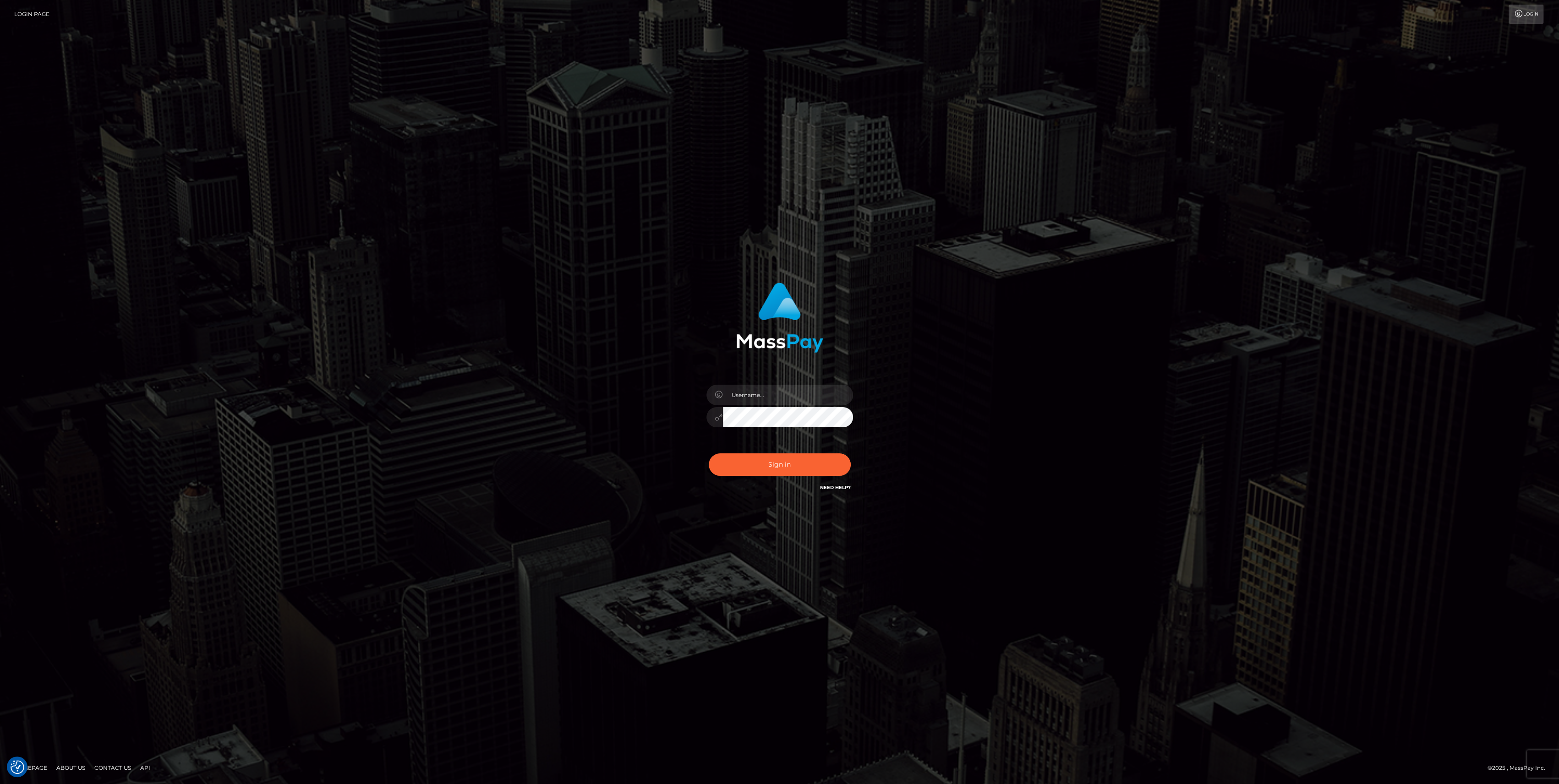
type input "bengreen"
checkbox input "true"
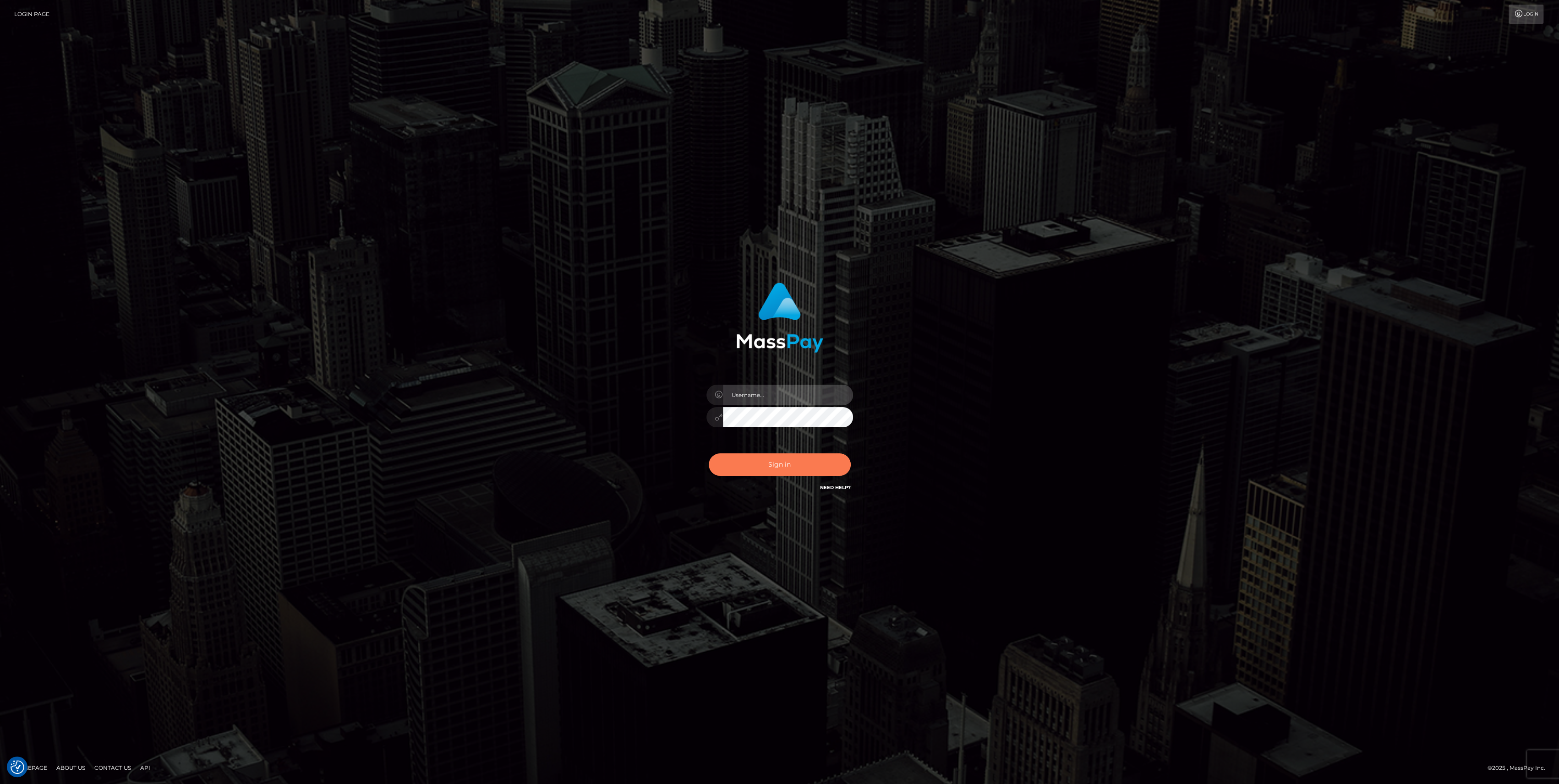
type input "bengreen"
click at [825, 465] on button "Sign in" at bounding box center [780, 464] width 142 height 22
type input "bengreen"
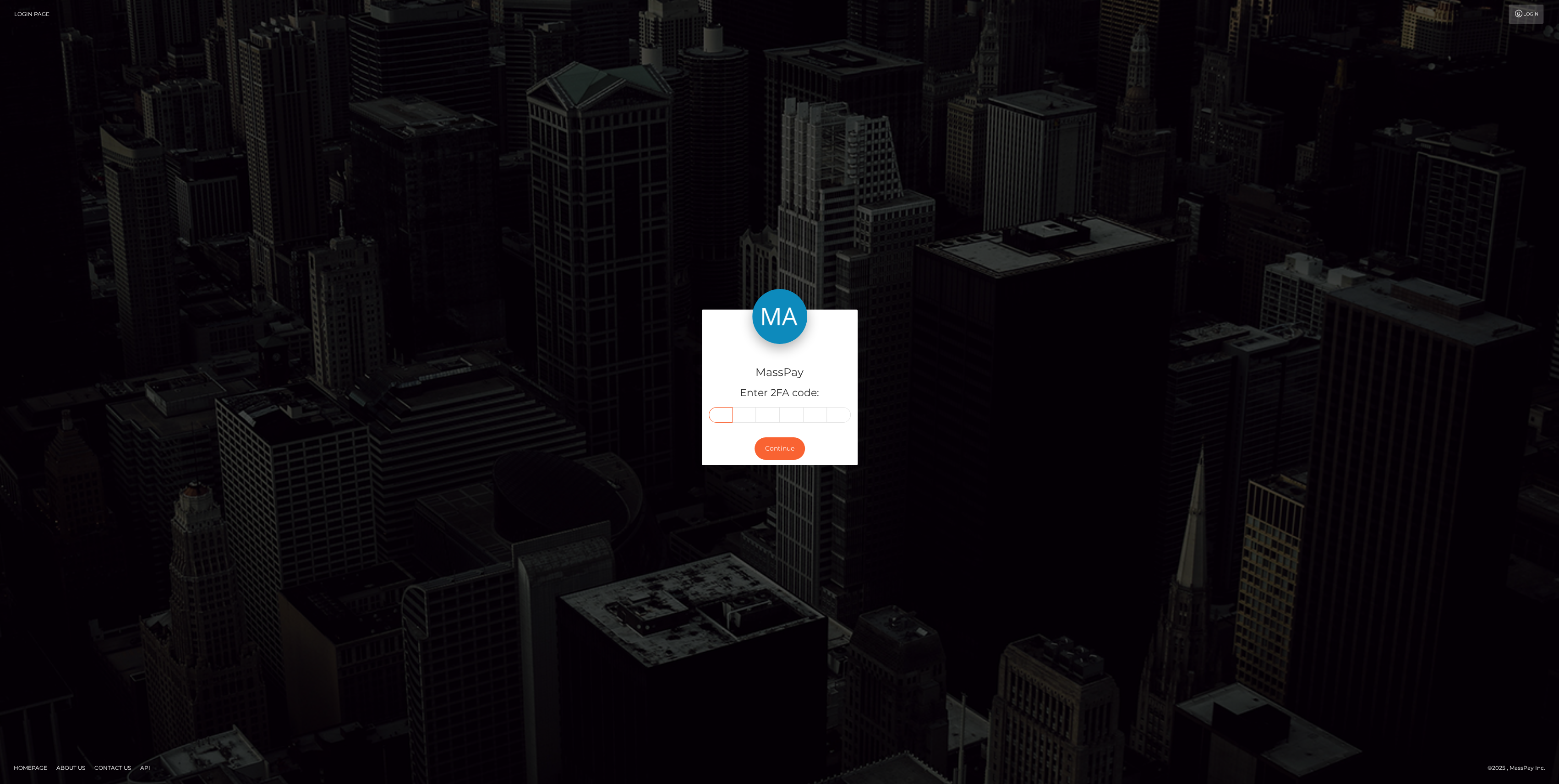
click at [711, 412] on input "text" at bounding box center [720, 415] width 24 height 16
paste input "6"
type input "6"
type input "7"
type input "2"
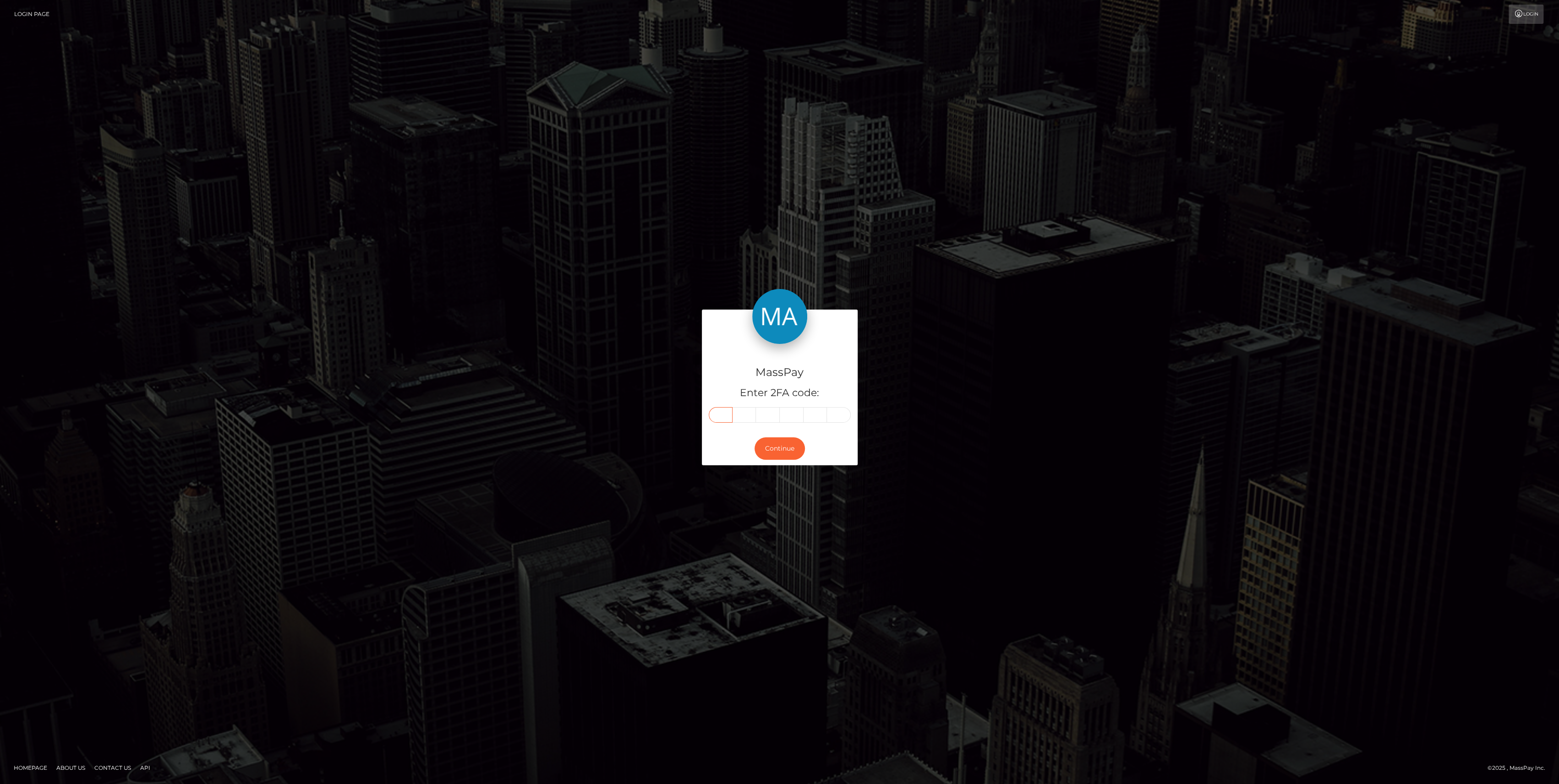
type input "9"
type input "0"
type input "3"
click at [768, 437] on button "Continue" at bounding box center [780, 448] width 50 height 22
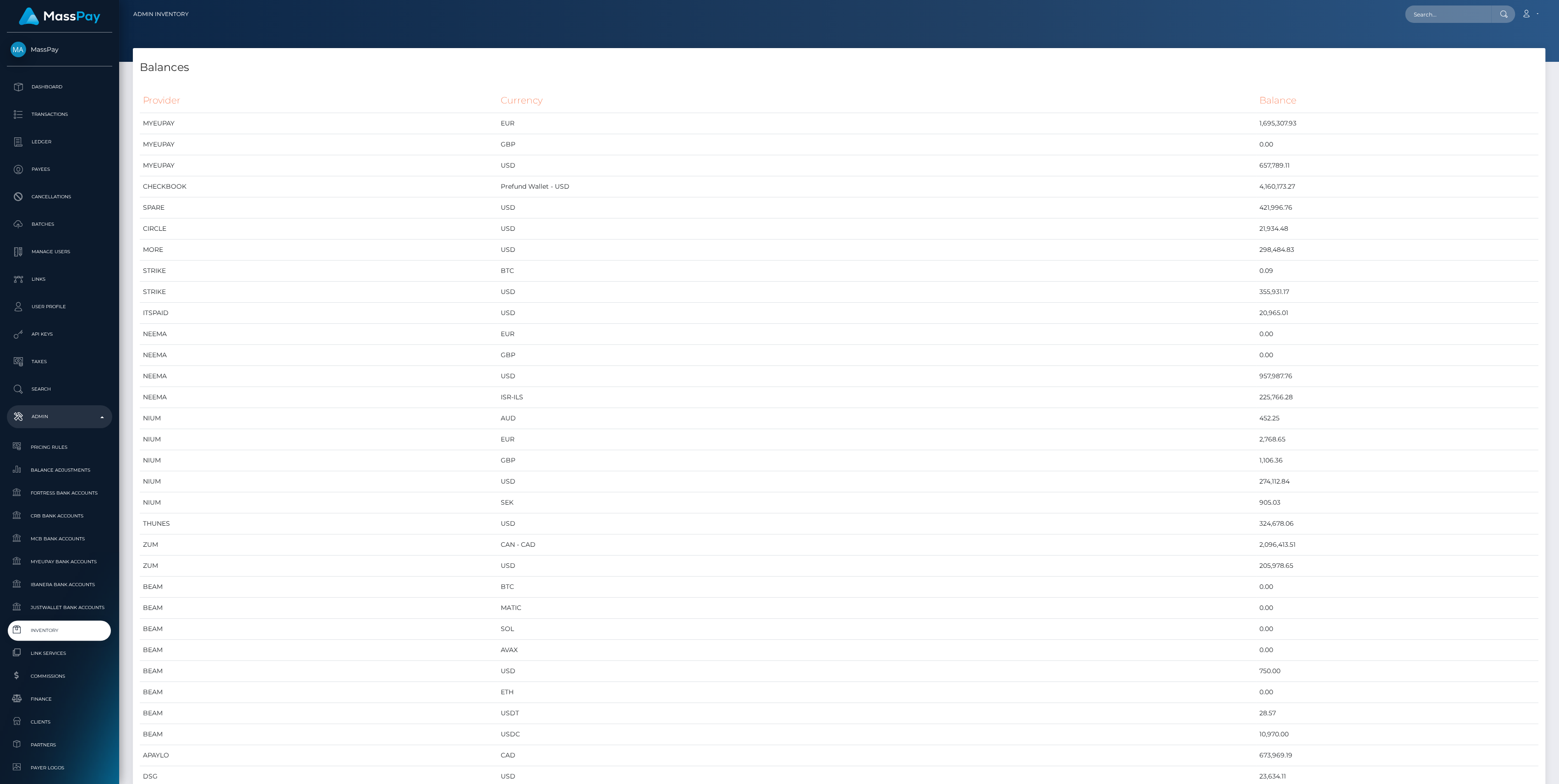
scroll to position [4439, 1412]
